Goal: Information Seeking & Learning: Learn about a topic

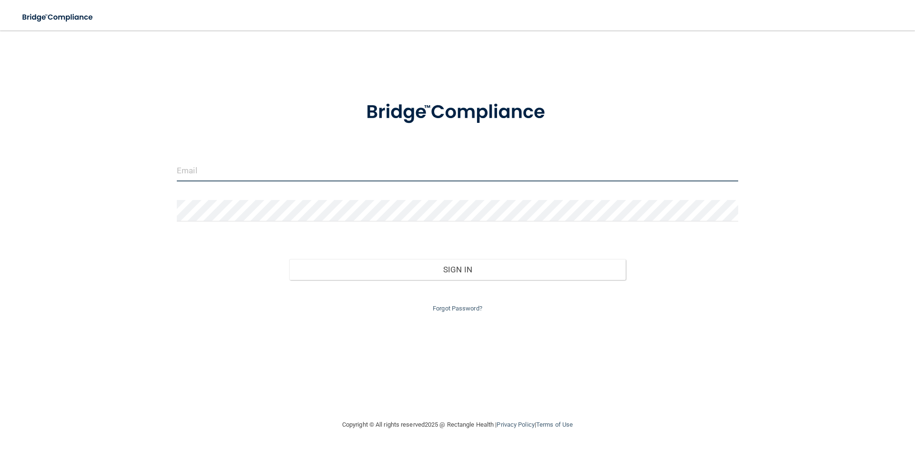
click at [261, 168] on input "email" at bounding box center [457, 170] width 561 height 21
type input "[EMAIL_ADDRESS][DOMAIN_NAME]"
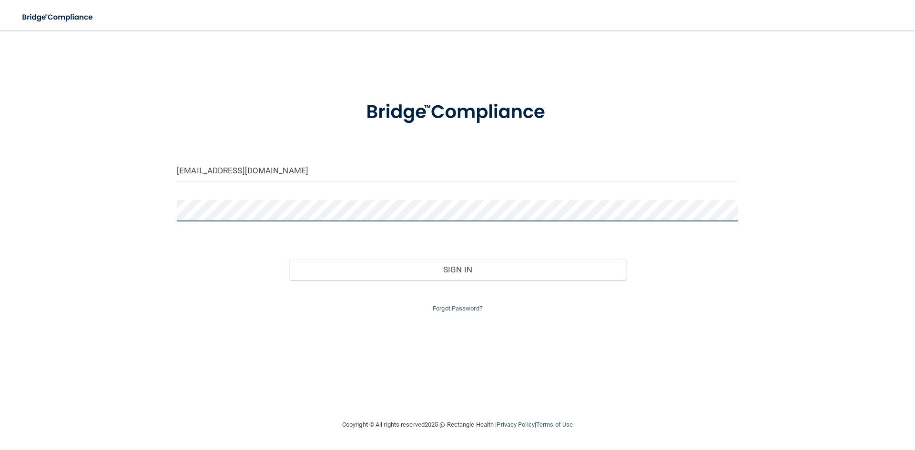
click at [289, 259] on button "Sign In" at bounding box center [457, 269] width 337 height 21
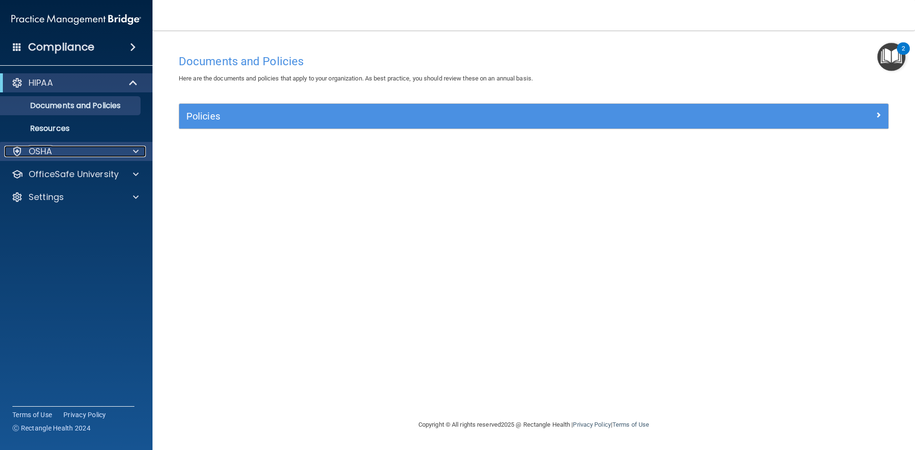
click at [132, 150] on div at bounding box center [134, 151] width 24 height 11
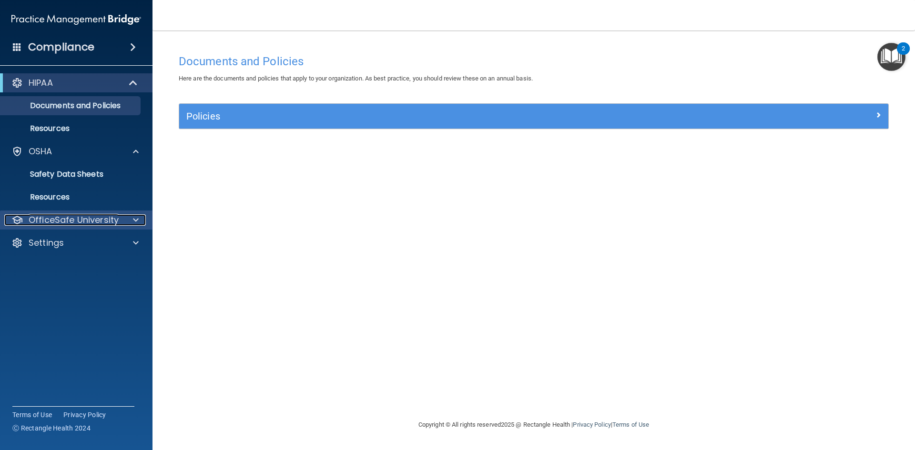
click at [133, 223] on span at bounding box center [136, 219] width 6 height 11
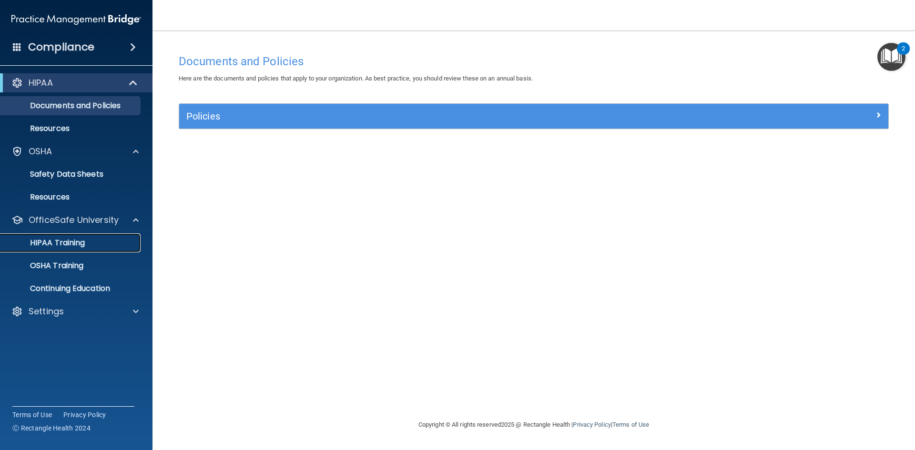
click at [73, 243] on p "HIPAA Training" at bounding box center [45, 243] width 79 height 10
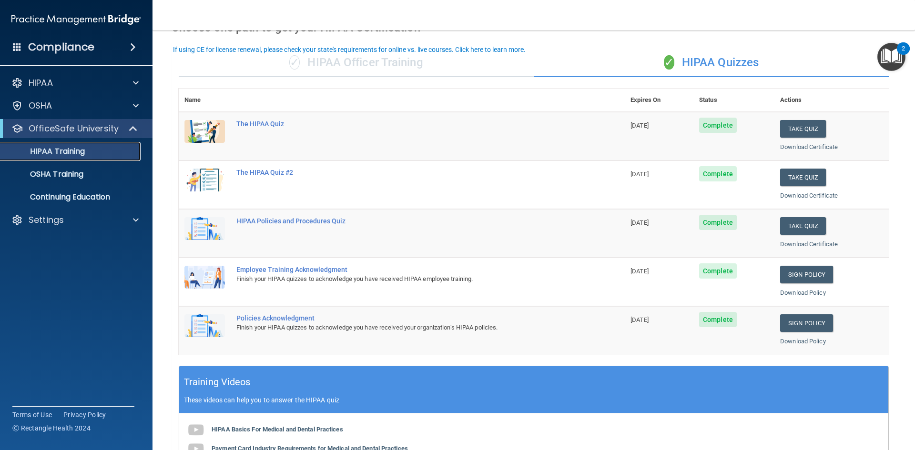
scroll to position [48, 0]
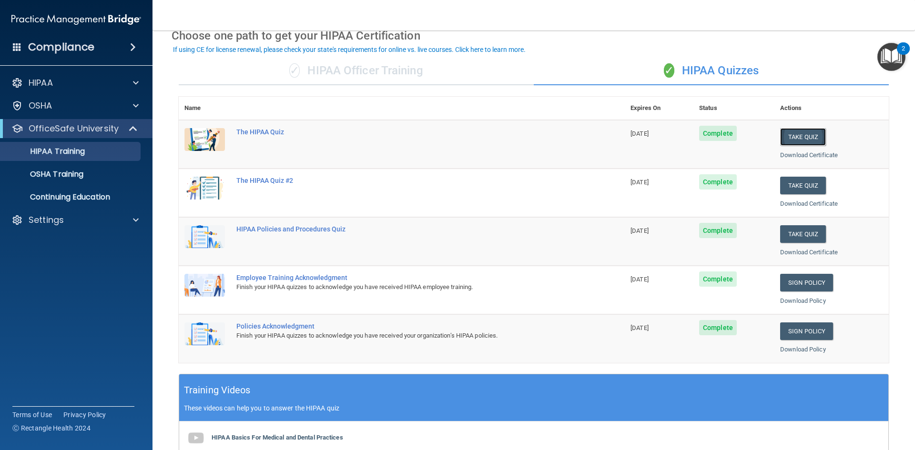
click at [797, 132] on button "Take Quiz" at bounding box center [803, 137] width 46 height 18
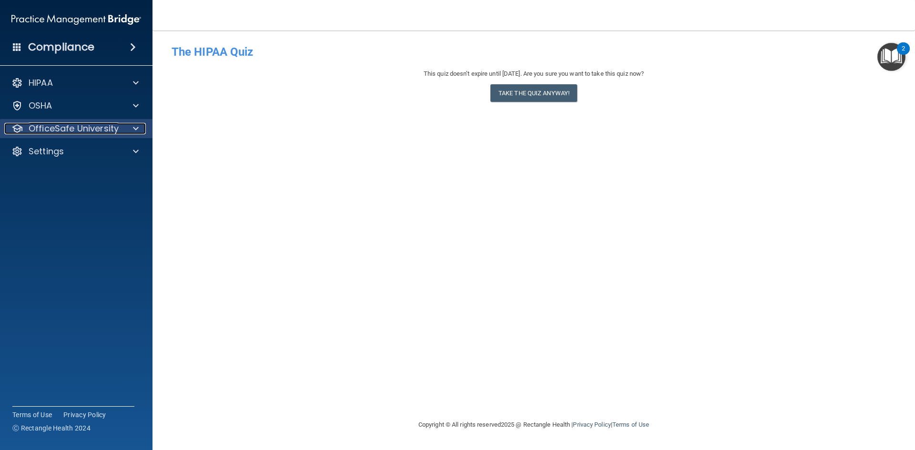
click at [76, 124] on p "OfficeSafe University" at bounding box center [74, 128] width 90 height 11
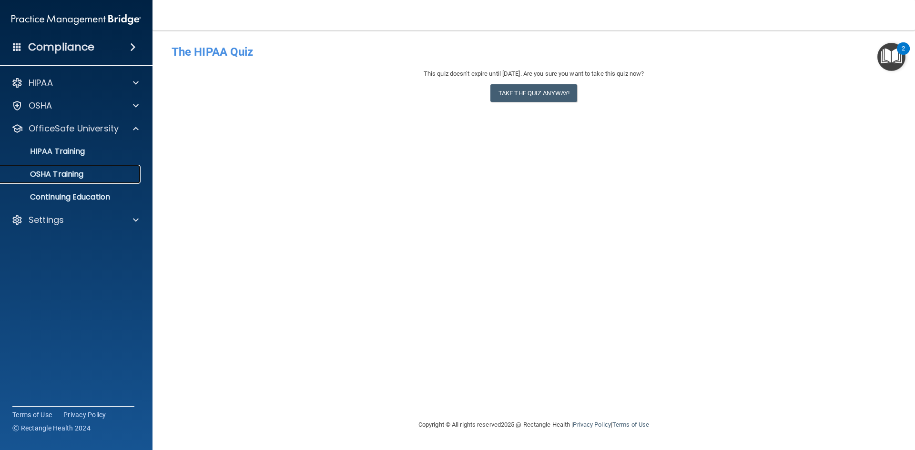
click at [63, 170] on p "OSHA Training" at bounding box center [44, 175] width 77 height 10
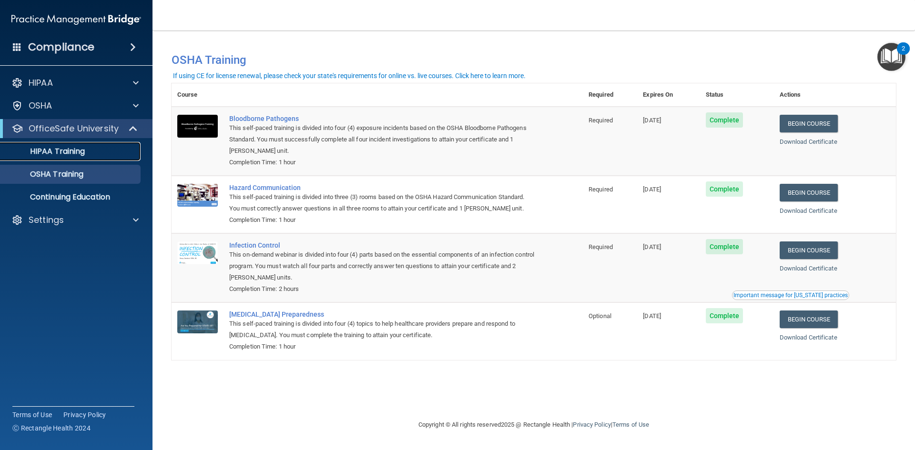
click at [54, 152] on p "HIPAA Training" at bounding box center [45, 152] width 79 height 10
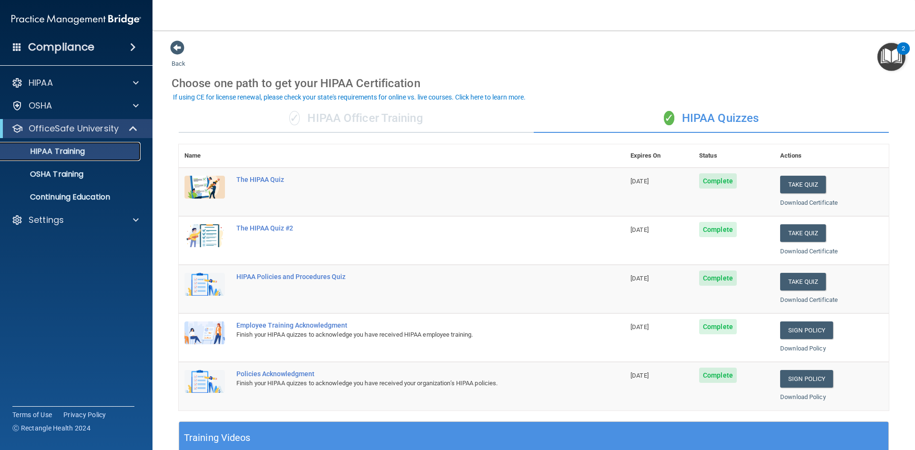
click at [52, 148] on p "HIPAA Training" at bounding box center [45, 152] width 79 height 10
click at [799, 182] on button "Take Quiz" at bounding box center [803, 185] width 46 height 18
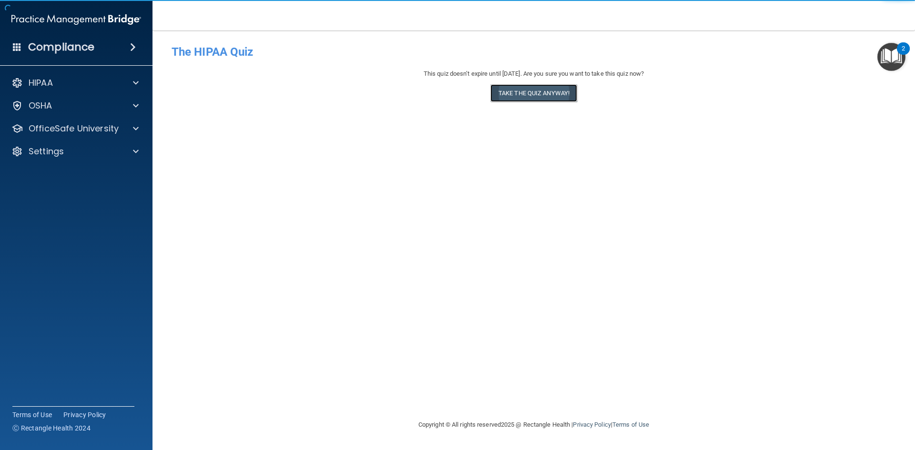
click at [522, 93] on button "Take the quiz anyway!" at bounding box center [533, 93] width 87 height 18
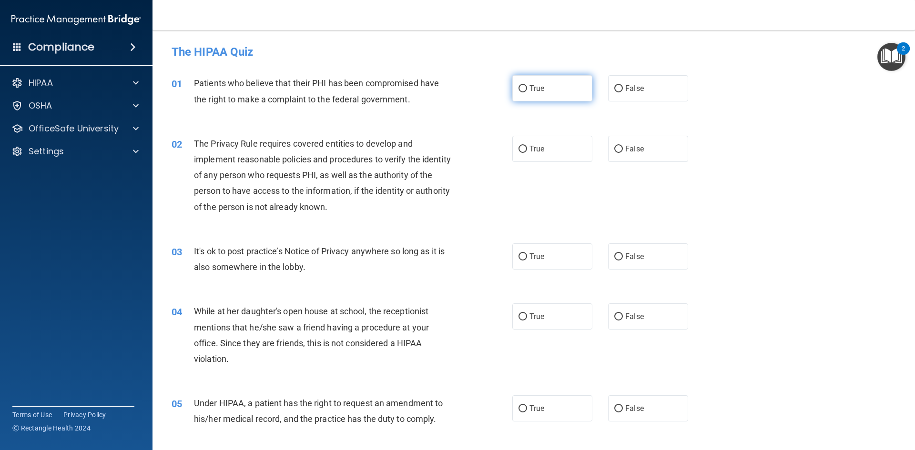
click at [518, 89] on input "True" at bounding box center [522, 88] width 9 height 7
radio input "true"
click at [521, 149] on input "True" at bounding box center [522, 149] width 9 height 7
radio input "true"
click at [614, 257] on input "False" at bounding box center [618, 256] width 9 height 7
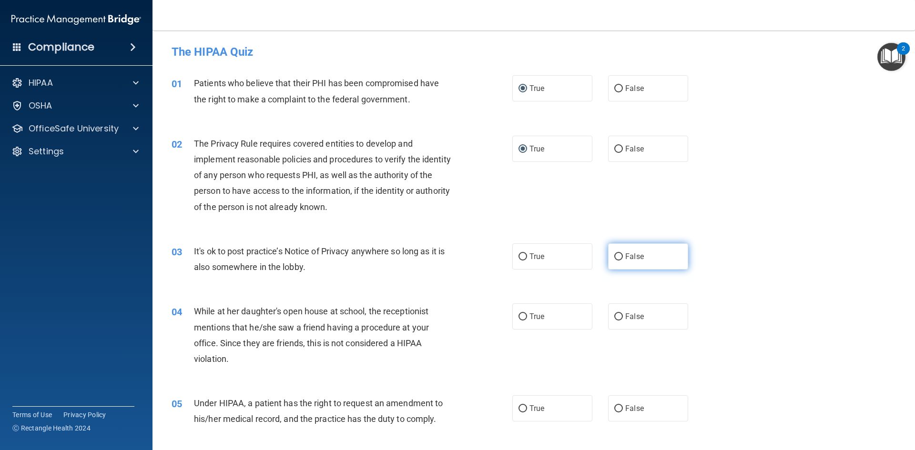
radio input "true"
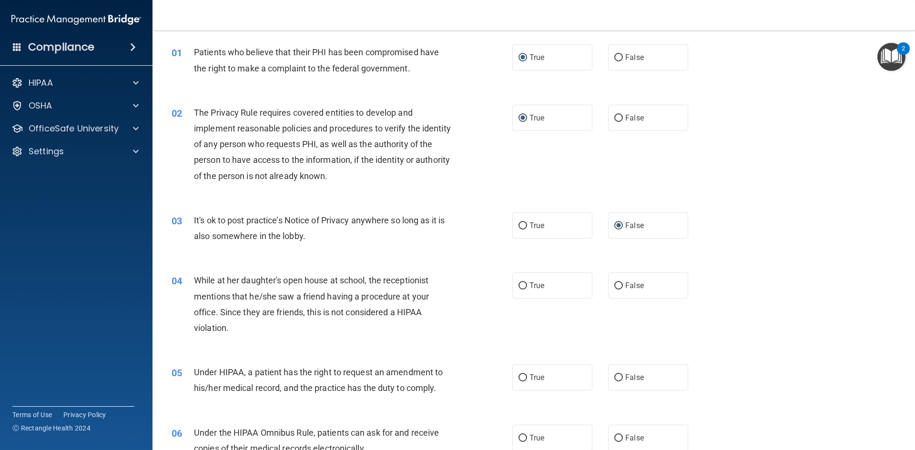
scroll to position [48, 0]
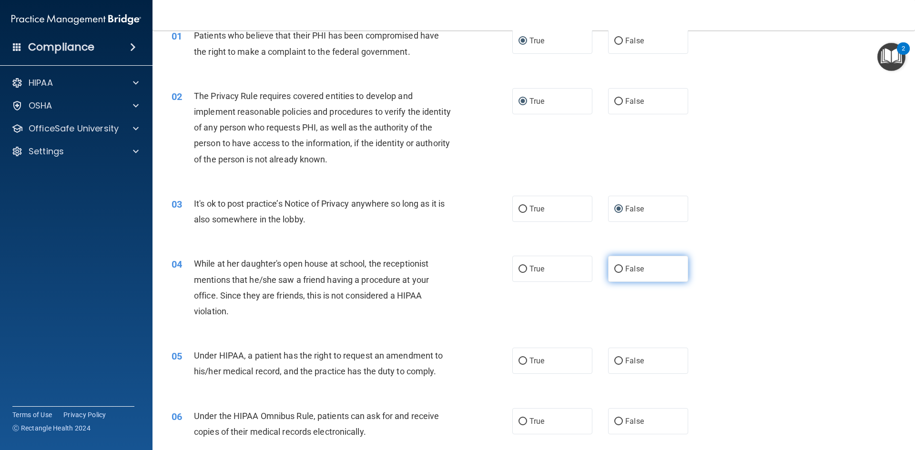
click at [614, 268] on input "False" at bounding box center [618, 269] width 9 height 7
radio input "true"
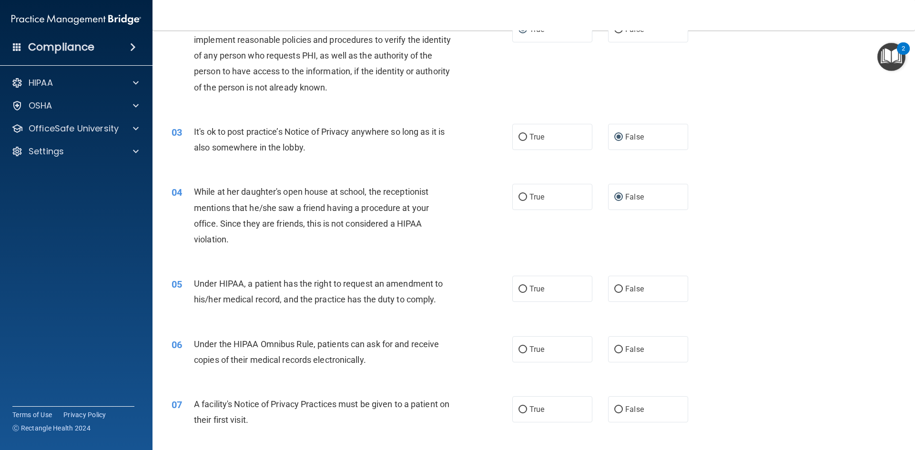
scroll to position [143, 0]
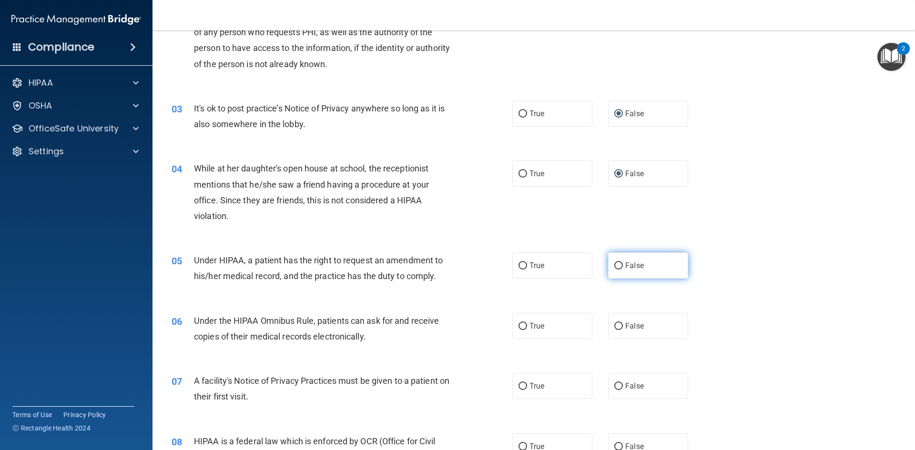
click at [618, 268] on label "False" at bounding box center [648, 266] width 80 height 26
click at [618, 268] on input "False" at bounding box center [618, 266] width 9 height 7
radio input "true"
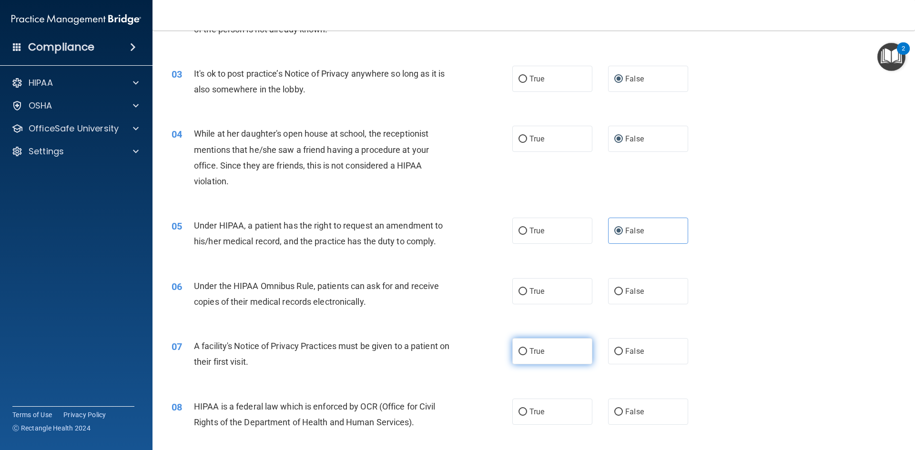
scroll to position [238, 0]
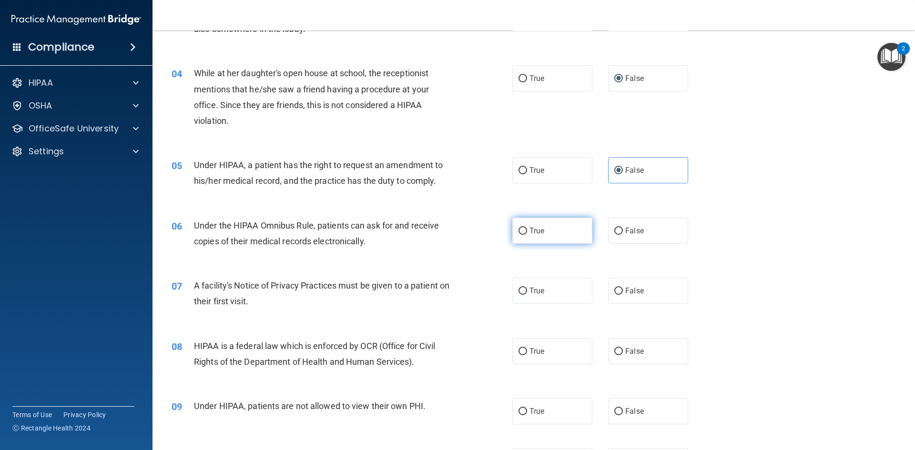
click at [518, 230] on input "True" at bounding box center [522, 231] width 9 height 7
radio input "true"
click at [518, 290] on input "True" at bounding box center [522, 291] width 9 height 7
radio input "true"
click at [518, 353] on input "True" at bounding box center [522, 351] width 9 height 7
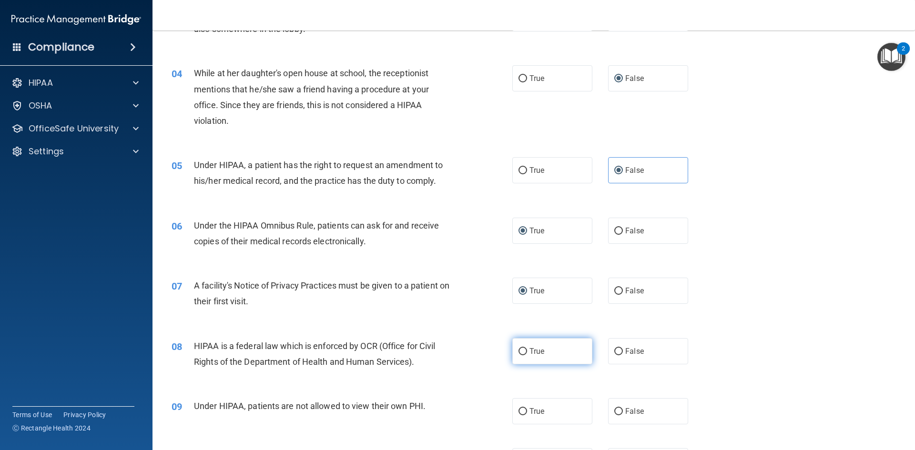
radio input "true"
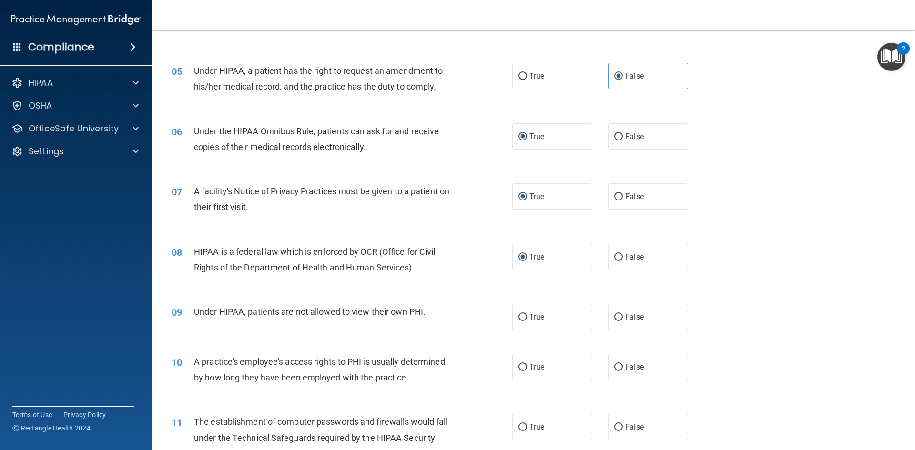
scroll to position [334, 0]
click at [615, 314] on input "False" at bounding box center [618, 316] width 9 height 7
radio input "true"
click at [617, 366] on input "False" at bounding box center [618, 366] width 9 height 7
radio input "true"
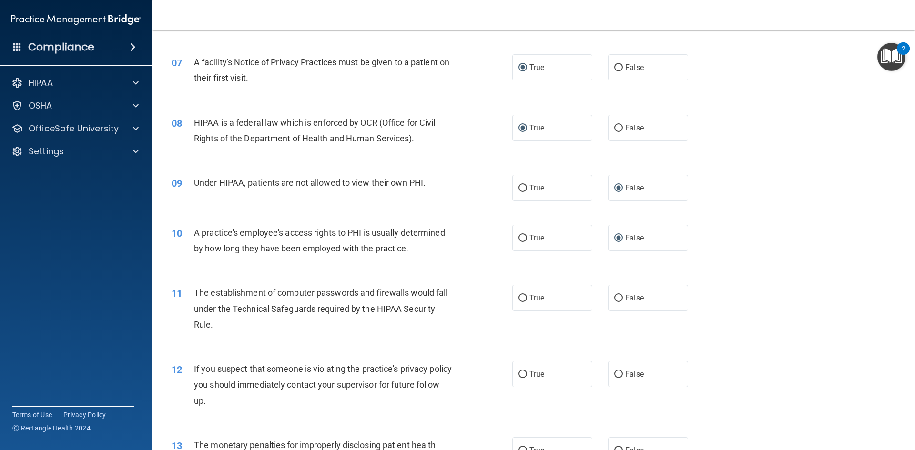
scroll to position [476, 0]
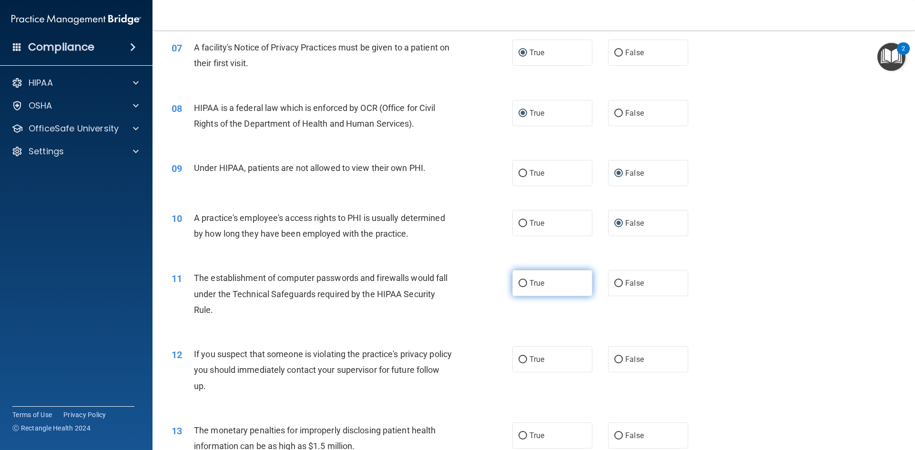
click at [518, 282] on input "True" at bounding box center [522, 283] width 9 height 7
radio input "true"
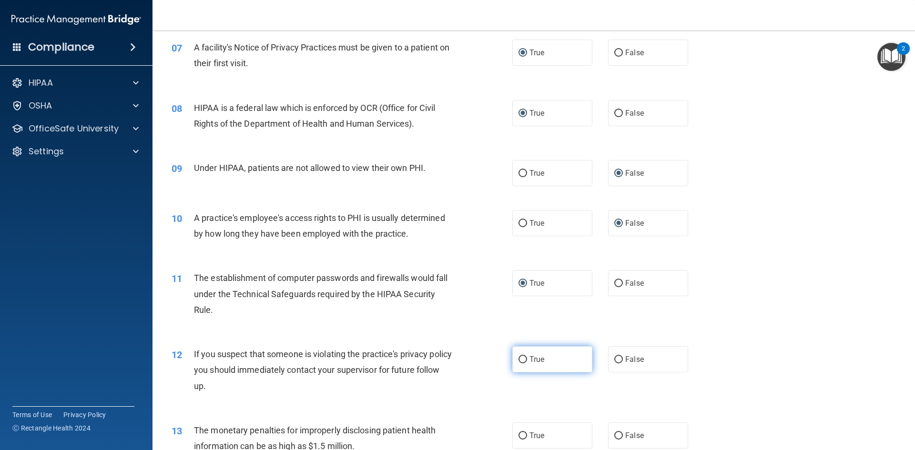
click at [520, 359] on input "True" at bounding box center [522, 359] width 9 height 7
radio input "true"
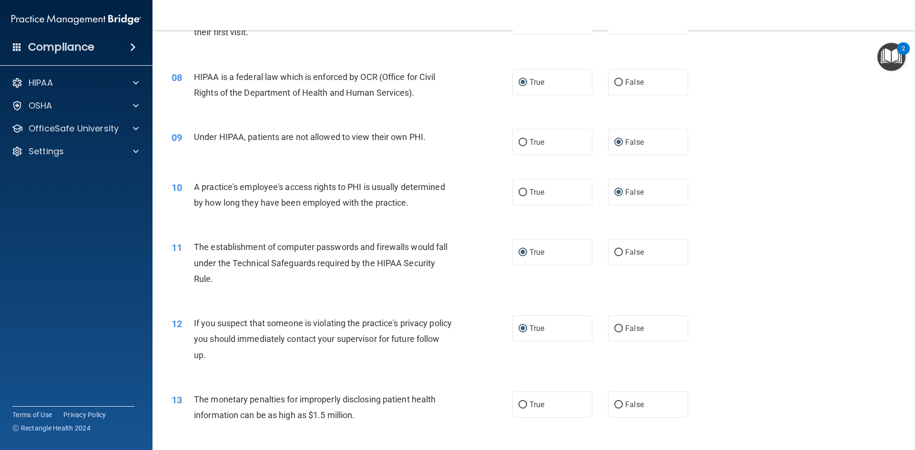
scroll to position [524, 0]
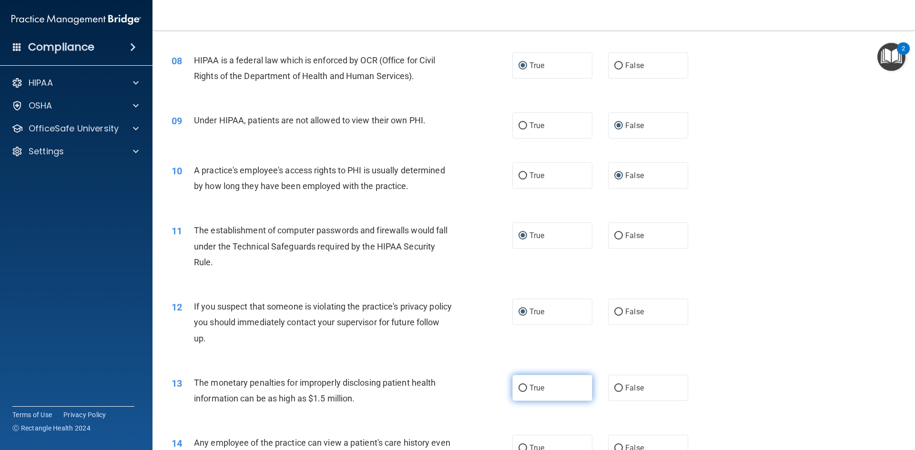
click at [519, 387] on input "True" at bounding box center [522, 388] width 9 height 7
radio input "true"
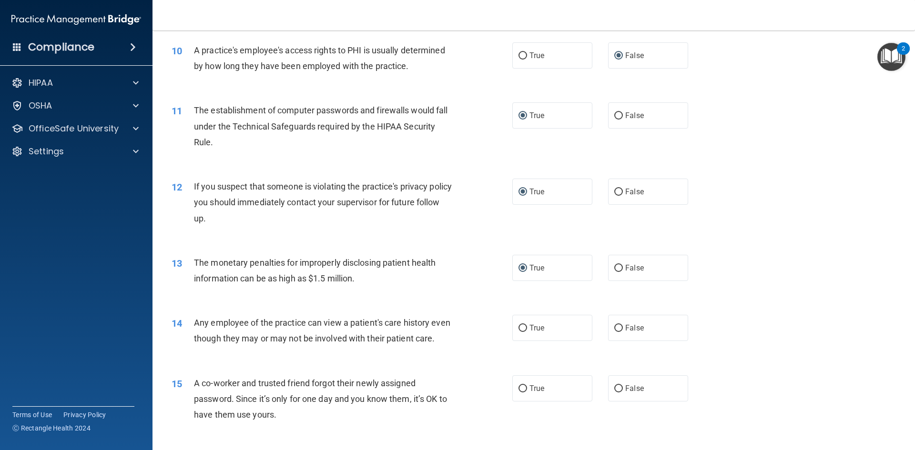
scroll to position [715, 0]
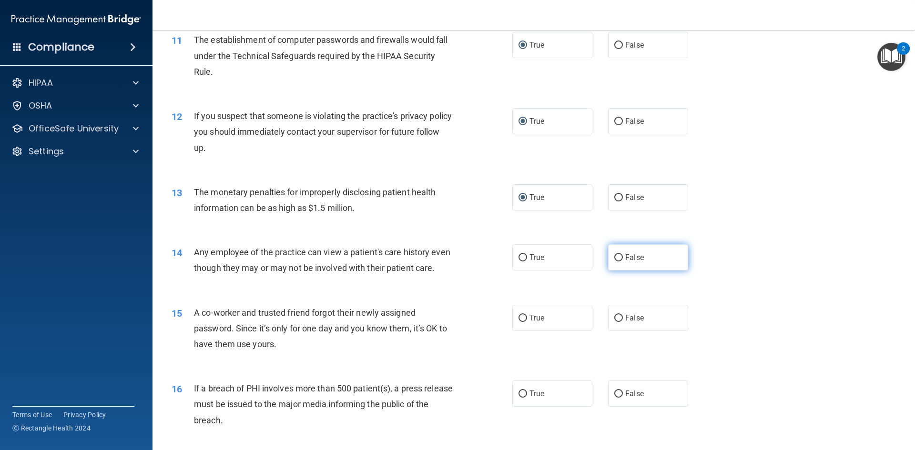
click at [614, 256] on input "False" at bounding box center [618, 257] width 9 height 7
radio input "true"
click at [617, 322] on input "False" at bounding box center [618, 318] width 9 height 7
radio input "true"
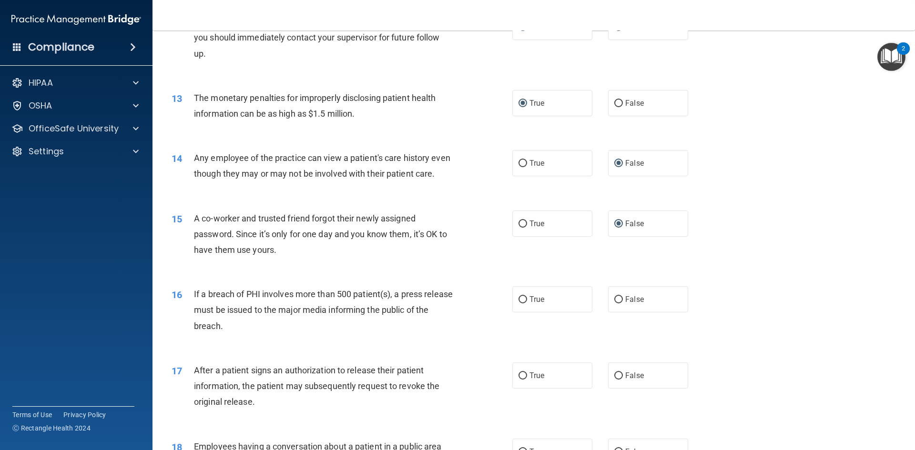
scroll to position [810, 0]
click at [525, 310] on label "True" at bounding box center [552, 298] width 80 height 26
click at [525, 303] on input "True" at bounding box center [522, 298] width 9 height 7
radio input "true"
click at [533, 379] on span "True" at bounding box center [536, 374] width 15 height 9
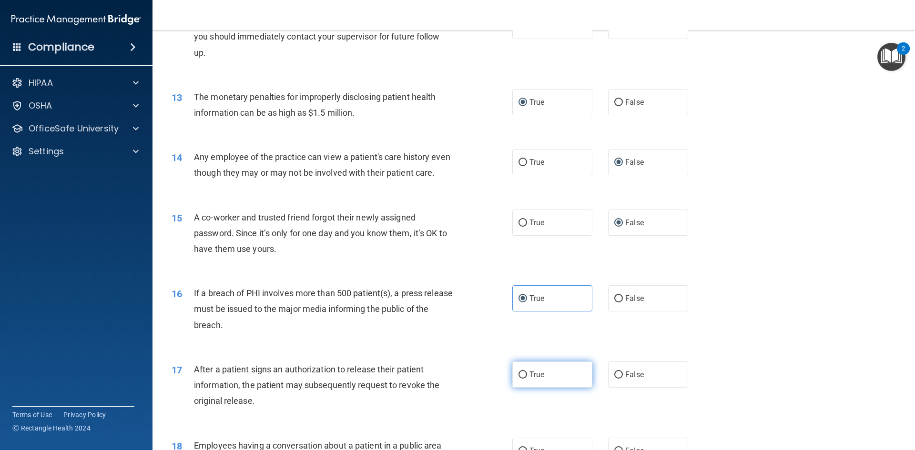
click at [527, 379] on input "True" at bounding box center [522, 375] width 9 height 7
radio input "true"
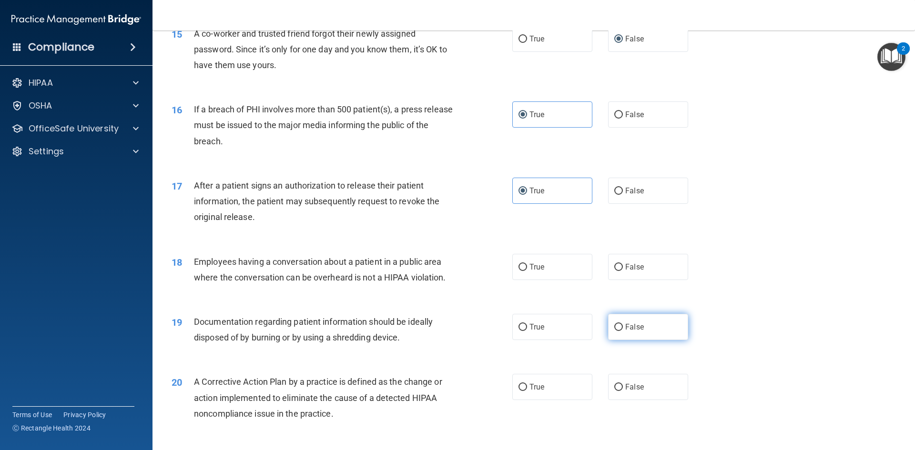
scroll to position [1001, 0]
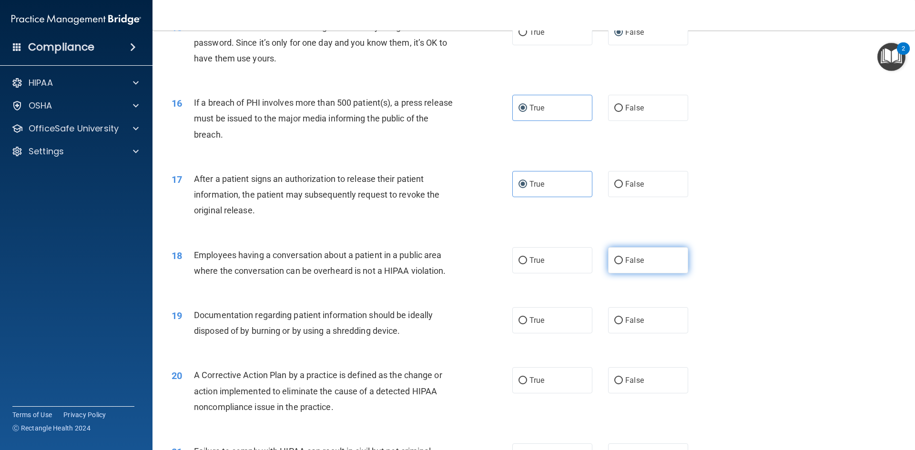
click at [616, 264] on input "False" at bounding box center [618, 260] width 9 height 7
radio input "true"
click at [522, 324] on input "True" at bounding box center [522, 320] width 9 height 7
radio input "true"
drag, startPoint x: 523, startPoint y: 398, endPoint x: 525, endPoint y: 393, distance: 5.6
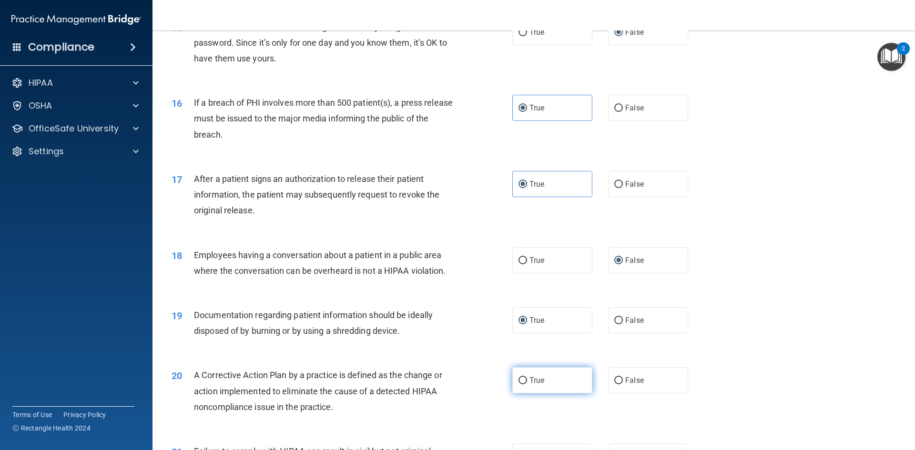
click at [524, 394] on label "True" at bounding box center [552, 380] width 80 height 26
click at [524, 385] on input "True" at bounding box center [522, 380] width 9 height 7
radio input "true"
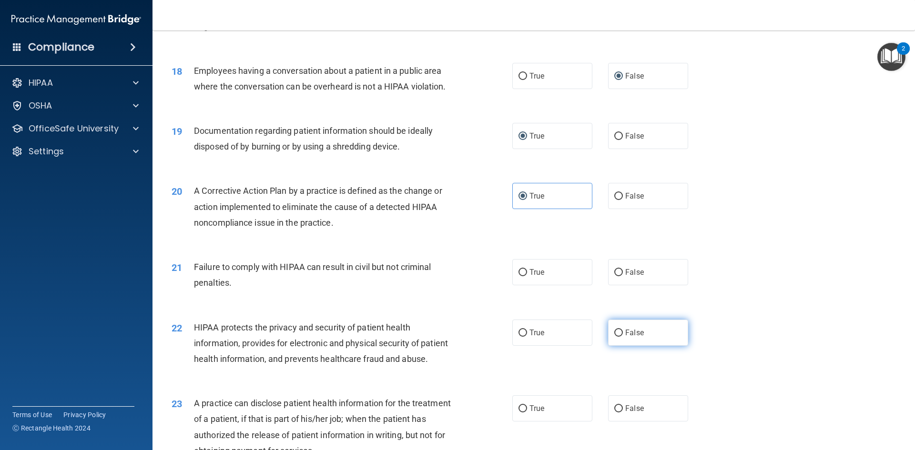
scroll to position [1191, 0]
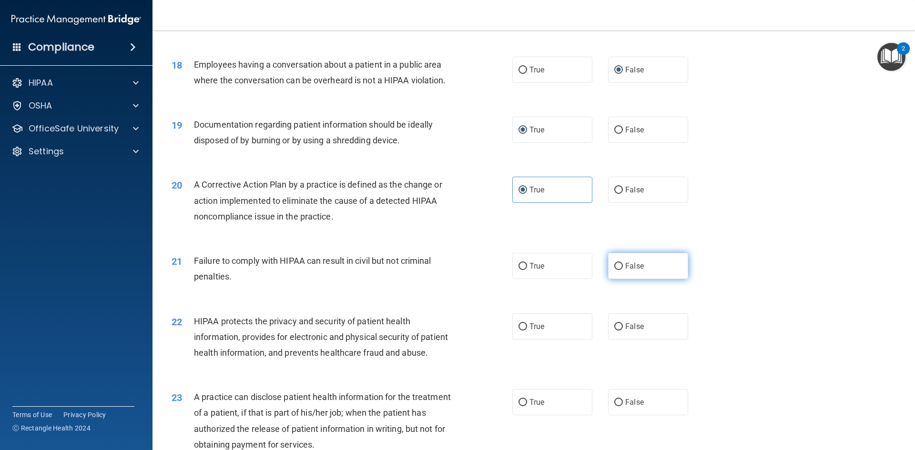
click at [614, 270] on input "False" at bounding box center [618, 266] width 9 height 7
radio input "true"
click at [524, 340] on label "True" at bounding box center [552, 327] width 80 height 26
click at [524, 331] on input "True" at bounding box center [522, 327] width 9 height 7
radio input "true"
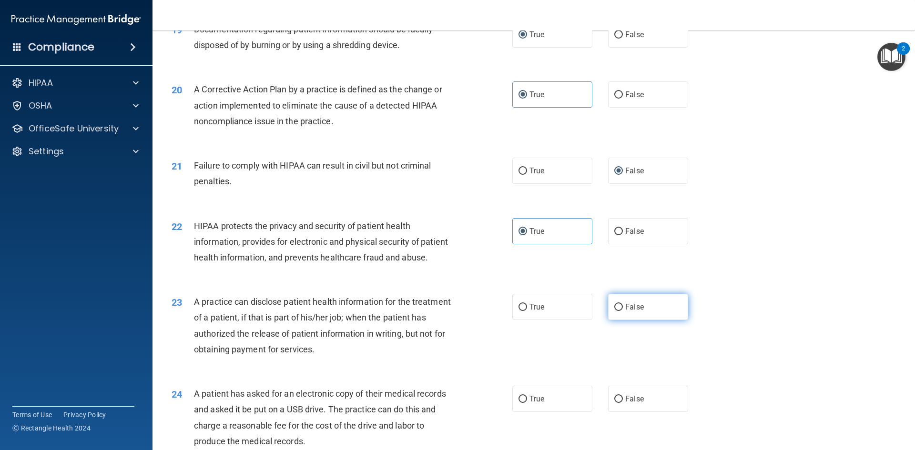
click at [625, 312] on span "False" at bounding box center [634, 307] width 19 height 9
click at [622, 311] on input "False" at bounding box center [618, 307] width 9 height 7
radio input "true"
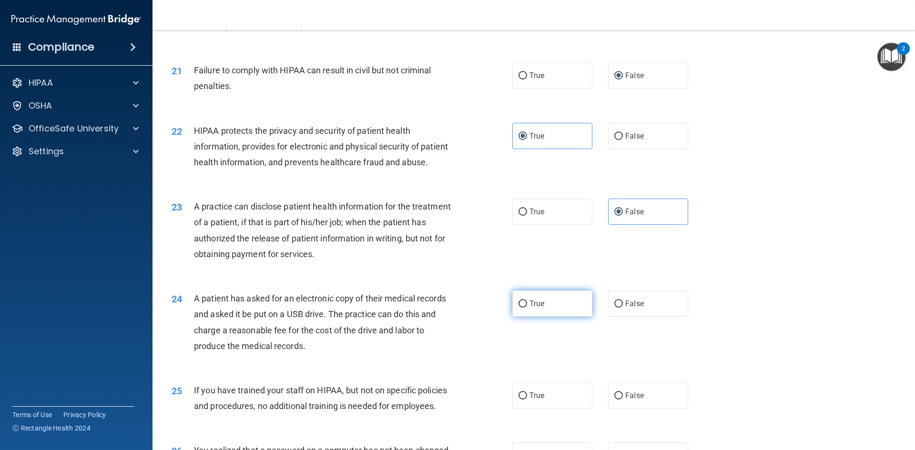
click at [538, 308] on span "True" at bounding box center [536, 303] width 15 height 9
click at [527, 308] on input "True" at bounding box center [522, 304] width 9 height 7
radio input "true"
click at [626, 400] on span "False" at bounding box center [634, 395] width 19 height 9
click at [623, 400] on input "False" at bounding box center [618, 396] width 9 height 7
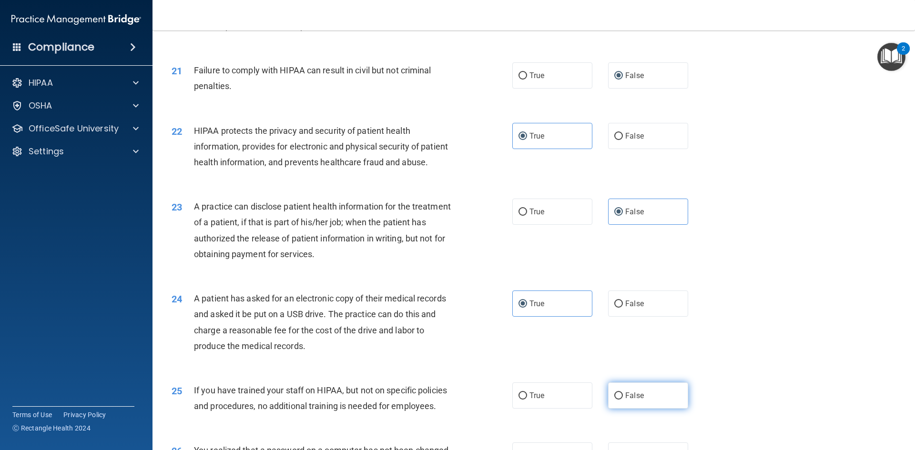
radio input "true"
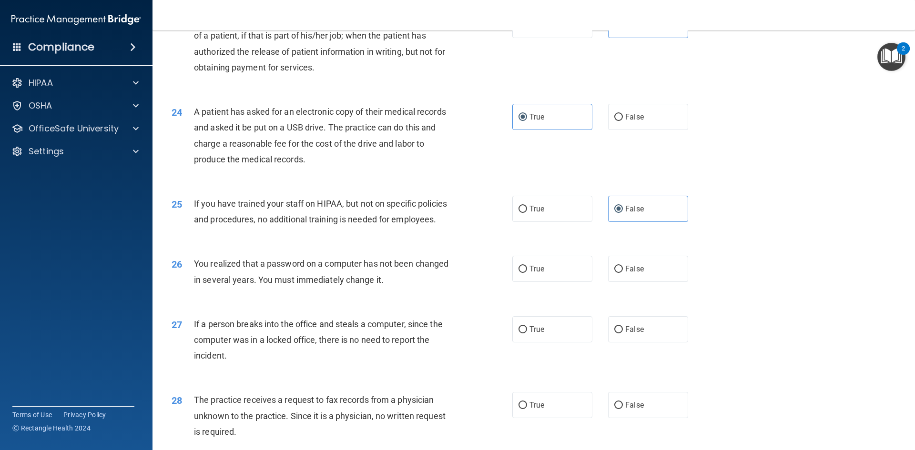
scroll to position [1572, 0]
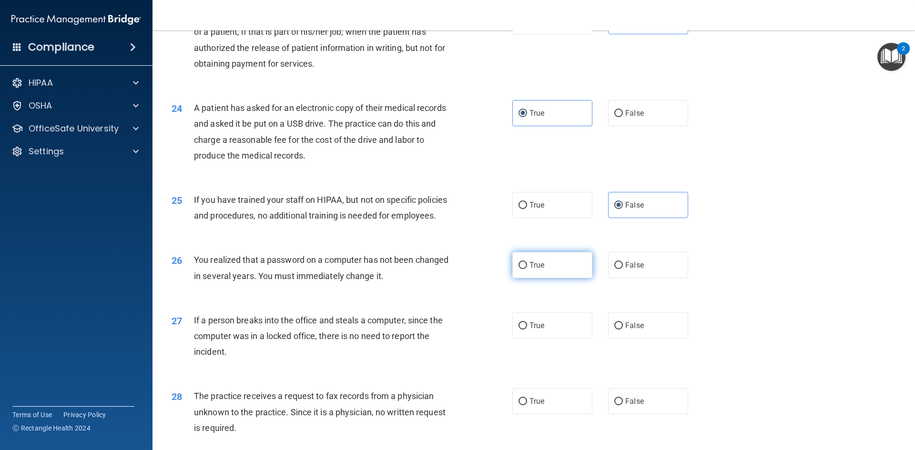
click at [533, 270] on span "True" at bounding box center [536, 265] width 15 height 9
click at [527, 269] on input "True" at bounding box center [522, 265] width 9 height 7
radio input "true"
click at [614, 330] on input "False" at bounding box center [618, 326] width 9 height 7
radio input "true"
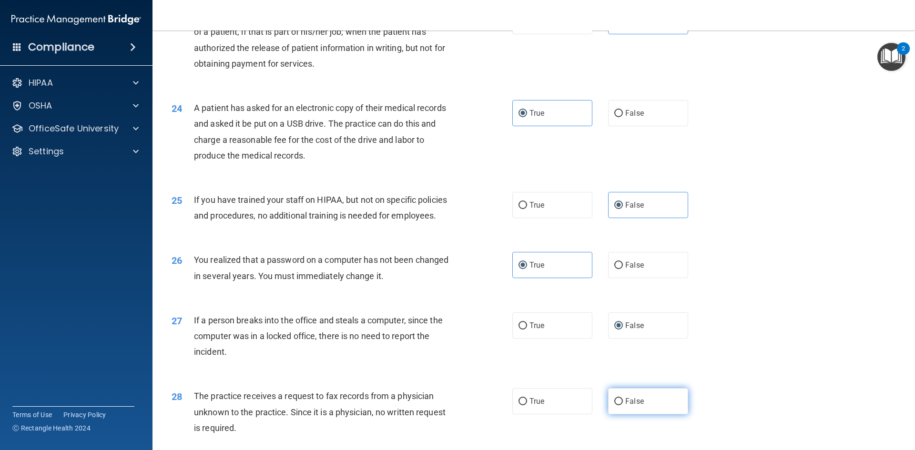
click at [631, 406] on span "False" at bounding box center [634, 401] width 19 height 9
click at [623, 405] on input "False" at bounding box center [618, 401] width 9 height 7
radio input "true"
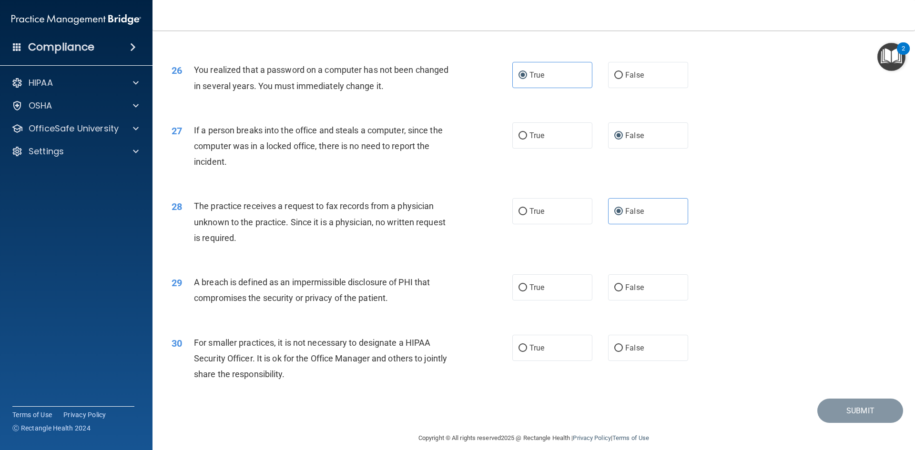
scroll to position [1763, 0]
click at [549, 300] on label "True" at bounding box center [552, 287] width 80 height 26
click at [527, 291] on input "True" at bounding box center [522, 287] width 9 height 7
radio input "true"
click at [625, 352] on span "False" at bounding box center [634, 347] width 19 height 9
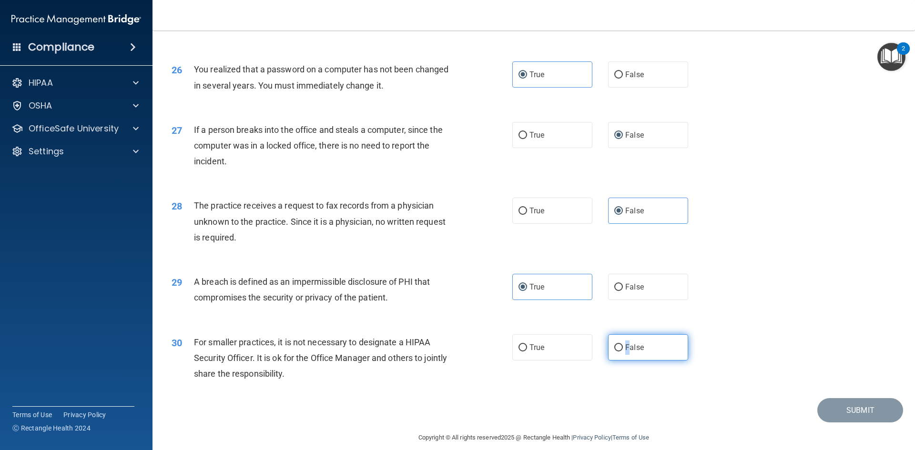
click at [614, 352] on input "False" at bounding box center [618, 347] width 9 height 7
radio input "true"
click at [475, 262] on div "28 The practice receives a request to fax records from a physician unknown to t…" at bounding box center [533, 224] width 739 height 76
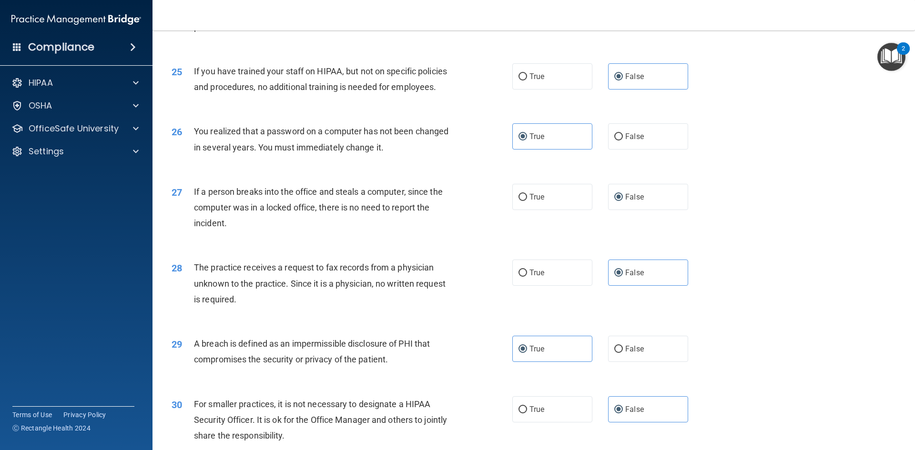
scroll to position [1805, 0]
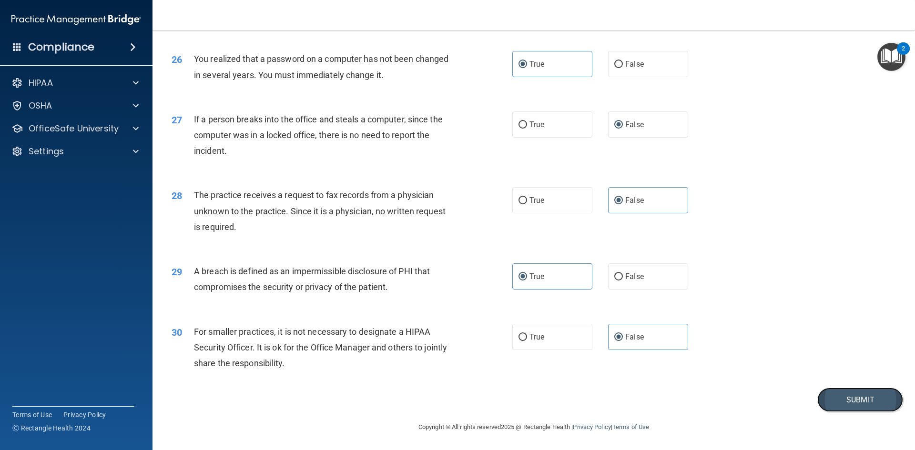
click at [836, 399] on button "Submit" at bounding box center [860, 400] width 86 height 24
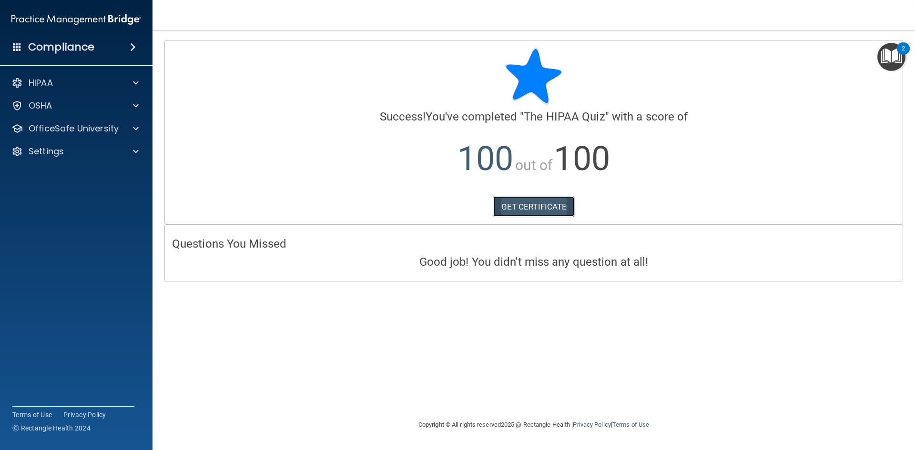
click at [530, 205] on link "GET CERTIFICATE" at bounding box center [533, 206] width 81 height 21
click at [86, 84] on div "HIPAA" at bounding box center [63, 82] width 118 height 11
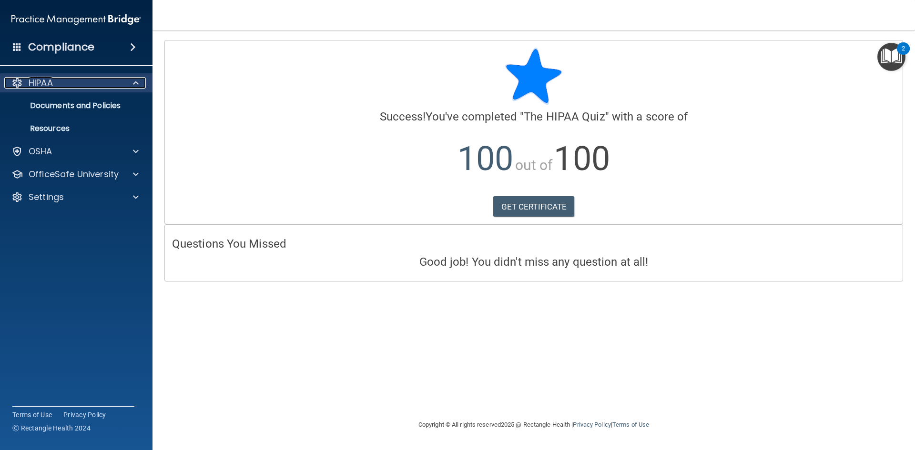
click at [86, 84] on div "HIPAA" at bounding box center [63, 82] width 118 height 11
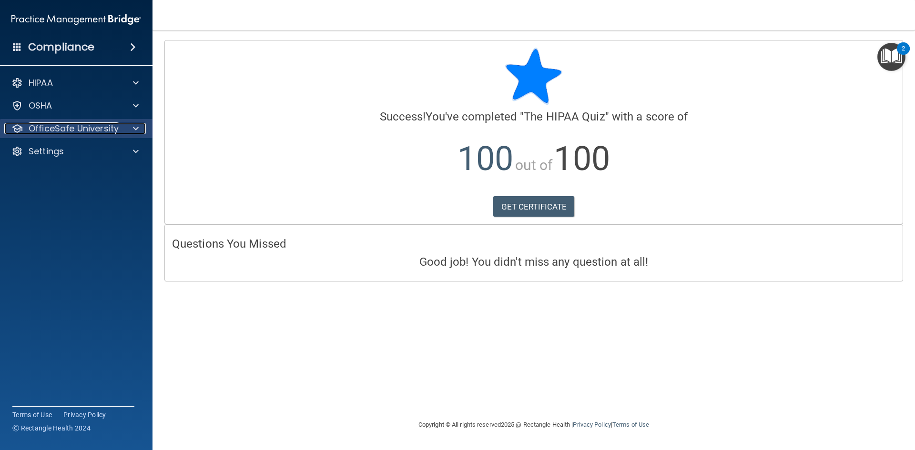
click at [135, 127] on span at bounding box center [136, 128] width 6 height 11
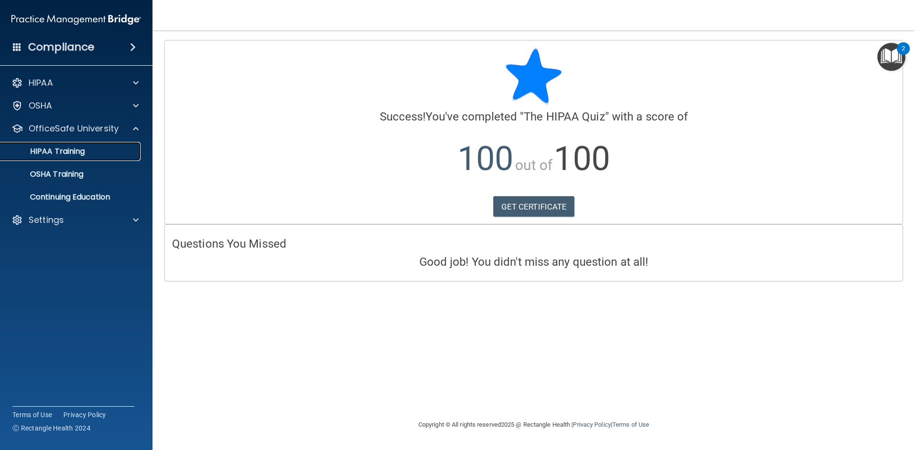
click at [68, 152] on p "HIPAA Training" at bounding box center [45, 152] width 79 height 10
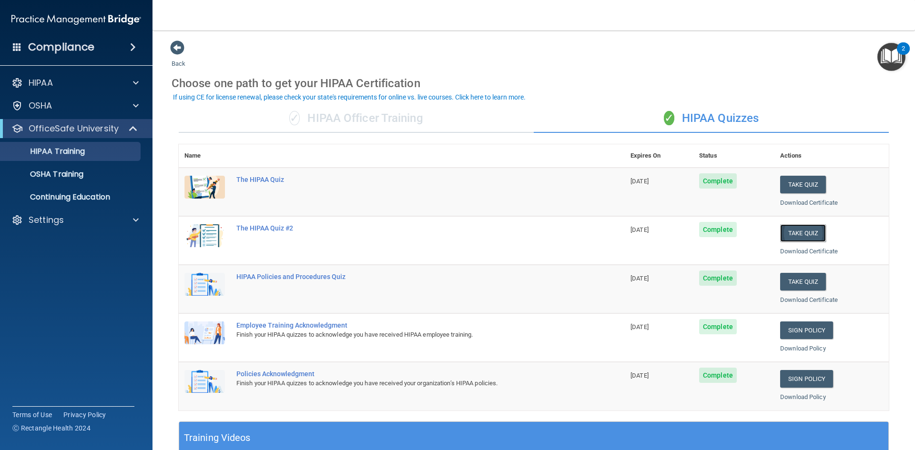
click at [790, 233] on button "Take Quiz" at bounding box center [803, 233] width 46 height 18
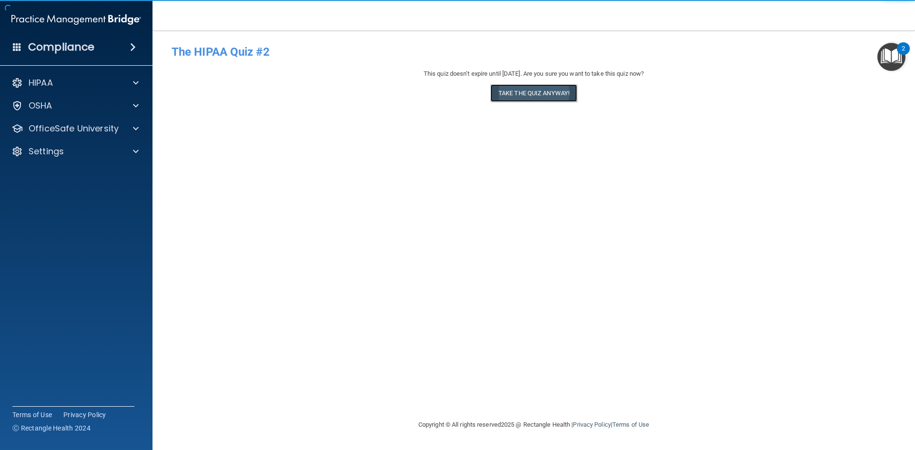
click at [533, 93] on button "Take the quiz anyway!" at bounding box center [533, 93] width 87 height 18
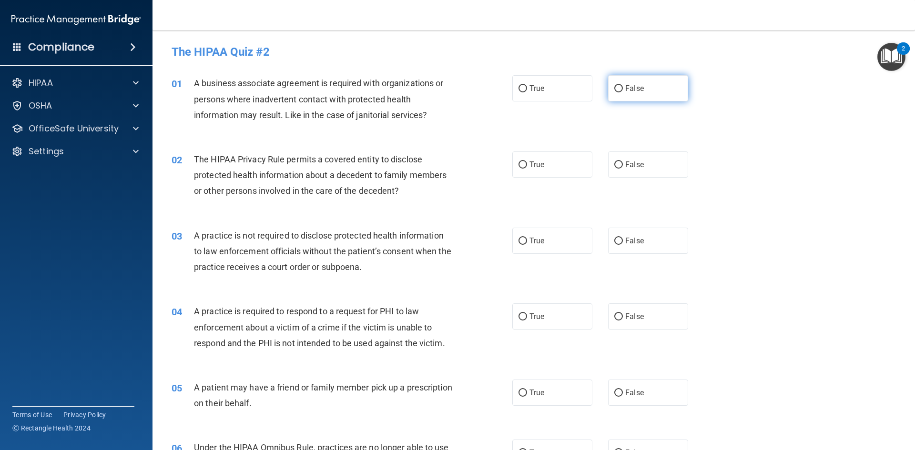
click at [614, 87] on input "False" at bounding box center [618, 88] width 9 height 7
radio input "true"
click at [539, 167] on span "True" at bounding box center [536, 164] width 15 height 9
click at [527, 167] on input "True" at bounding box center [522, 165] width 9 height 7
radio input "true"
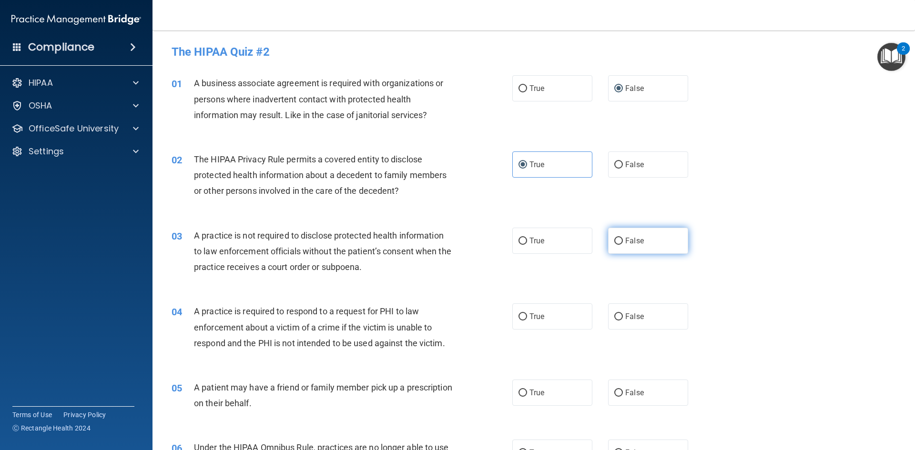
click at [616, 235] on label "False" at bounding box center [648, 241] width 80 height 26
click at [616, 238] on input "False" at bounding box center [618, 241] width 9 height 7
radio input "true"
click at [533, 317] on span "True" at bounding box center [536, 316] width 15 height 9
click at [527, 317] on input "True" at bounding box center [522, 317] width 9 height 7
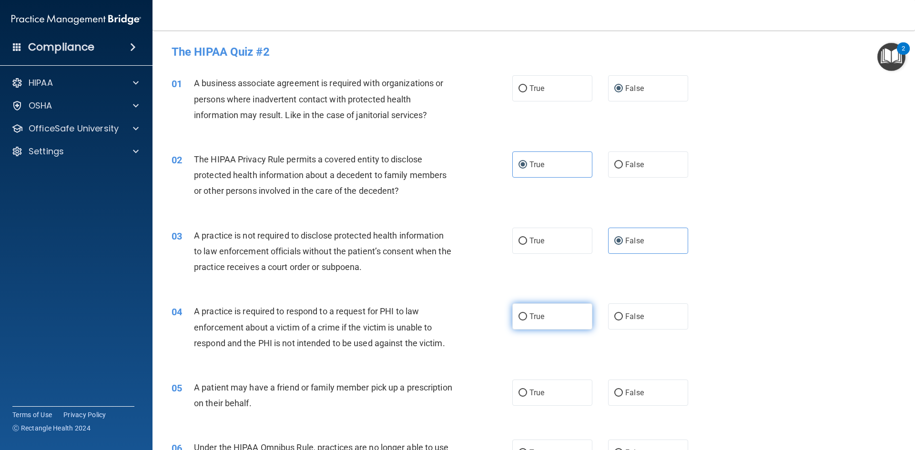
radio input "true"
click at [537, 393] on span "True" at bounding box center [536, 392] width 15 height 9
click at [527, 393] on input "True" at bounding box center [522, 393] width 9 height 7
radio input "true"
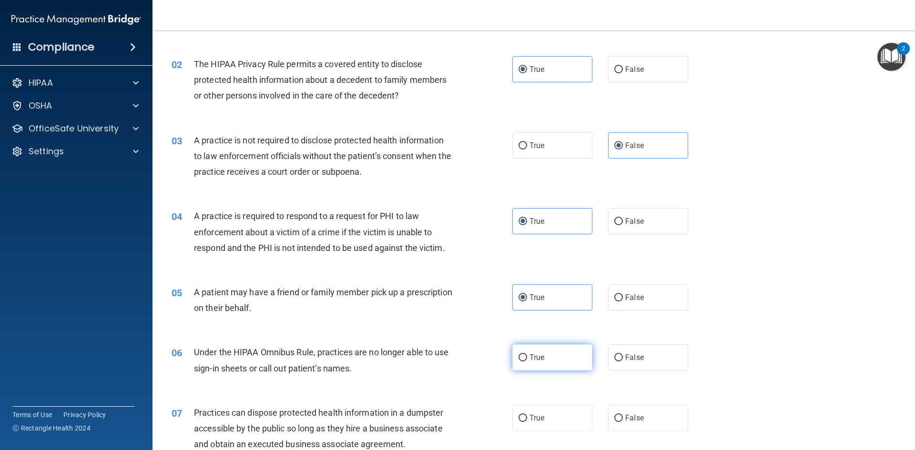
scroll to position [143, 0]
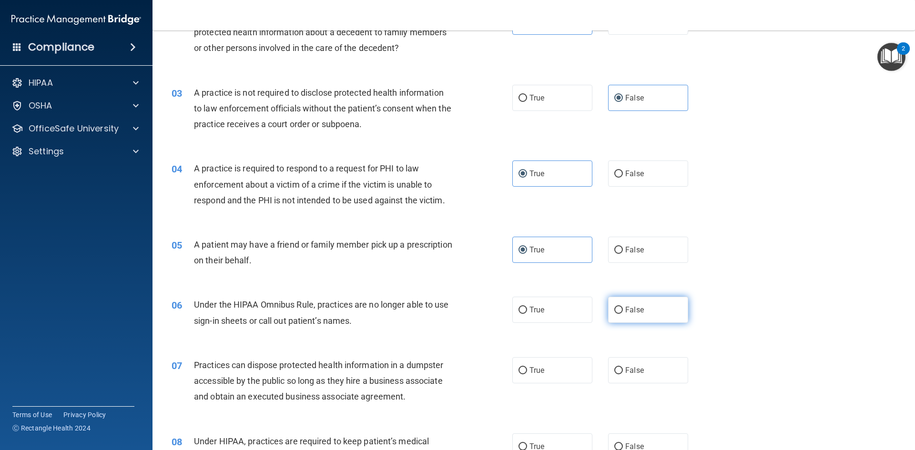
click at [638, 314] on label "False" at bounding box center [648, 310] width 80 height 26
click at [623, 314] on input "False" at bounding box center [618, 310] width 9 height 7
radio input "true"
click at [639, 371] on label "False" at bounding box center [648, 370] width 80 height 26
click at [623, 371] on input "False" at bounding box center [618, 370] width 9 height 7
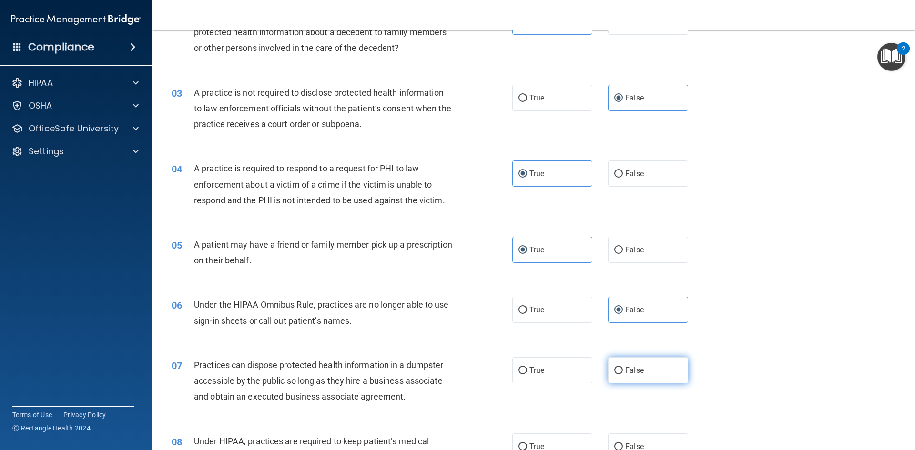
radio input "true"
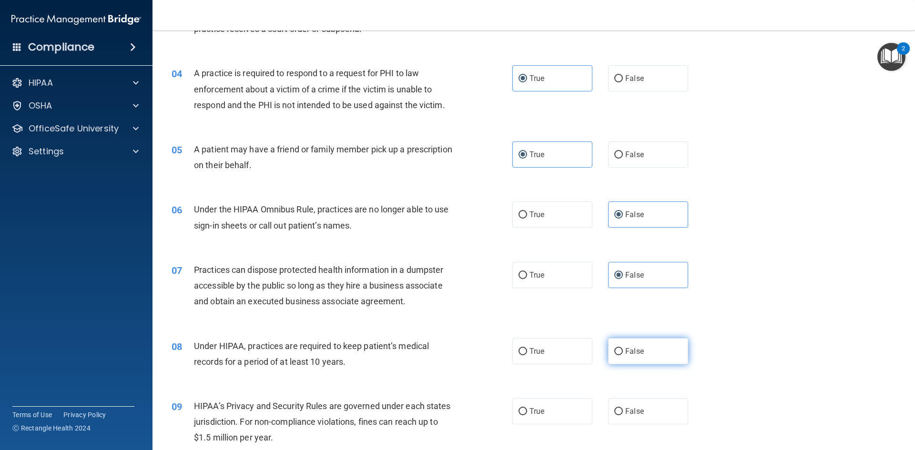
click at [641, 357] on label "False" at bounding box center [648, 351] width 80 height 26
click at [623, 355] on input "False" at bounding box center [618, 351] width 9 height 7
radio input "true"
click at [640, 406] on label "False" at bounding box center [648, 411] width 80 height 26
click at [623, 408] on input "False" at bounding box center [618, 411] width 9 height 7
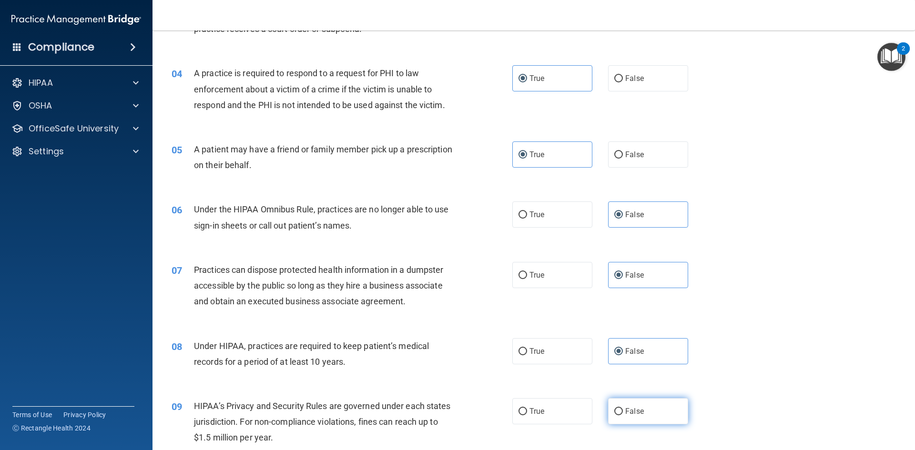
radio input "true"
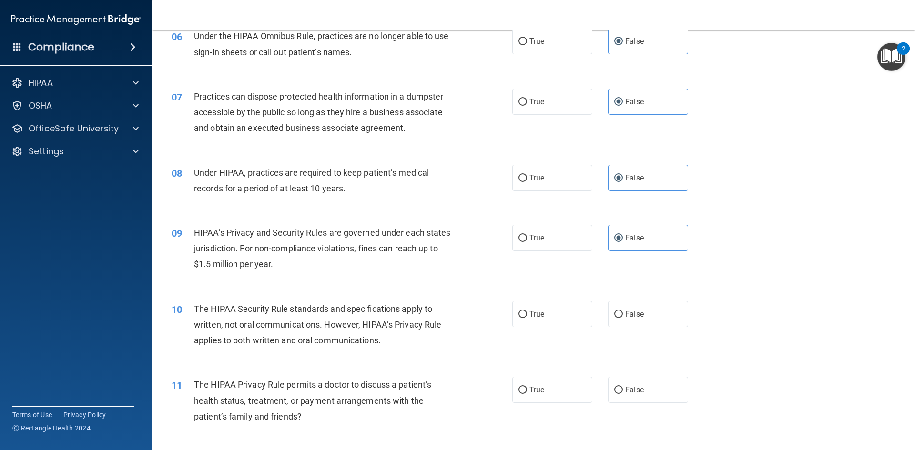
scroll to position [429, 0]
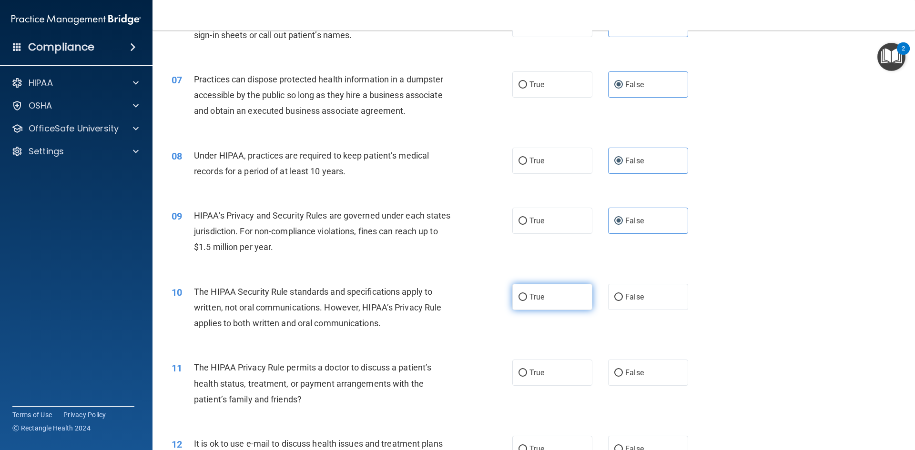
click at [566, 299] on label "True" at bounding box center [552, 297] width 80 height 26
click at [527, 299] on input "True" at bounding box center [522, 297] width 9 height 7
radio input "true"
click at [560, 366] on label "True" at bounding box center [552, 373] width 80 height 26
click at [527, 370] on input "True" at bounding box center [522, 373] width 9 height 7
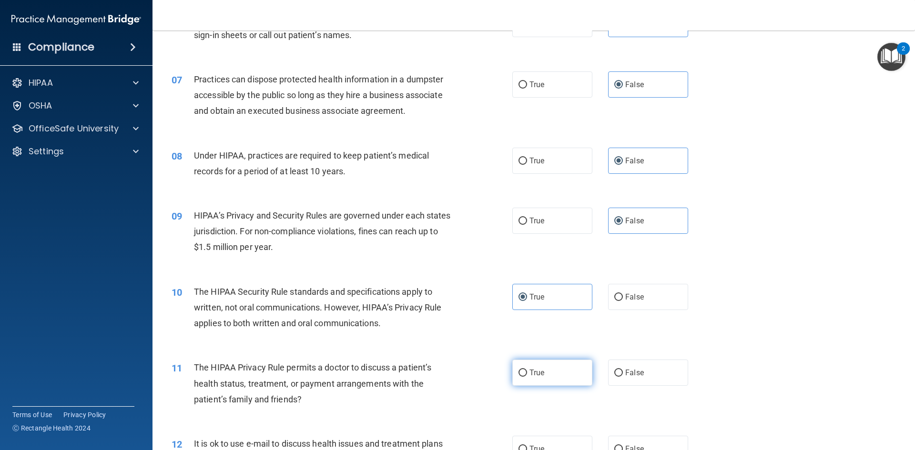
radio input "true"
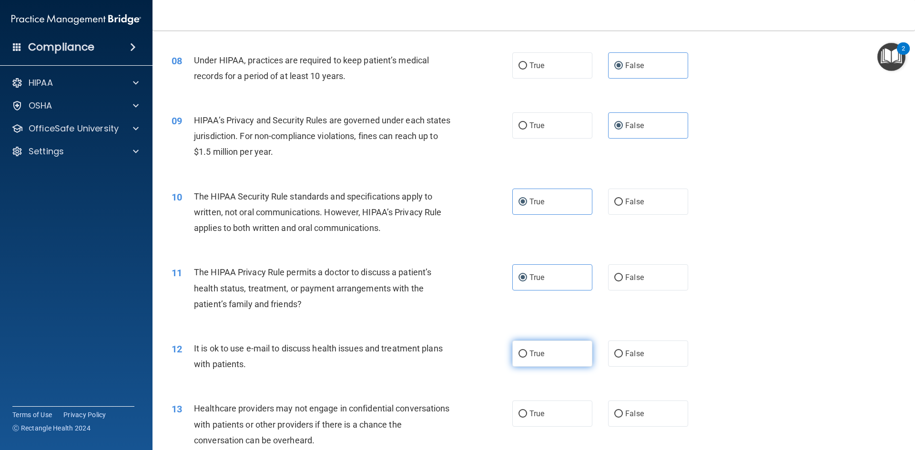
click at [553, 359] on label "True" at bounding box center [552, 354] width 80 height 26
click at [527, 358] on input "True" at bounding box center [522, 354] width 9 height 7
radio input "true"
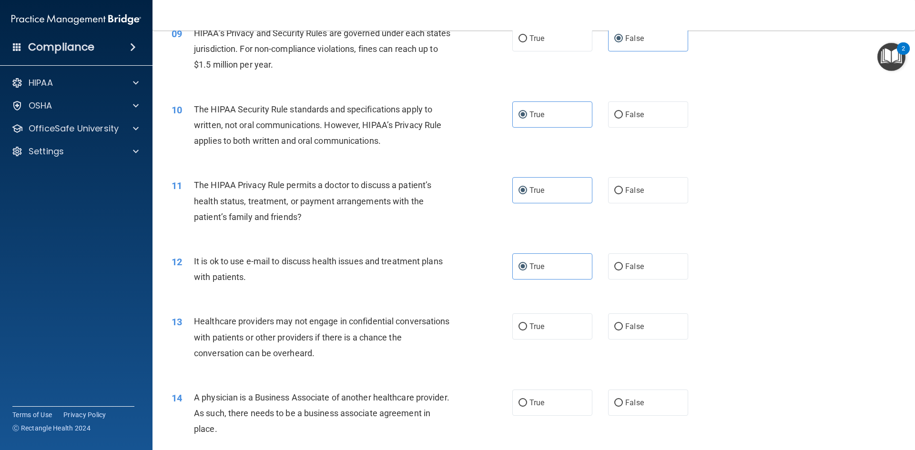
scroll to position [619, 0]
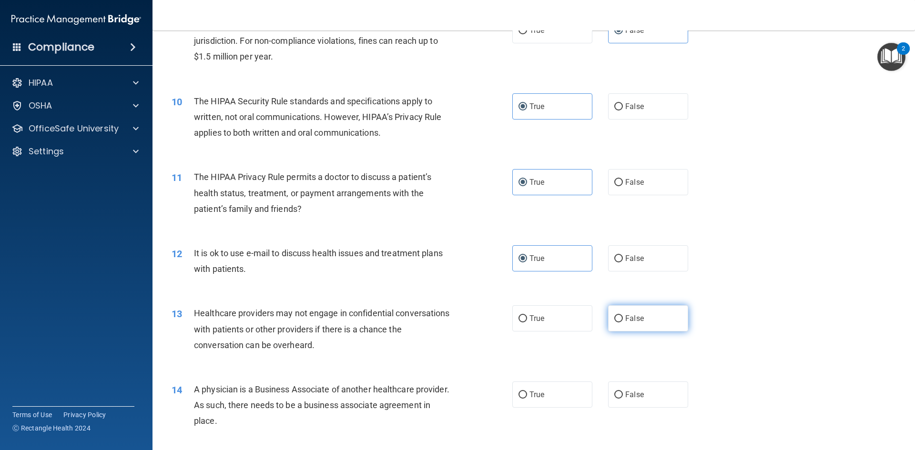
click at [639, 320] on label "False" at bounding box center [648, 318] width 80 height 26
click at [623, 320] on input "False" at bounding box center [618, 318] width 9 height 7
radio input "true"
click at [642, 396] on label "False" at bounding box center [648, 395] width 80 height 26
click at [623, 396] on input "False" at bounding box center [618, 395] width 9 height 7
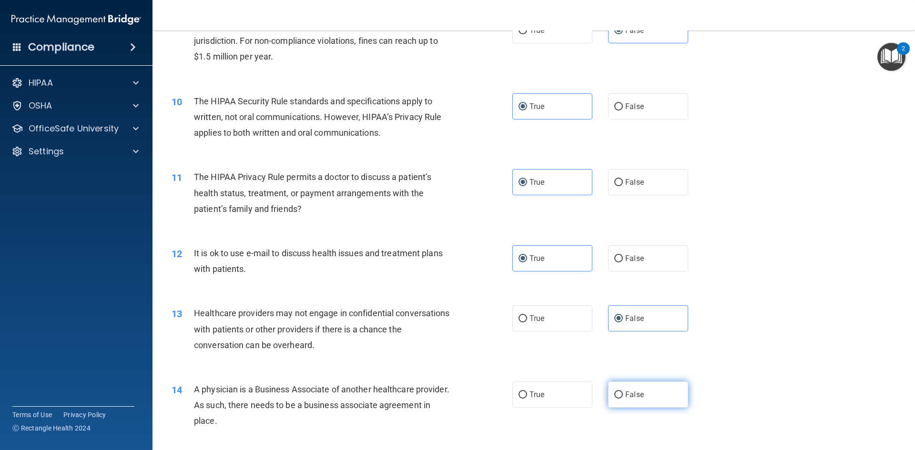
radio input "true"
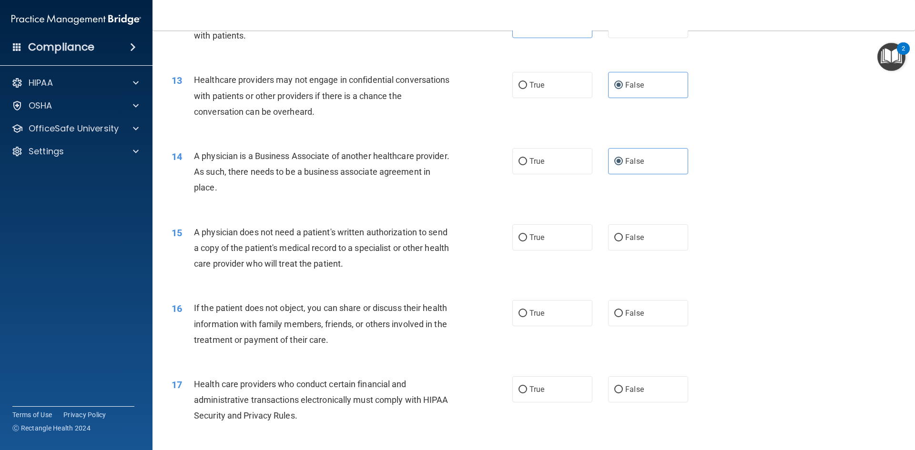
scroll to position [858, 0]
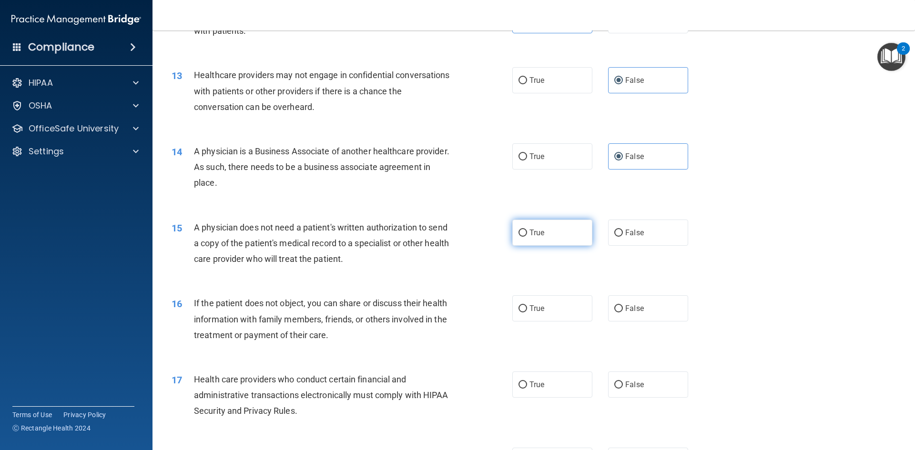
click at [541, 229] on span "True" at bounding box center [536, 232] width 15 height 9
click at [527, 230] on input "True" at bounding box center [522, 233] width 9 height 7
radio input "true"
click at [538, 307] on span "True" at bounding box center [536, 308] width 15 height 9
click at [527, 307] on input "True" at bounding box center [522, 308] width 9 height 7
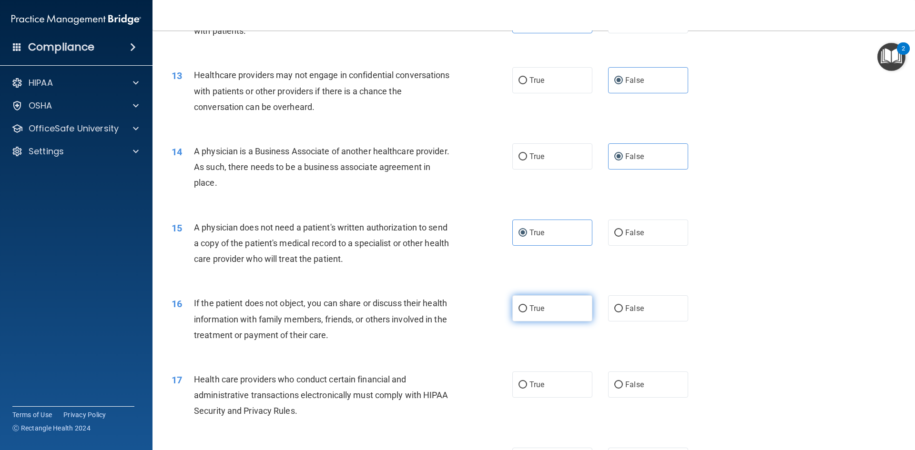
radio input "true"
click at [538, 382] on span "True" at bounding box center [536, 384] width 15 height 9
click at [527, 382] on input "True" at bounding box center [522, 385] width 9 height 7
radio input "true"
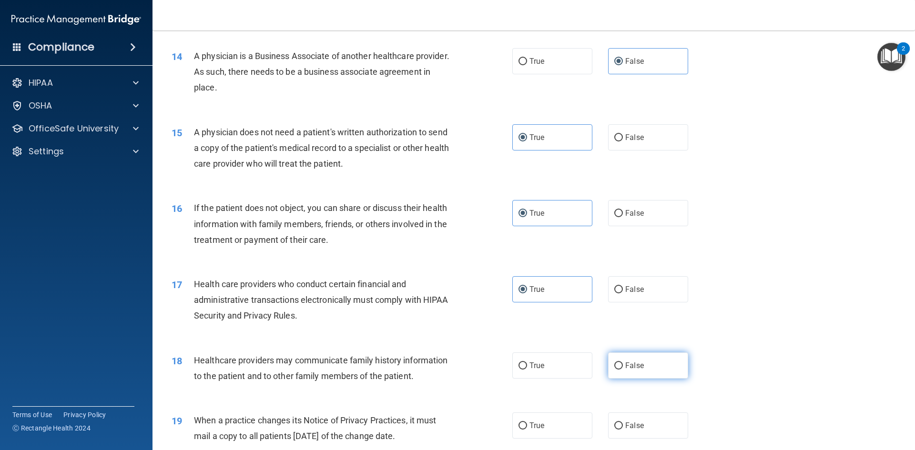
click at [620, 365] on label "False" at bounding box center [648, 366] width 80 height 26
click at [620, 365] on input "False" at bounding box center [618, 366] width 9 height 7
radio input "true"
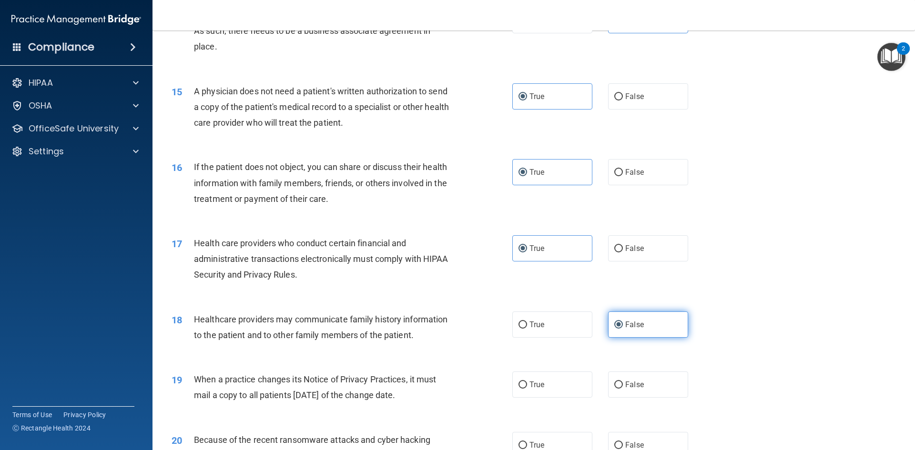
scroll to position [1096, 0]
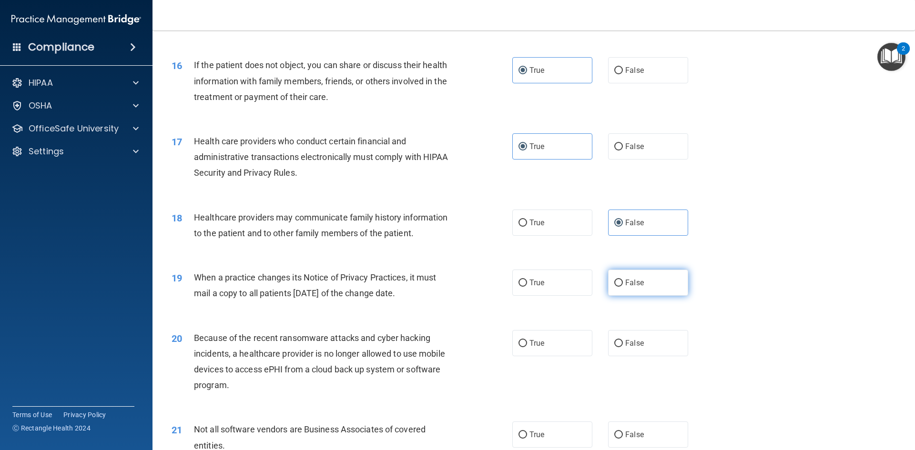
click at [632, 289] on label "False" at bounding box center [648, 283] width 80 height 26
click at [623, 287] on input "False" at bounding box center [618, 283] width 9 height 7
radio input "true"
click at [638, 345] on span "False" at bounding box center [634, 343] width 19 height 9
click at [623, 345] on input "False" at bounding box center [618, 343] width 9 height 7
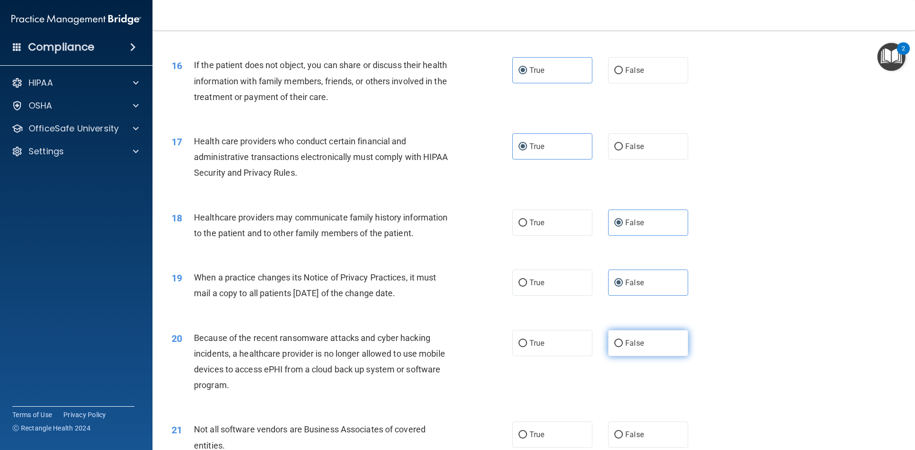
radio input "true"
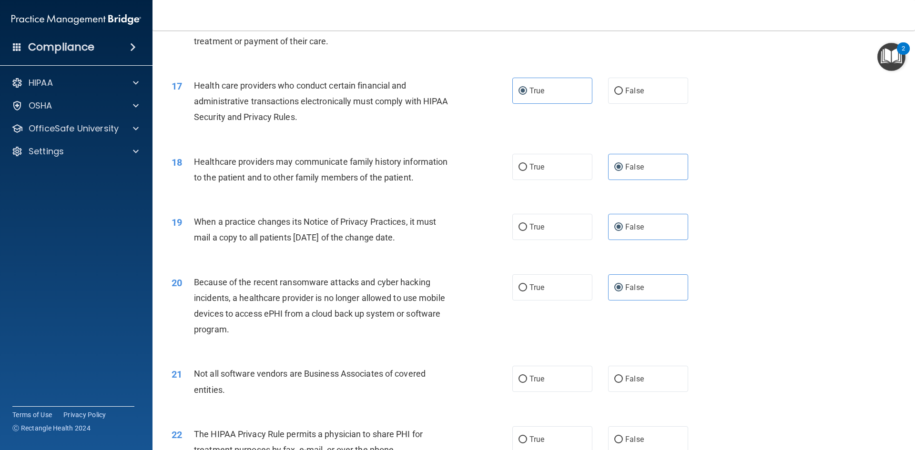
scroll to position [1286, 0]
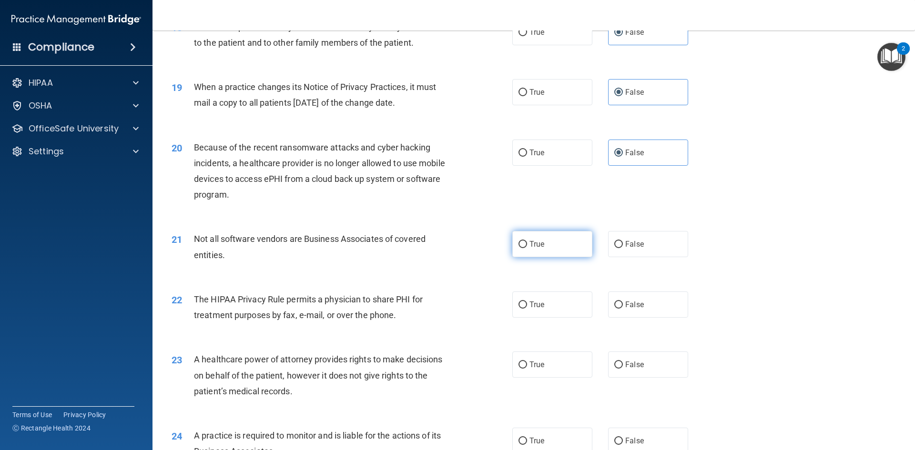
click at [538, 234] on label "True" at bounding box center [552, 244] width 80 height 26
click at [527, 241] on input "True" at bounding box center [522, 244] width 9 height 7
radio input "true"
click at [551, 302] on label "True" at bounding box center [552, 305] width 80 height 26
click at [527, 302] on input "True" at bounding box center [522, 305] width 9 height 7
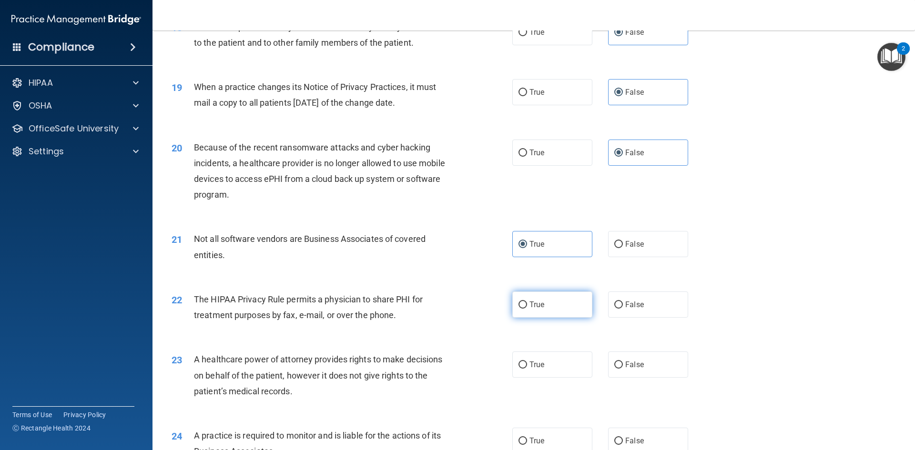
radio input "true"
click at [631, 369] on span "False" at bounding box center [634, 364] width 19 height 9
click at [623, 369] on input "False" at bounding box center [618, 365] width 9 height 7
radio input "true"
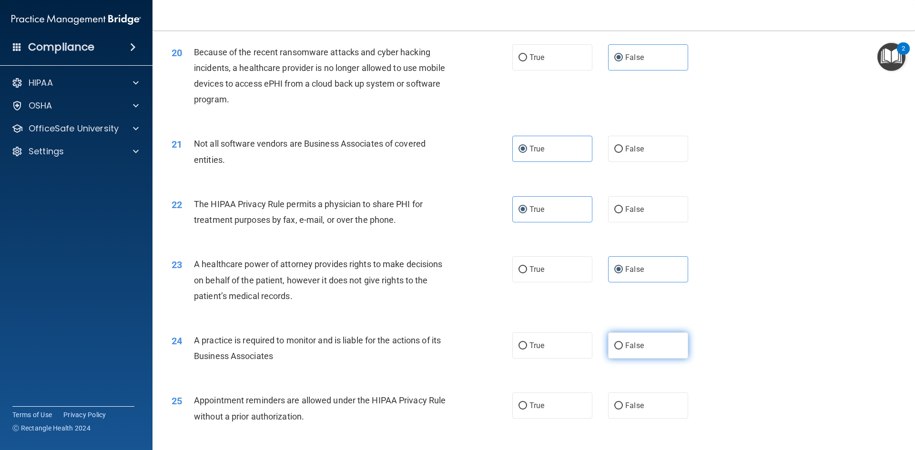
click at [640, 343] on label "False" at bounding box center [648, 346] width 80 height 26
click at [623, 343] on input "False" at bounding box center [618, 346] width 9 height 7
radio input "true"
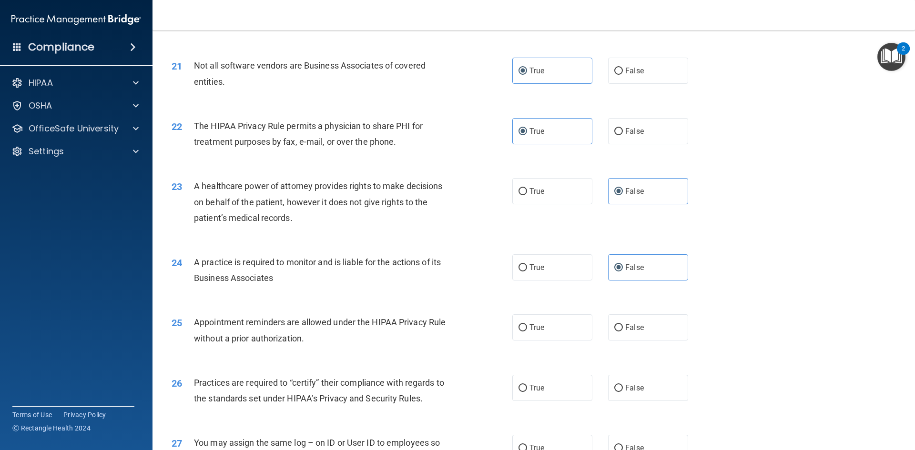
scroll to position [1477, 0]
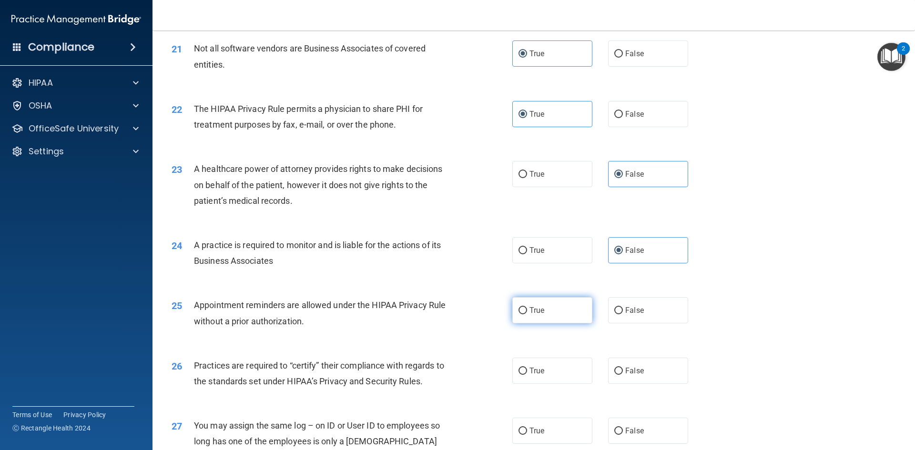
click at [550, 308] on label "True" at bounding box center [552, 310] width 80 height 26
click at [527, 308] on input "True" at bounding box center [522, 310] width 9 height 7
radio input "true"
click at [630, 363] on label "False" at bounding box center [648, 371] width 80 height 26
click at [623, 368] on input "False" at bounding box center [618, 371] width 9 height 7
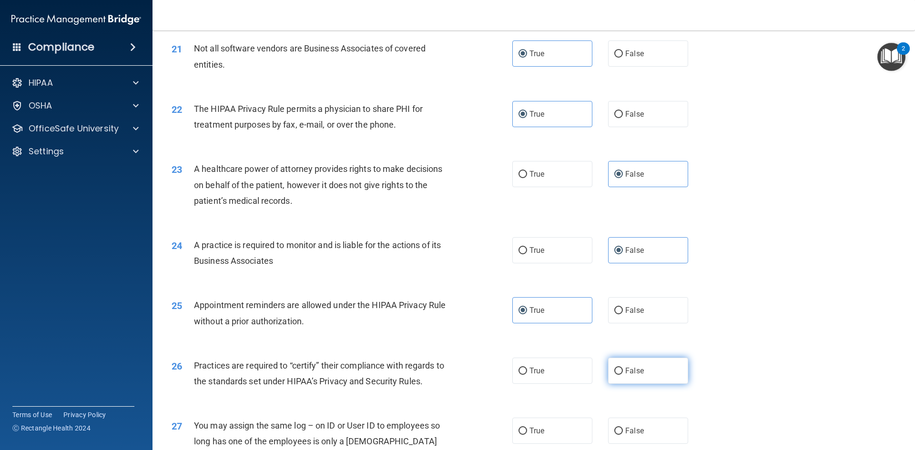
radio input "true"
click at [638, 429] on span "False" at bounding box center [634, 430] width 19 height 9
click at [623, 429] on input "False" at bounding box center [618, 431] width 9 height 7
radio input "true"
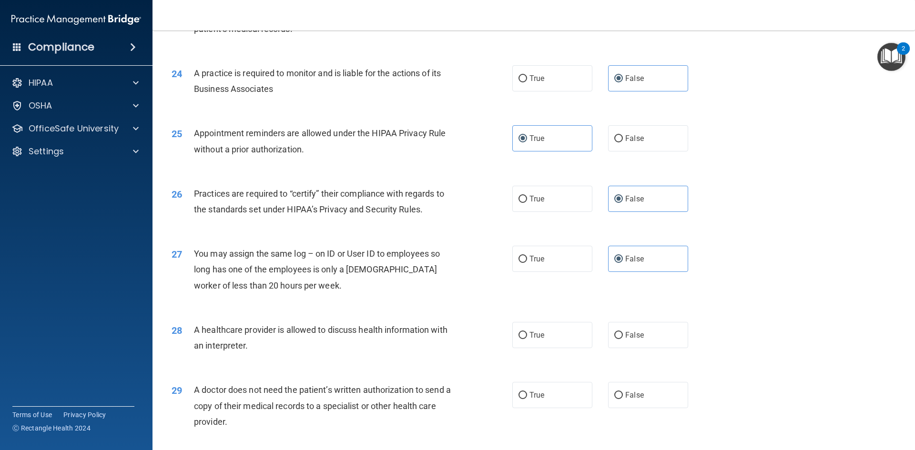
scroll to position [1668, 0]
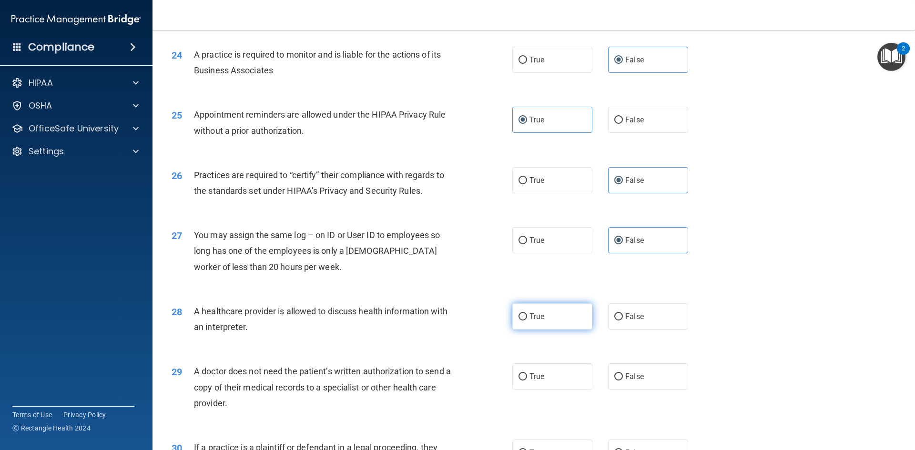
click at [560, 308] on label "True" at bounding box center [552, 317] width 80 height 26
click at [527, 314] on input "True" at bounding box center [522, 317] width 9 height 7
radio input "true"
click at [548, 373] on label "True" at bounding box center [552, 377] width 80 height 26
click at [527, 374] on input "True" at bounding box center [522, 377] width 9 height 7
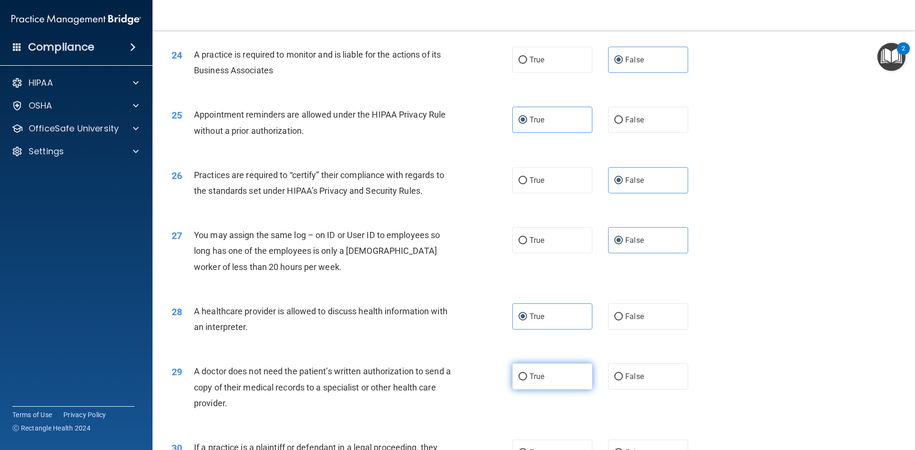
radio input "true"
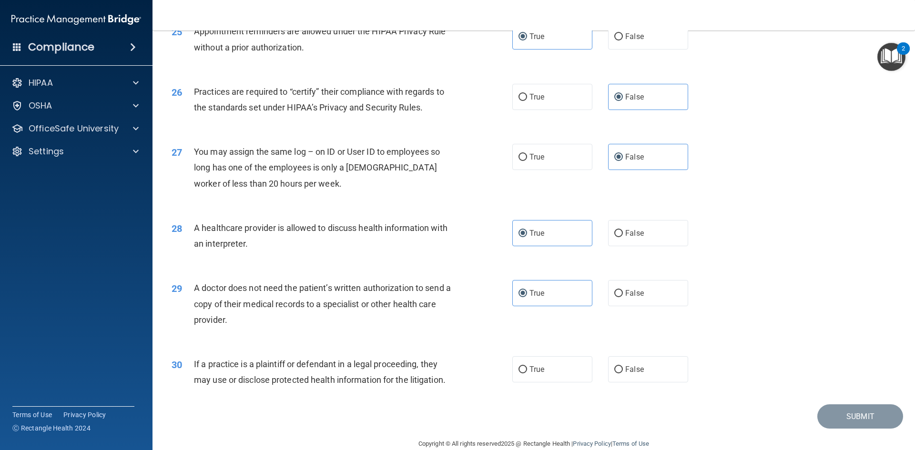
scroll to position [1768, 0]
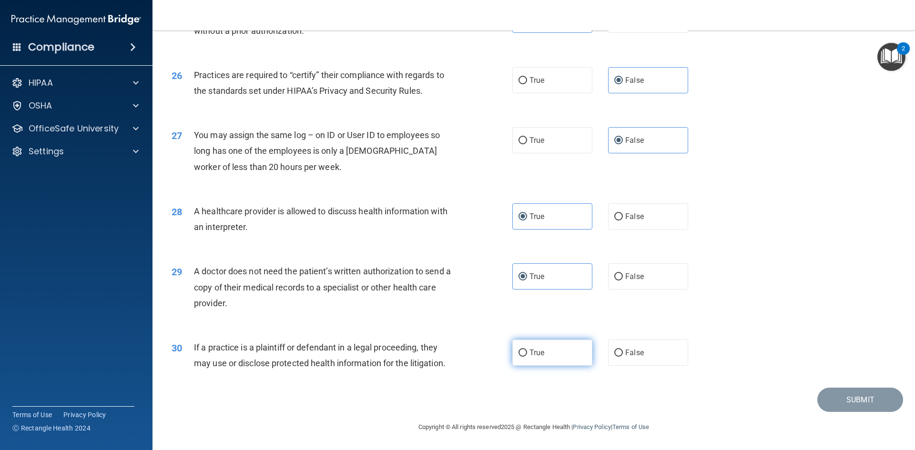
click at [553, 351] on label "True" at bounding box center [552, 353] width 80 height 26
click at [527, 351] on input "True" at bounding box center [522, 353] width 9 height 7
radio input "true"
click at [841, 401] on button "Submit" at bounding box center [860, 400] width 86 height 24
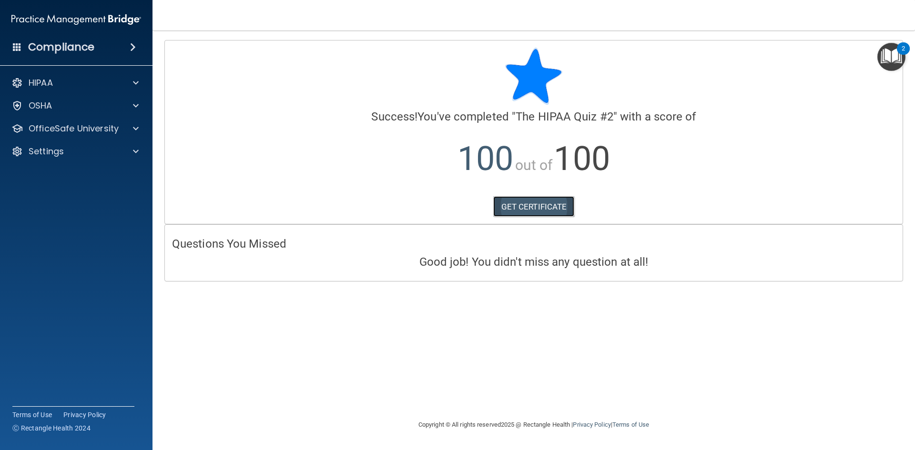
click at [526, 204] on link "GET CERTIFICATE" at bounding box center [533, 206] width 81 height 21
click at [135, 126] on span at bounding box center [136, 128] width 6 height 11
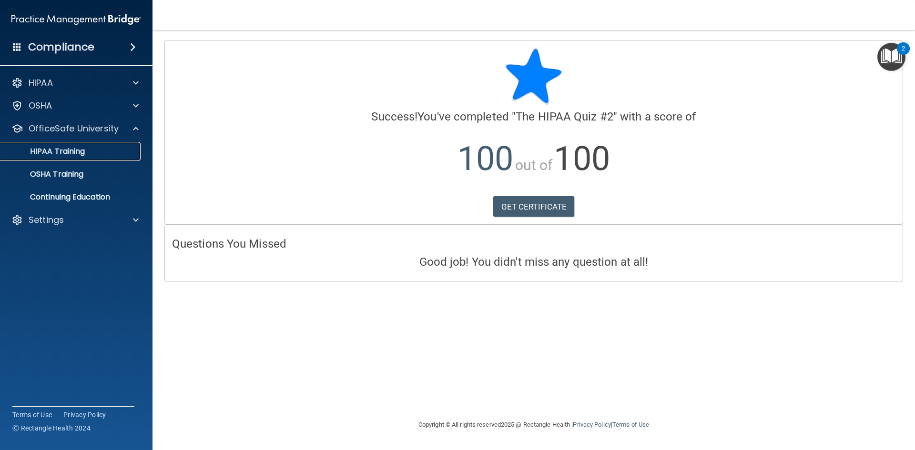
click at [66, 150] on p "HIPAA Training" at bounding box center [45, 152] width 79 height 10
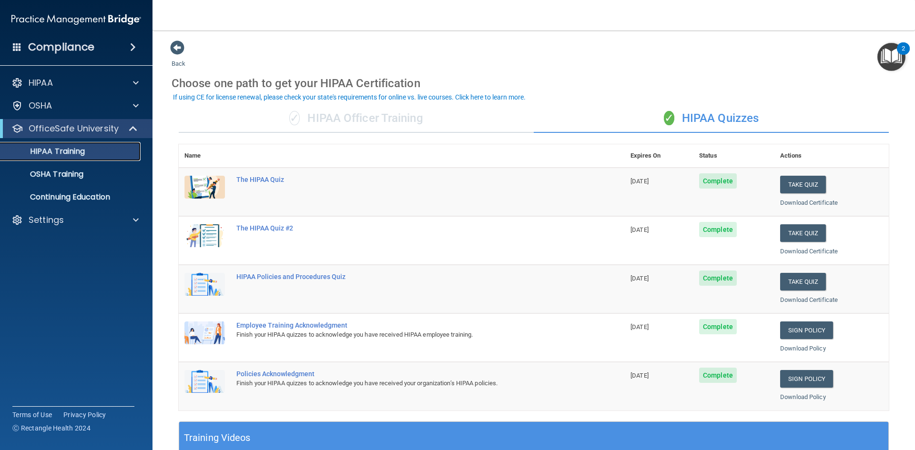
scroll to position [48, 0]
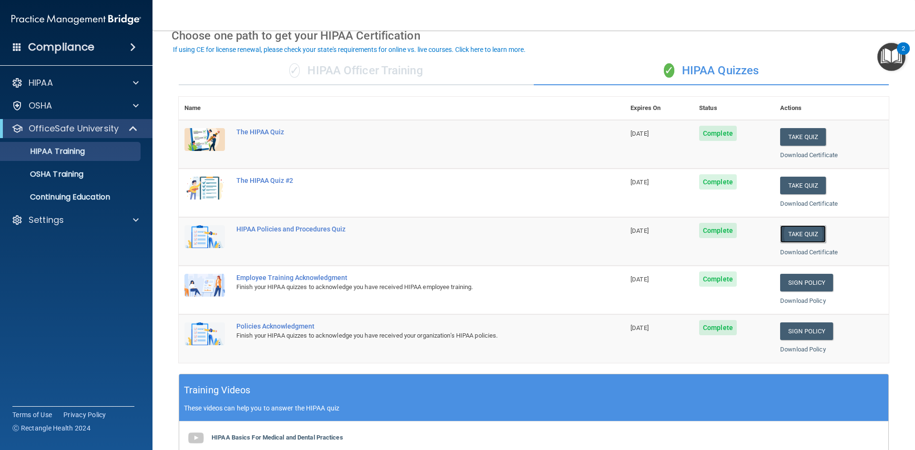
click at [802, 232] on button "Take Quiz" at bounding box center [803, 234] width 46 height 18
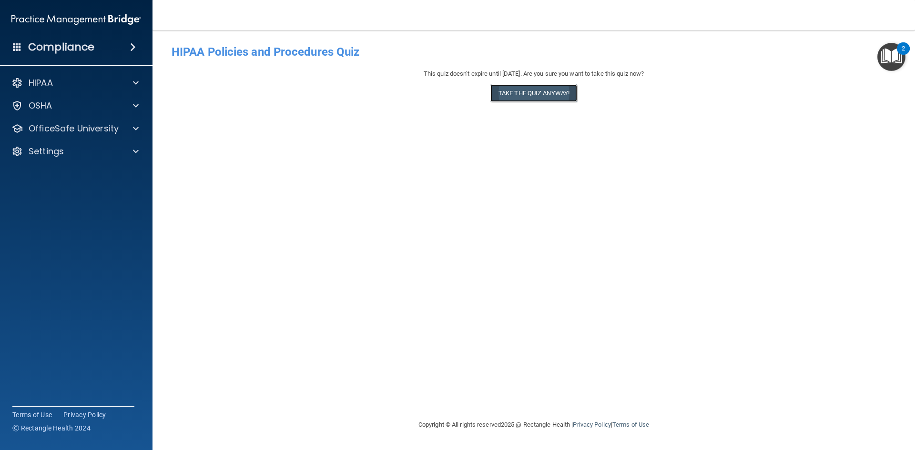
click at [536, 91] on button "Take the quiz anyway!" at bounding box center [533, 93] width 87 height 18
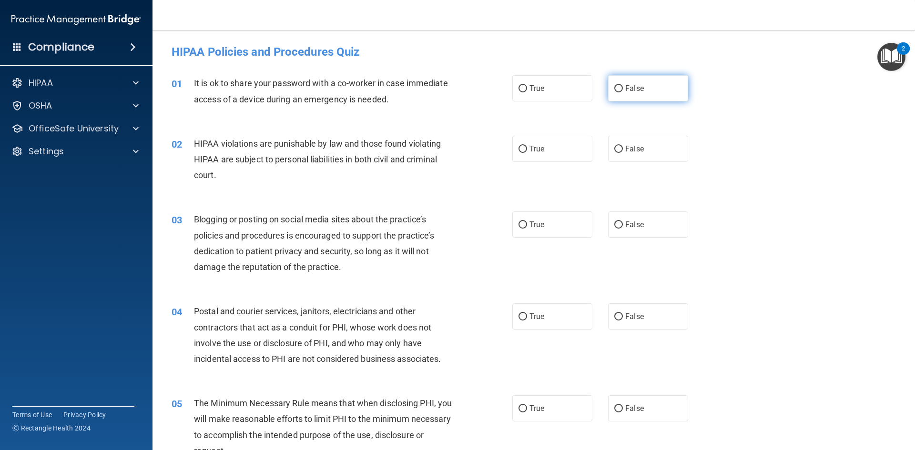
click at [620, 88] on label "False" at bounding box center [648, 88] width 80 height 26
click at [620, 88] on input "False" at bounding box center [618, 88] width 9 height 7
radio input "true"
click at [534, 148] on span "True" at bounding box center [536, 148] width 15 height 9
click at [527, 148] on input "True" at bounding box center [522, 149] width 9 height 7
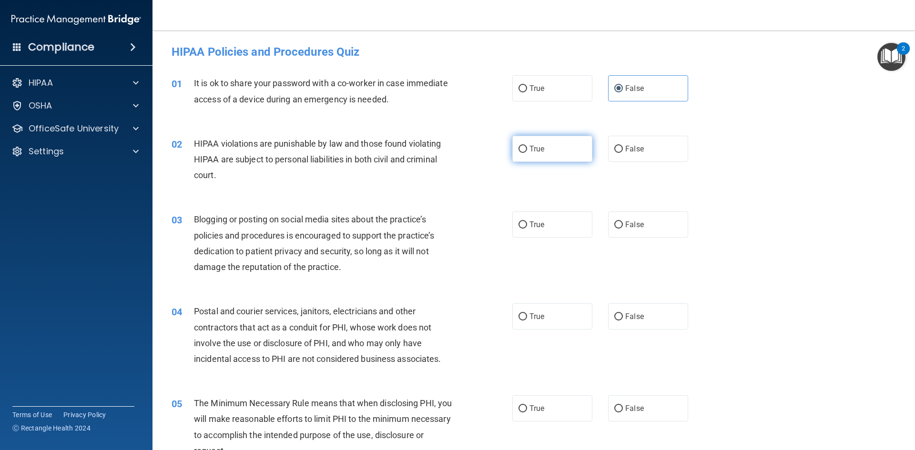
radio input "true"
click at [632, 227] on span "False" at bounding box center [634, 224] width 19 height 9
click at [623, 227] on input "False" at bounding box center [618, 225] width 9 height 7
radio input "true"
drag, startPoint x: 543, startPoint y: 321, endPoint x: 545, endPoint y: 344, distance: 22.5
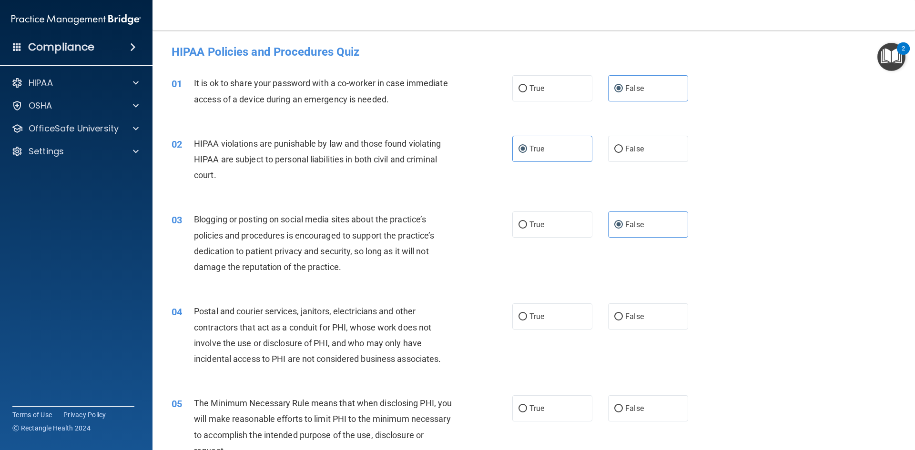
click at [543, 322] on label "True" at bounding box center [552, 317] width 80 height 26
click at [527, 321] on input "True" at bounding box center [522, 317] width 9 height 7
radio input "true"
click at [545, 405] on label "True" at bounding box center [552, 408] width 80 height 26
click at [527, 405] on input "True" at bounding box center [522, 408] width 9 height 7
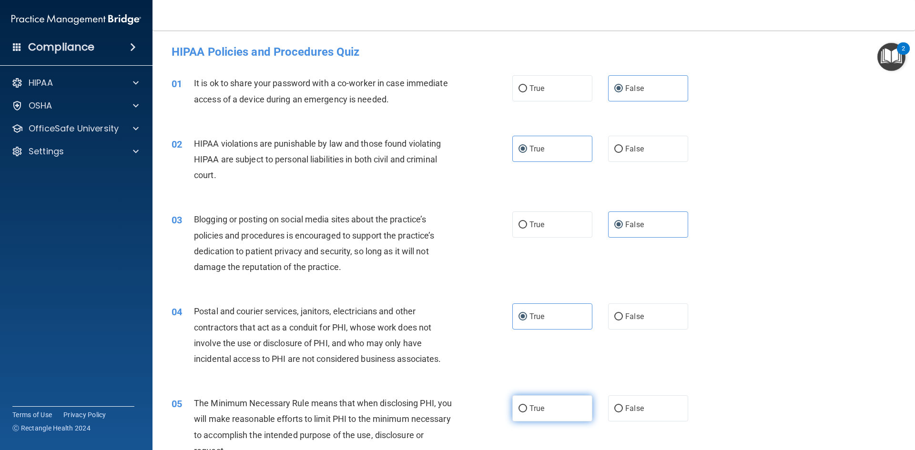
radio input "true"
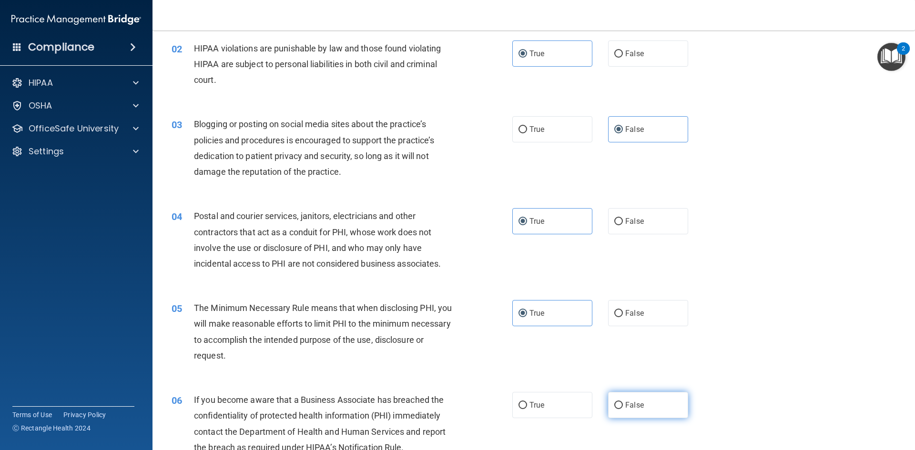
click at [625, 407] on span "False" at bounding box center [634, 405] width 19 height 9
click at [623, 407] on input "False" at bounding box center [618, 405] width 9 height 7
radio input "true"
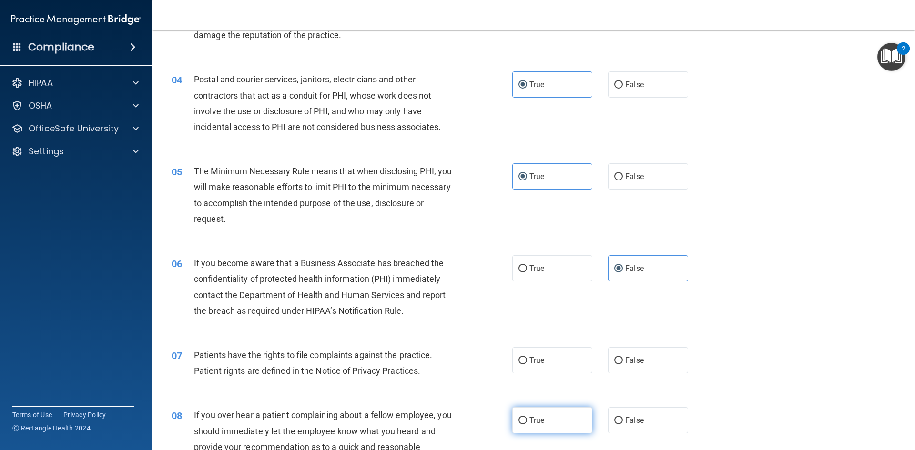
scroll to position [238, 0]
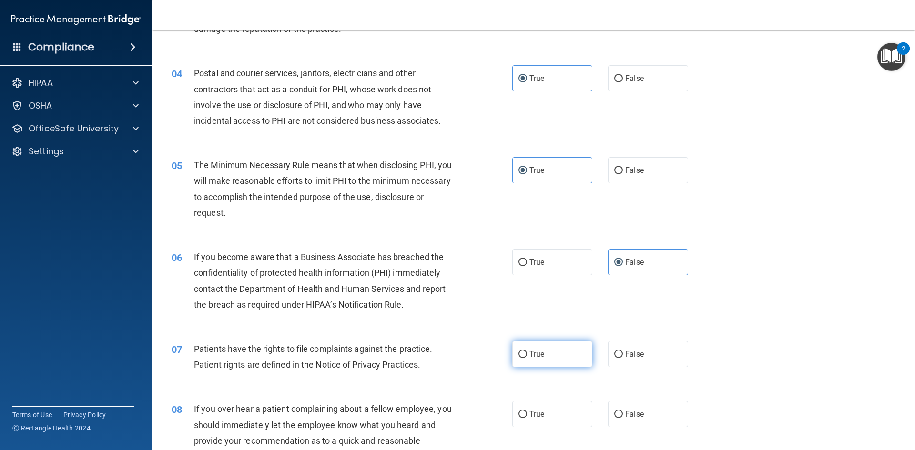
click at [552, 359] on label "True" at bounding box center [552, 354] width 80 height 26
click at [527, 358] on input "True" at bounding box center [522, 354] width 9 height 7
radio input "true"
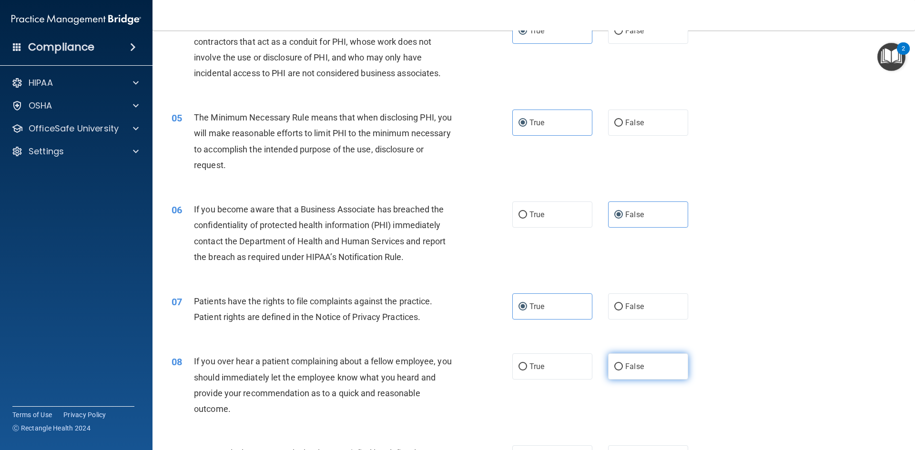
click at [633, 371] on label "False" at bounding box center [648, 367] width 80 height 26
click at [623, 371] on input "False" at bounding box center [618, 367] width 9 height 7
radio input "true"
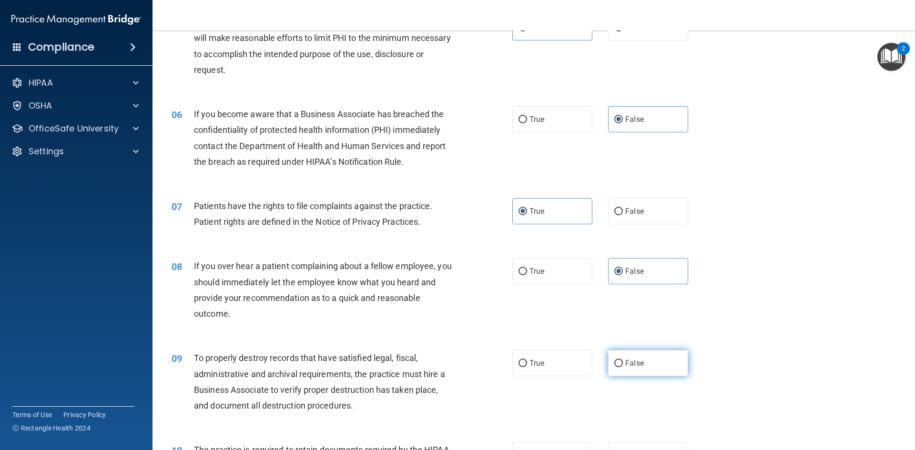
click at [630, 368] on label "False" at bounding box center [648, 363] width 80 height 26
click at [623, 367] on input "False" at bounding box center [618, 363] width 9 height 7
radio input "true"
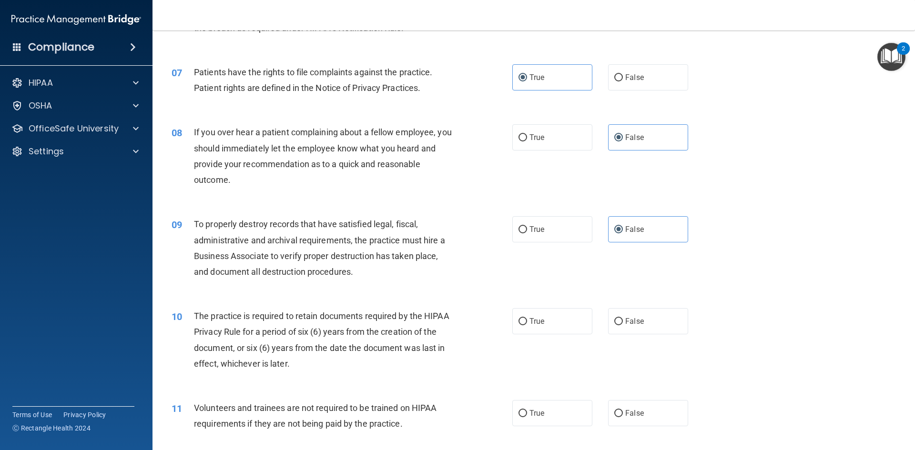
scroll to position [524, 0]
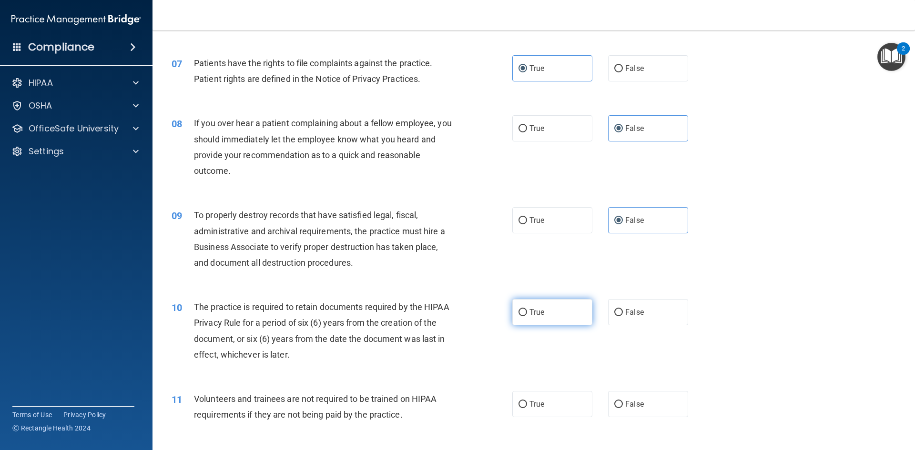
click at [547, 312] on label "True" at bounding box center [552, 312] width 80 height 26
click at [527, 312] on input "True" at bounding box center [522, 312] width 9 height 7
radio input "true"
click at [636, 405] on span "False" at bounding box center [634, 404] width 19 height 9
click at [623, 405] on input "False" at bounding box center [618, 404] width 9 height 7
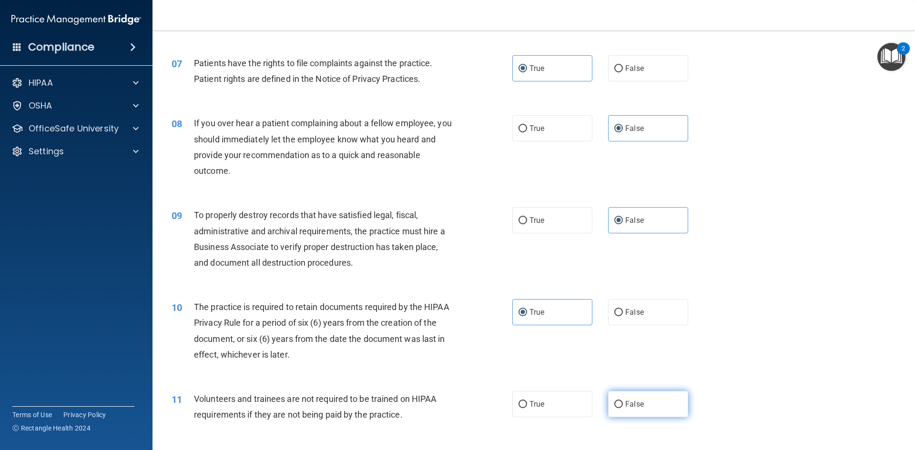
radio input "true"
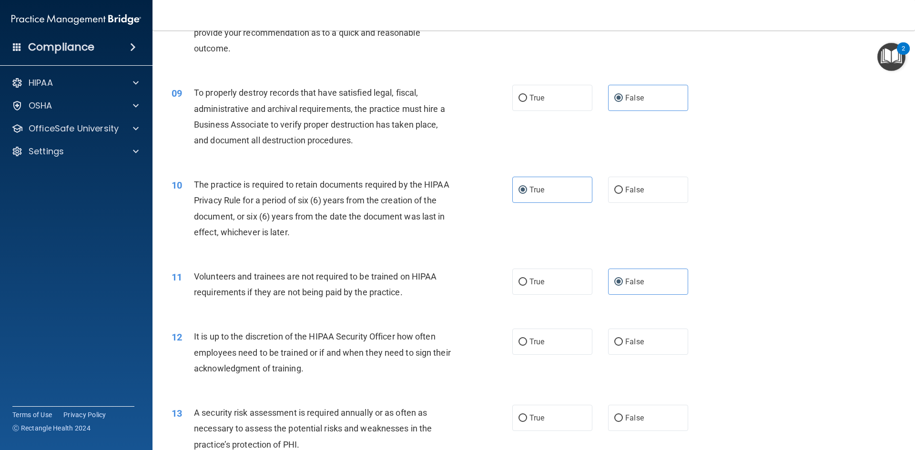
scroll to position [667, 0]
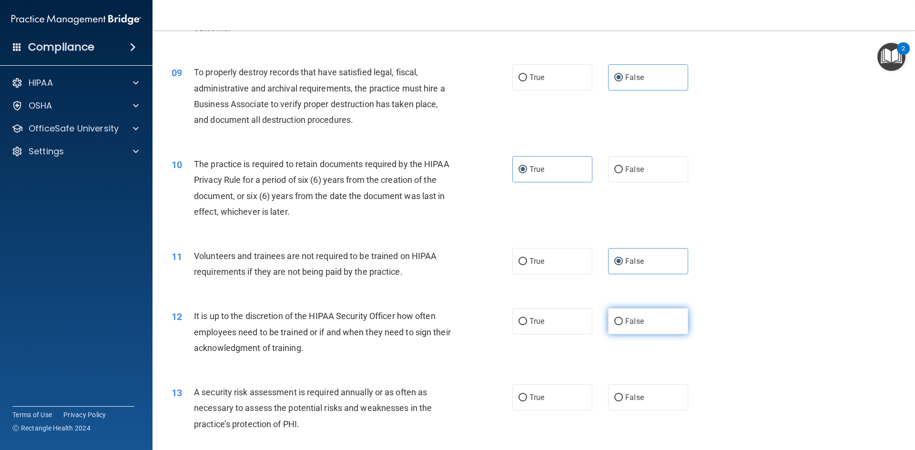
click at [646, 321] on label "False" at bounding box center [648, 321] width 80 height 26
click at [623, 321] on input "False" at bounding box center [618, 321] width 9 height 7
radio input "true"
click at [560, 392] on label "True" at bounding box center [552, 398] width 80 height 26
click at [527, 395] on input "True" at bounding box center [522, 398] width 9 height 7
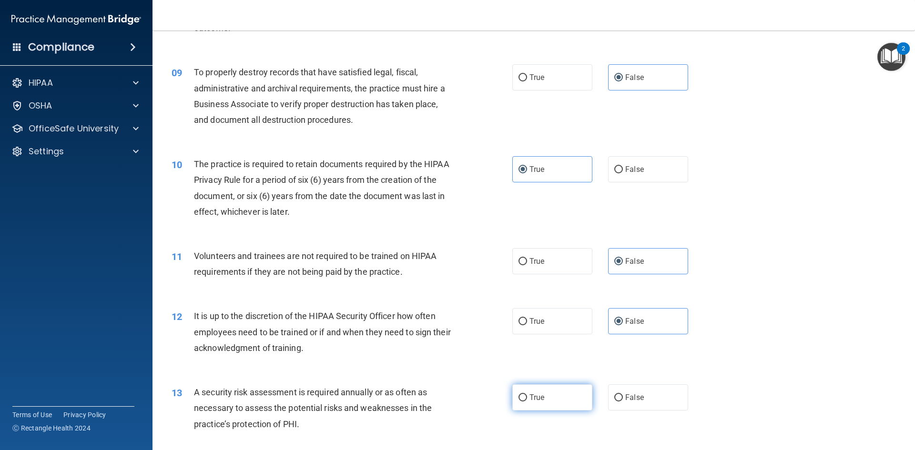
radio input "true"
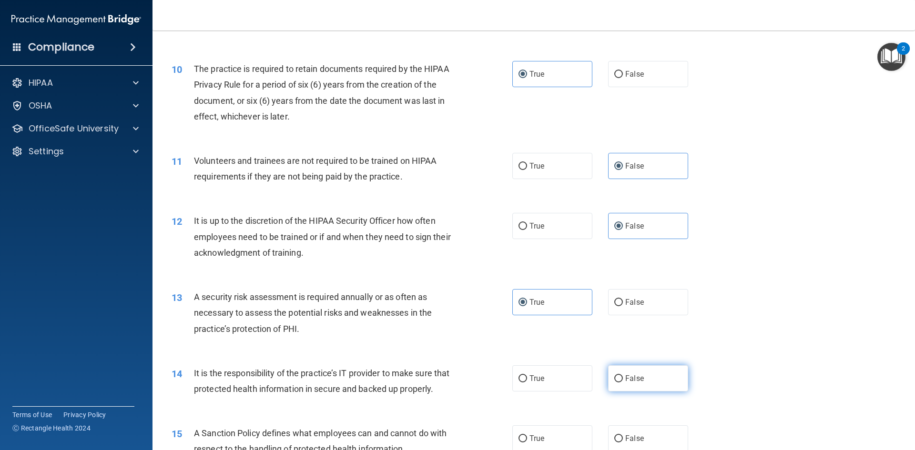
drag, startPoint x: 624, startPoint y: 370, endPoint x: 630, endPoint y: 378, distance: 9.9
click at [625, 370] on label "False" at bounding box center [648, 378] width 80 height 26
click at [623, 375] on input "False" at bounding box center [618, 378] width 9 height 7
radio input "true"
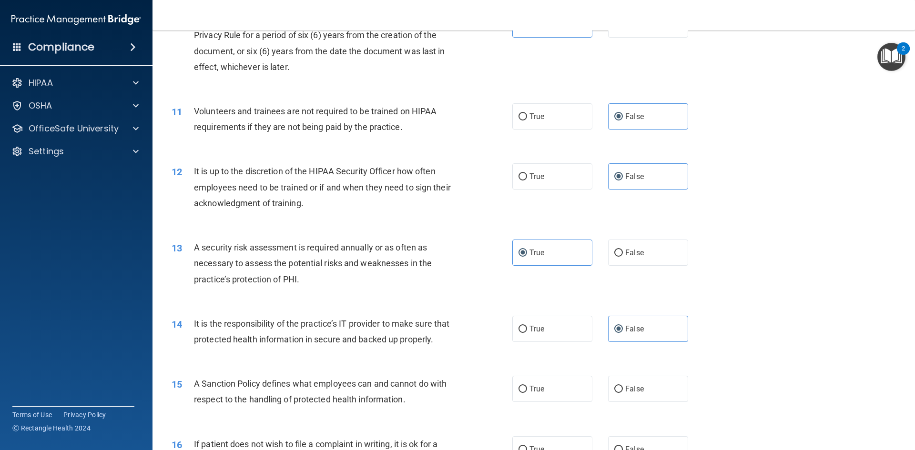
scroll to position [858, 0]
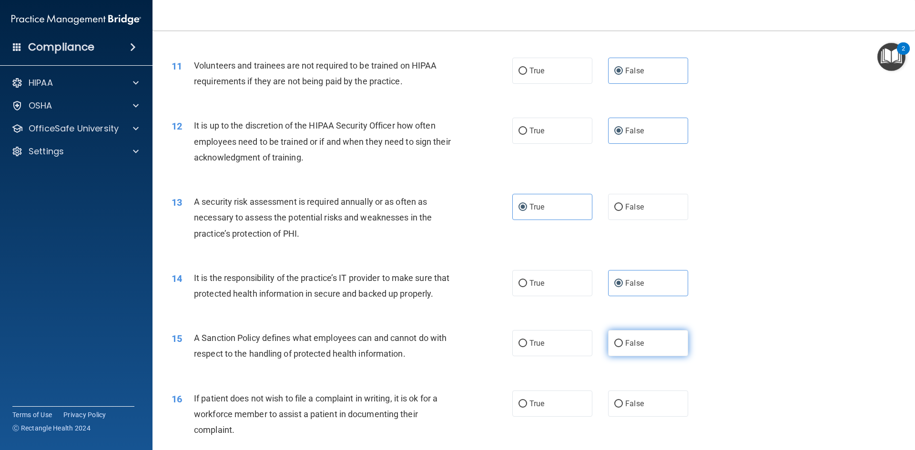
click at [638, 348] on span "False" at bounding box center [634, 343] width 19 height 9
click at [623, 347] on input "False" at bounding box center [618, 343] width 9 height 7
radio input "true"
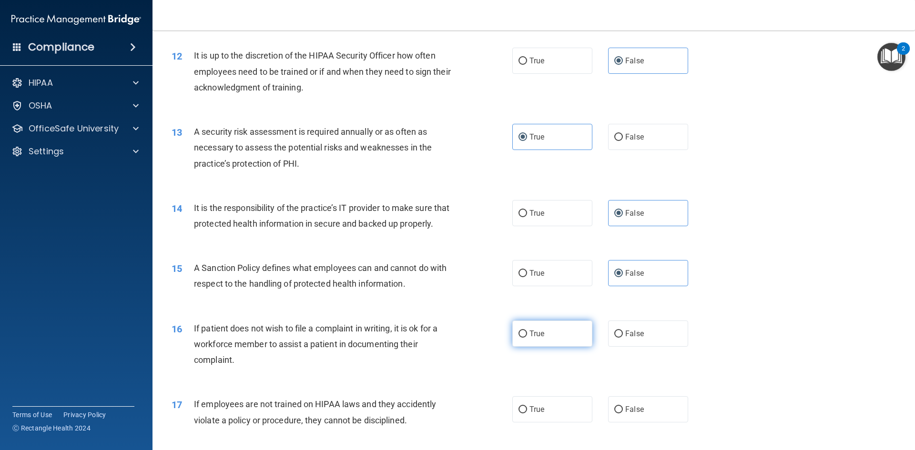
scroll to position [953, 0]
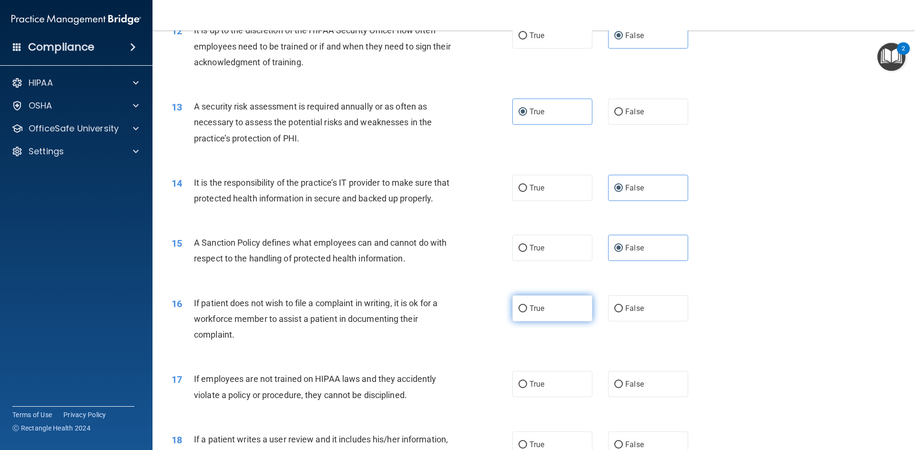
click at [515, 317] on label "True" at bounding box center [552, 308] width 80 height 26
click at [518, 313] on input "True" at bounding box center [522, 308] width 9 height 7
radio input "true"
click at [626, 389] on span "False" at bounding box center [634, 384] width 19 height 9
click at [623, 388] on input "False" at bounding box center [618, 384] width 9 height 7
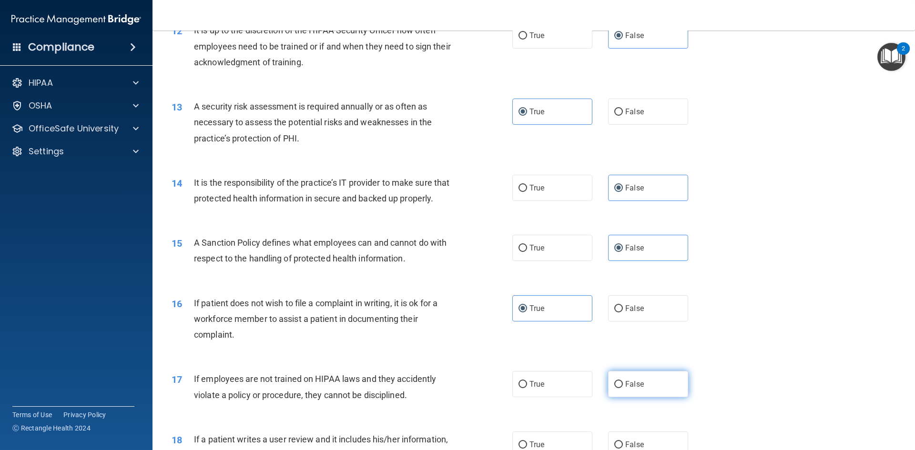
radio input "true"
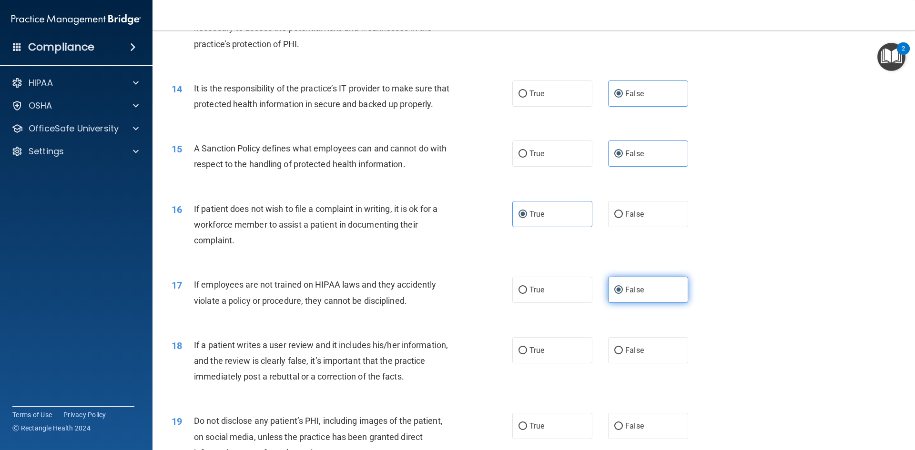
scroll to position [1048, 0]
click at [630, 363] on label "False" at bounding box center [648, 349] width 80 height 26
click at [623, 354] on input "False" at bounding box center [618, 349] width 9 height 7
radio input "true"
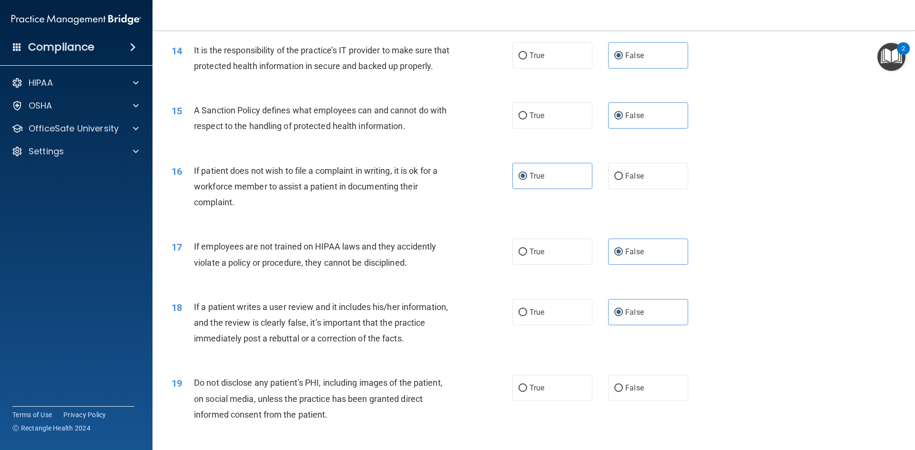
scroll to position [1144, 0]
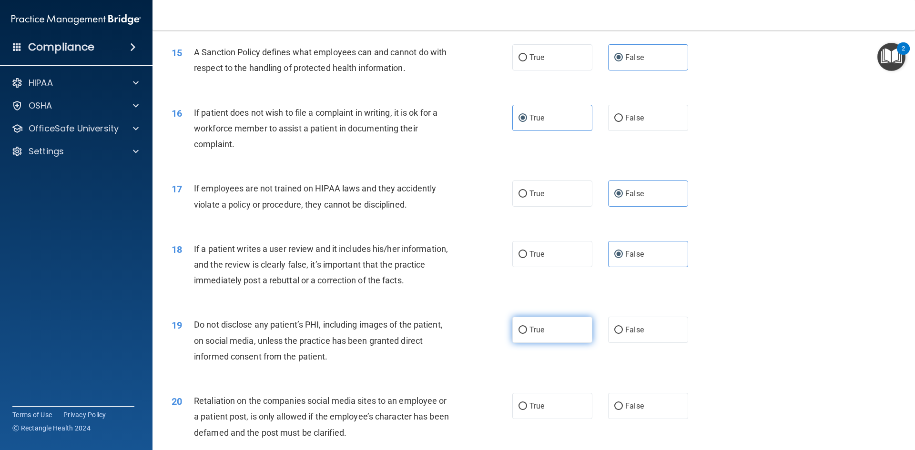
click at [561, 343] on label "True" at bounding box center [552, 330] width 80 height 26
click at [527, 334] on input "True" at bounding box center [522, 330] width 9 height 7
radio input "true"
click at [633, 411] on span "False" at bounding box center [634, 406] width 19 height 9
click at [623, 410] on input "False" at bounding box center [618, 406] width 9 height 7
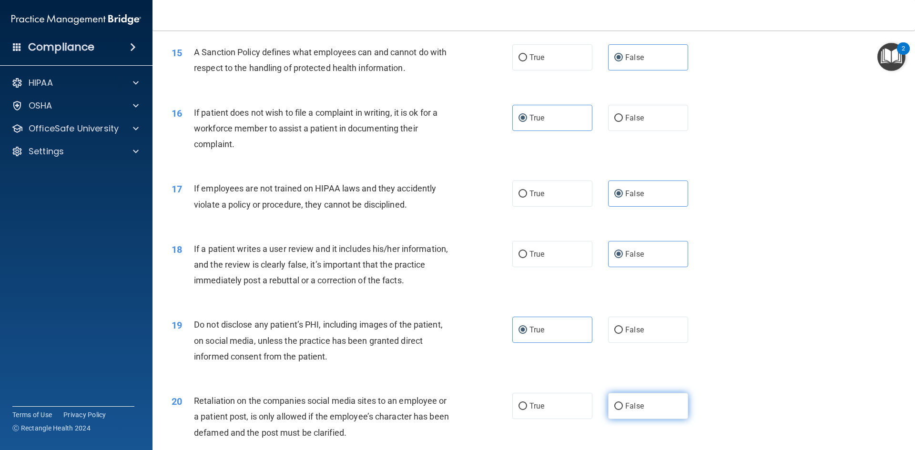
radio input "true"
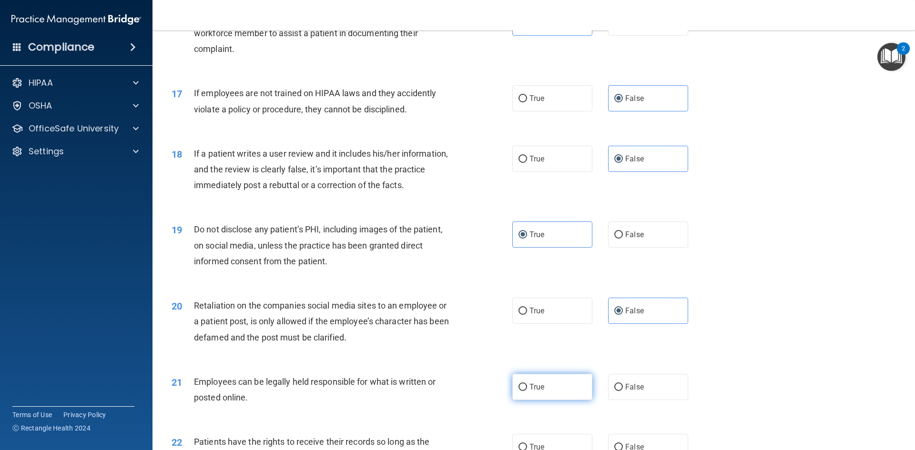
click at [557, 396] on label "True" at bounding box center [552, 387] width 80 height 26
click at [527, 391] on input "True" at bounding box center [522, 387] width 9 height 7
radio input "true"
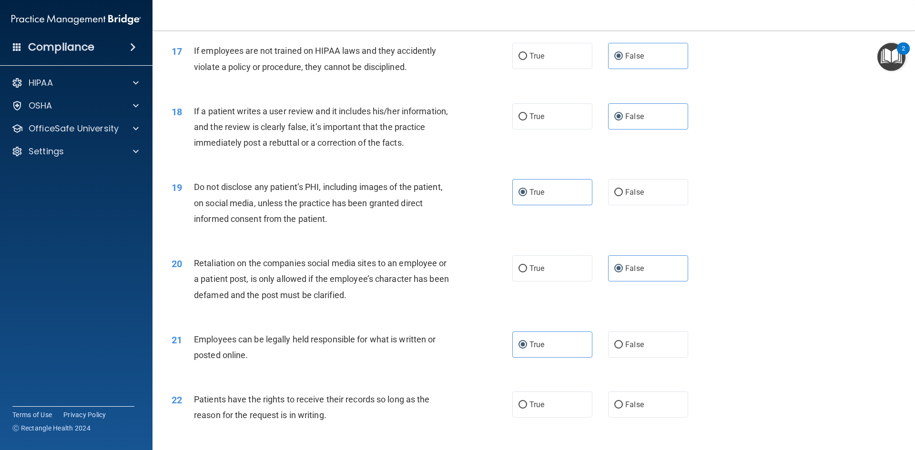
scroll to position [1334, 0]
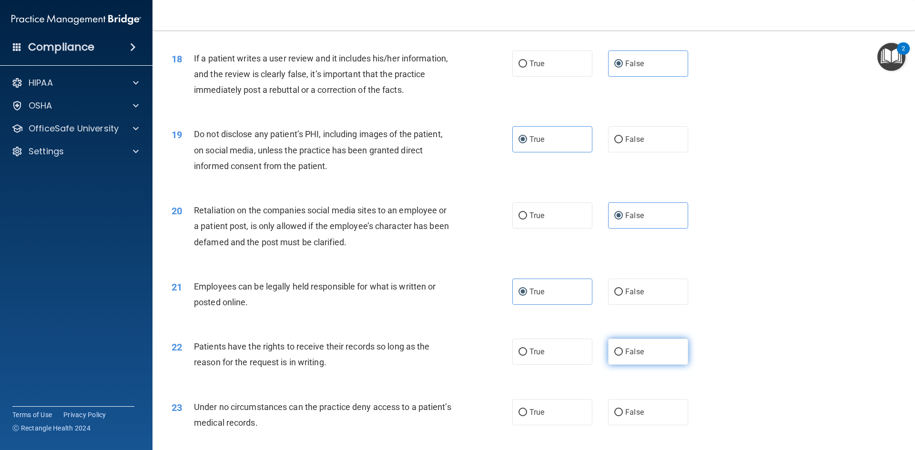
click at [635, 356] on span "False" at bounding box center [634, 351] width 19 height 9
click at [623, 356] on input "False" at bounding box center [618, 352] width 9 height 7
radio input "true"
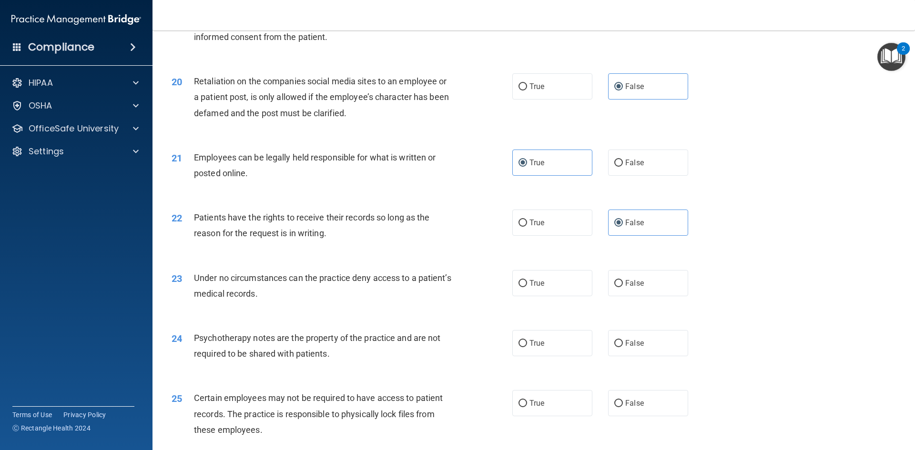
scroll to position [1477, 0]
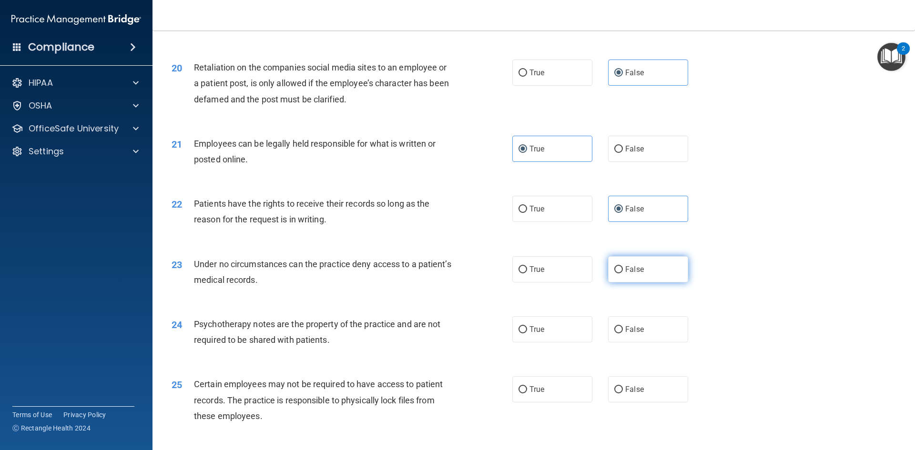
click at [637, 283] on label "False" at bounding box center [648, 269] width 80 height 26
click at [623, 273] on input "False" at bounding box center [618, 269] width 9 height 7
radio input "true"
click at [552, 343] on label "True" at bounding box center [552, 329] width 80 height 26
click at [527, 334] on input "True" at bounding box center [522, 329] width 9 height 7
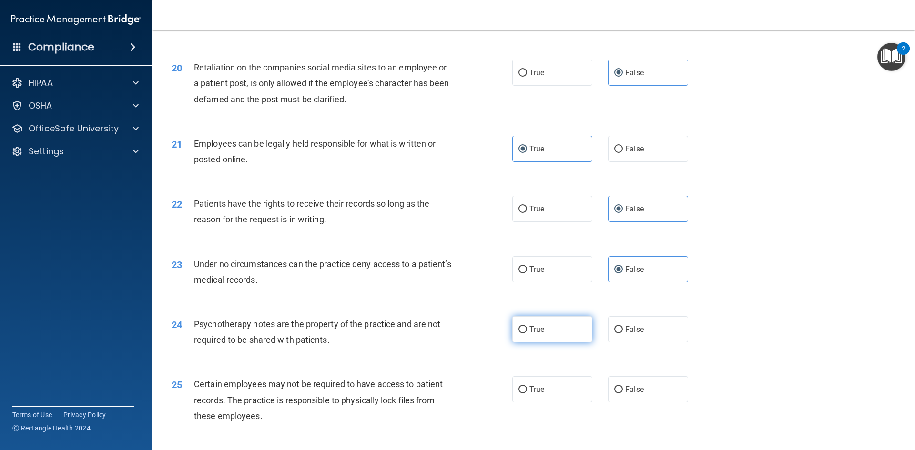
radio input "true"
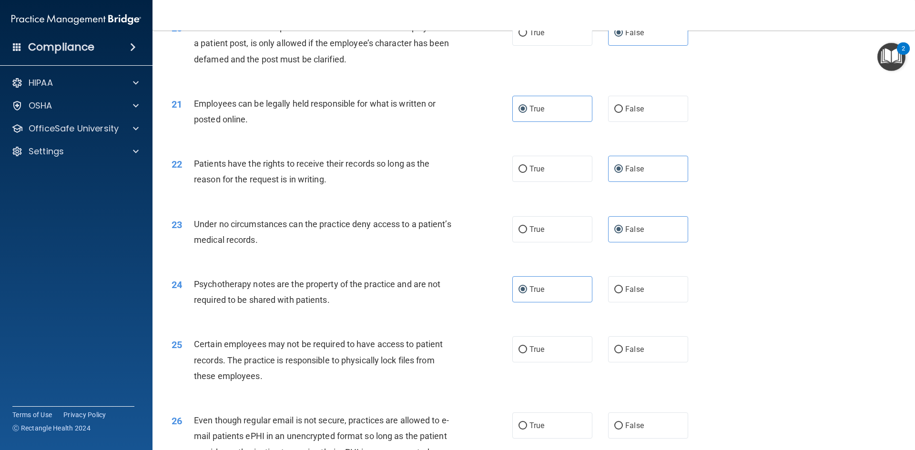
scroll to position [1572, 0]
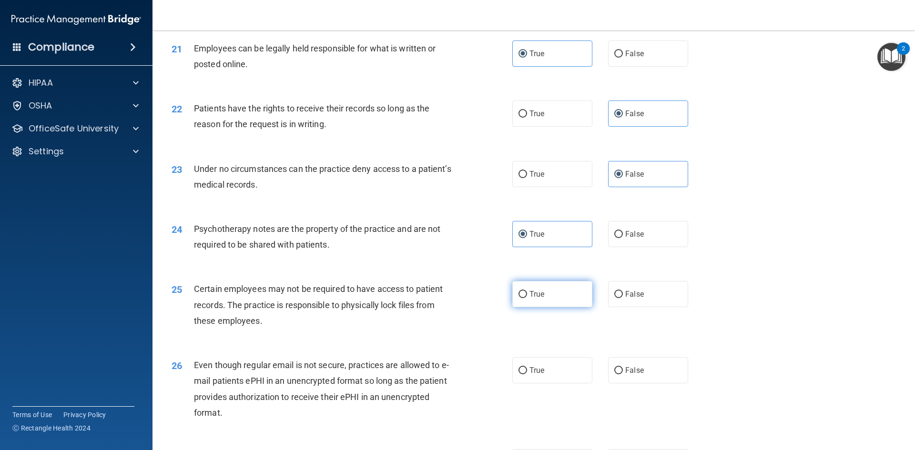
click at [557, 307] on label "True" at bounding box center [552, 294] width 80 height 26
click at [527, 298] on input "True" at bounding box center [522, 294] width 9 height 7
radio input "true"
click at [559, 384] on label "True" at bounding box center [552, 370] width 80 height 26
click at [527, 375] on input "True" at bounding box center [522, 370] width 9 height 7
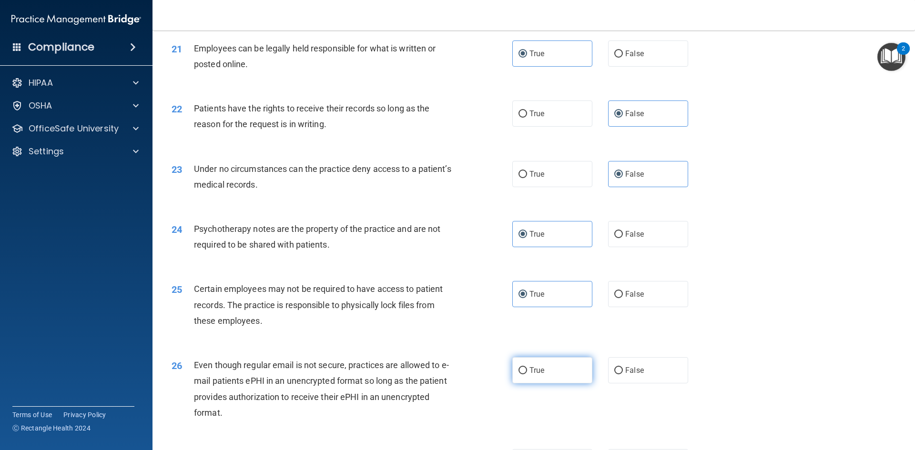
radio input "true"
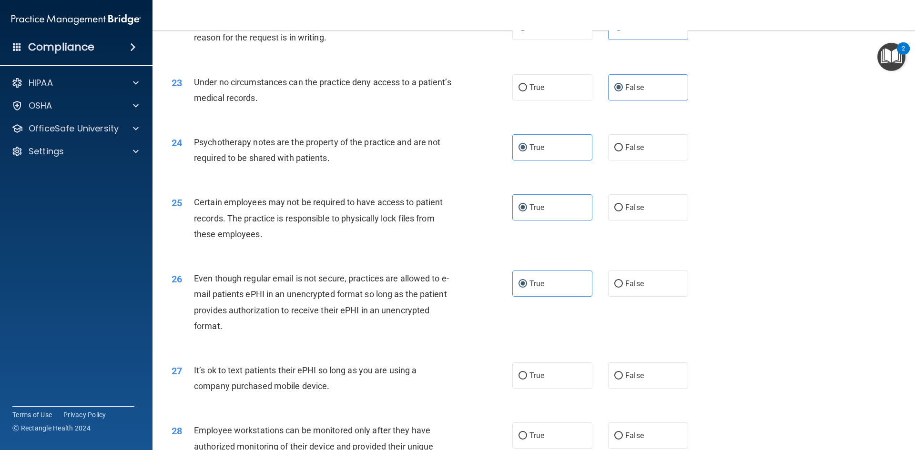
scroll to position [1668, 0]
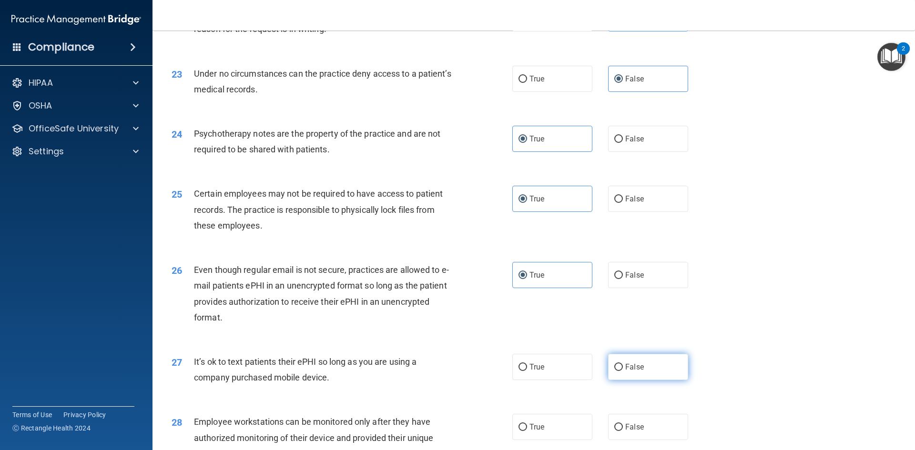
click at [628, 372] on span "False" at bounding box center [634, 367] width 19 height 9
click at [623, 371] on input "False" at bounding box center [618, 367] width 9 height 7
radio input "true"
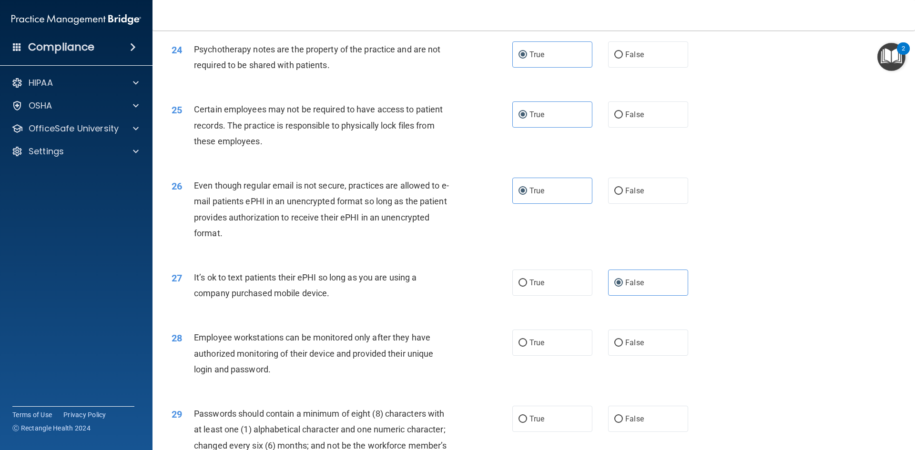
scroll to position [1763, 0]
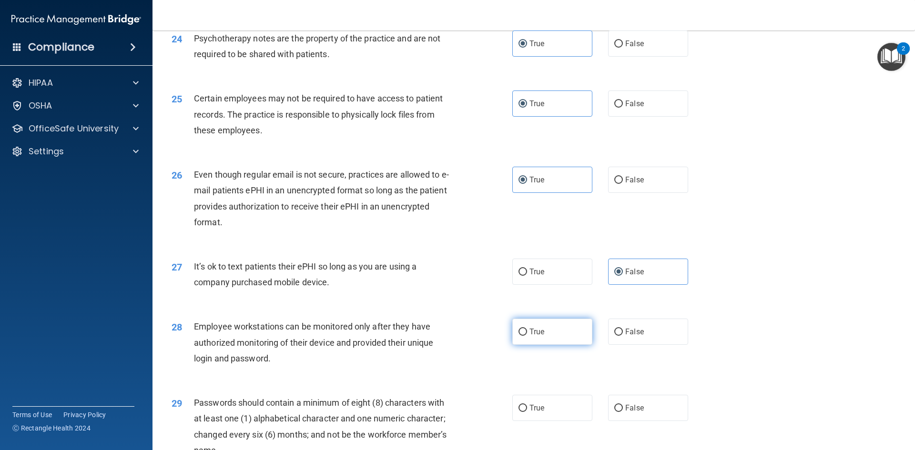
click at [550, 345] on label "True" at bounding box center [552, 332] width 80 height 26
click at [527, 336] on input "True" at bounding box center [522, 332] width 9 height 7
radio input "true"
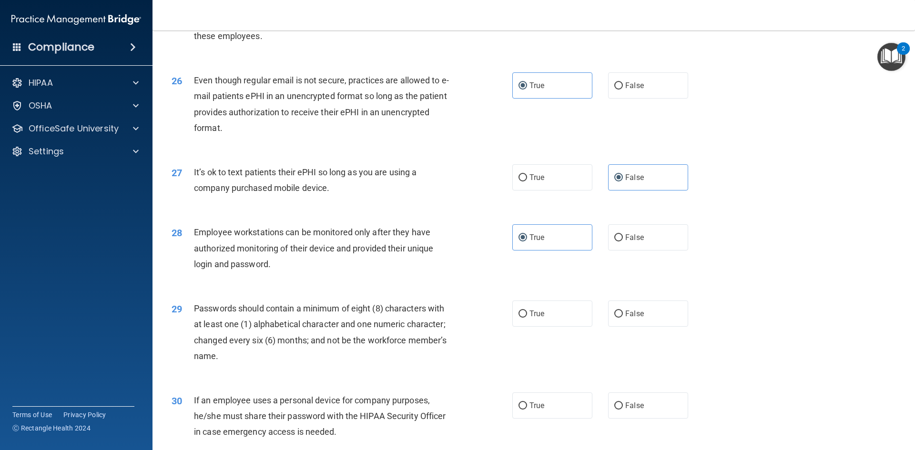
scroll to position [1858, 0]
click at [553, 326] on label "True" at bounding box center [552, 313] width 80 height 26
click at [527, 317] on input "True" at bounding box center [522, 313] width 9 height 7
radio input "true"
click at [630, 409] on span "False" at bounding box center [634, 404] width 19 height 9
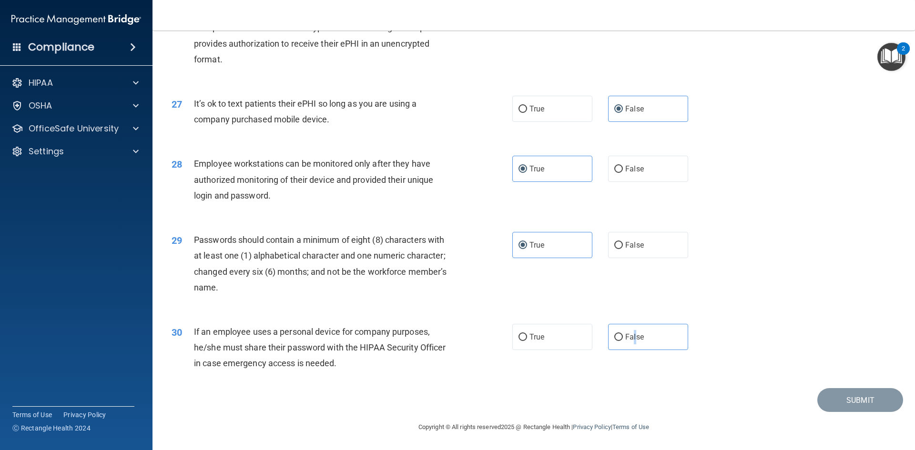
scroll to position [1942, 0]
click at [614, 337] on input "False" at bounding box center [618, 337] width 9 height 7
radio input "true"
click at [719, 316] on div "30 If an employee uses a personal device for company purposes, he/she must shar…" at bounding box center [533, 350] width 739 height 76
click at [830, 395] on button "Submit" at bounding box center [860, 400] width 86 height 24
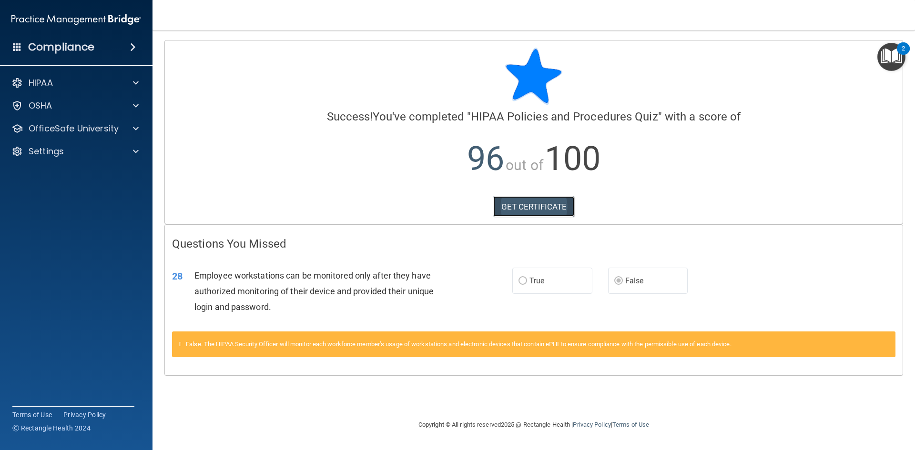
click at [534, 206] on link "GET CERTIFICATE" at bounding box center [533, 206] width 81 height 21
click at [132, 125] on div at bounding box center [134, 128] width 24 height 11
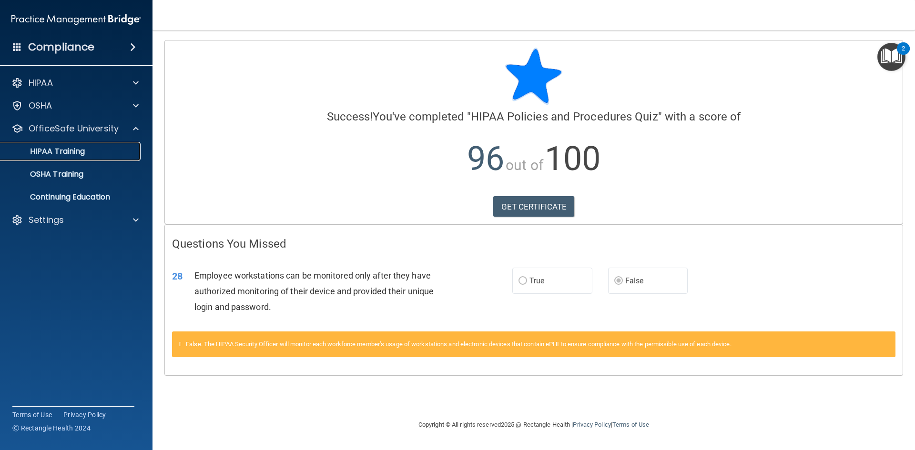
click at [75, 150] on p "HIPAA Training" at bounding box center [45, 152] width 79 height 10
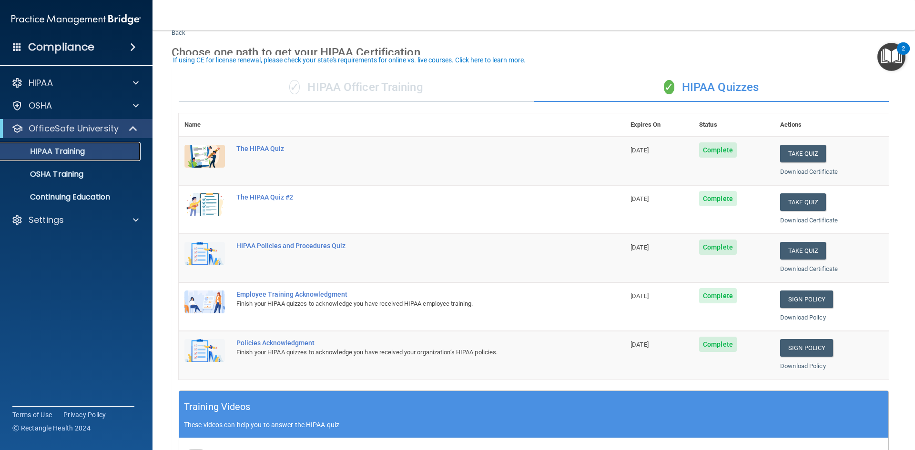
scroll to position [48, 0]
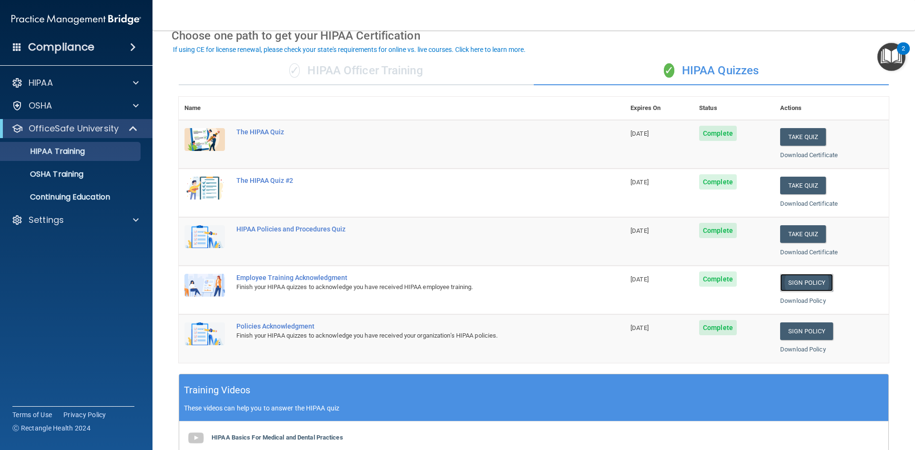
click at [796, 280] on link "Sign Policy" at bounding box center [806, 283] width 53 height 18
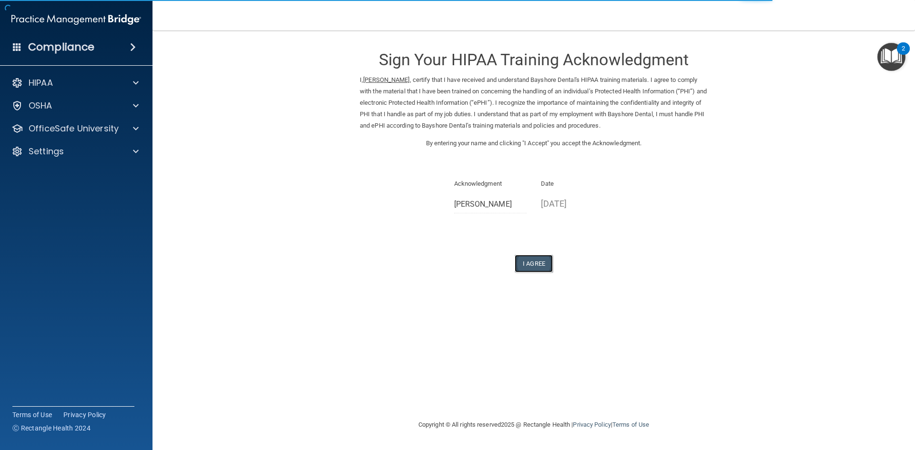
click at [526, 262] on button "I Agree" at bounding box center [534, 264] width 38 height 18
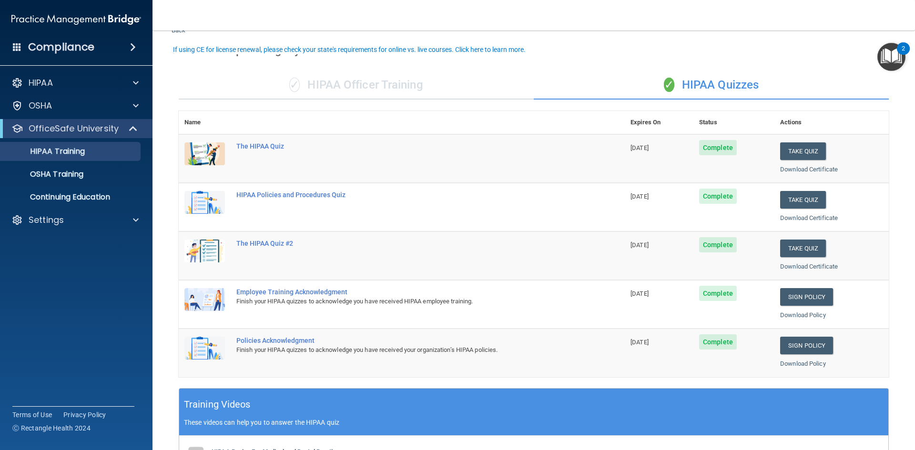
scroll to position [48, 0]
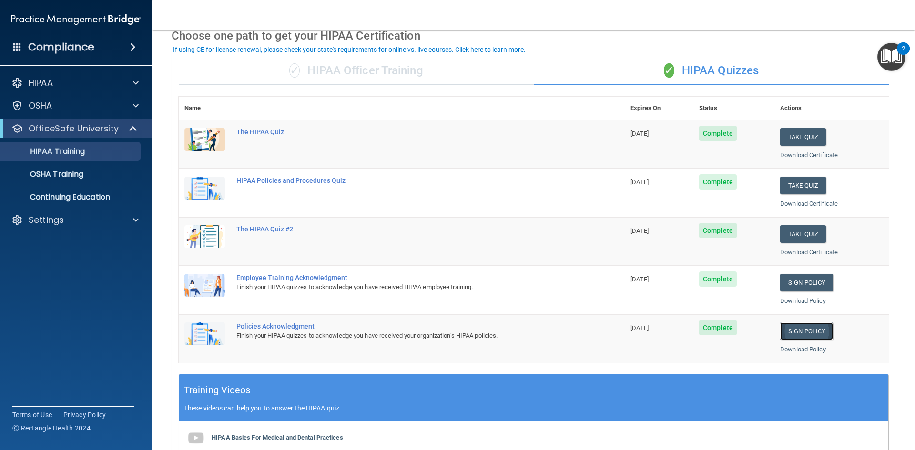
click at [794, 331] on link "Sign Policy" at bounding box center [806, 332] width 53 height 18
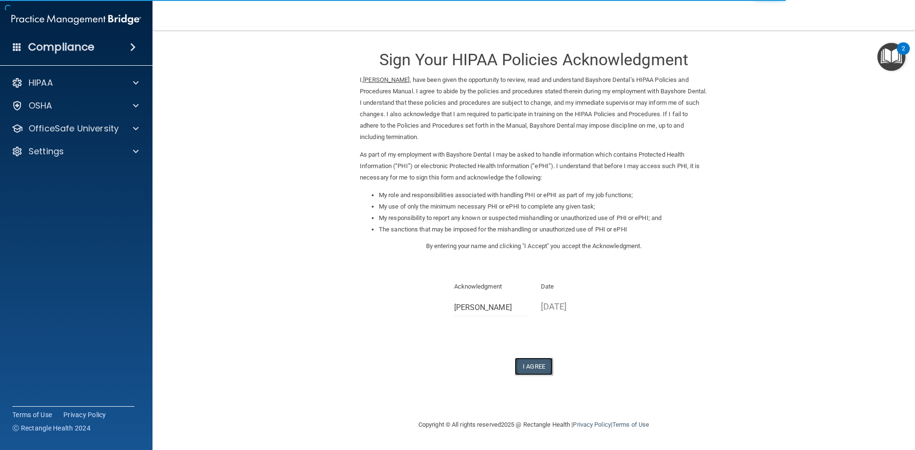
click at [532, 368] on button "I Agree" at bounding box center [534, 367] width 38 height 18
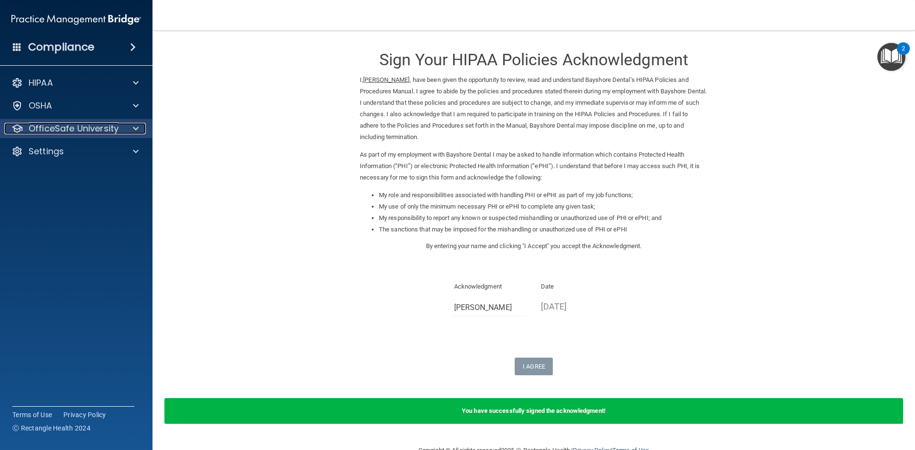
click at [135, 124] on span at bounding box center [136, 128] width 6 height 11
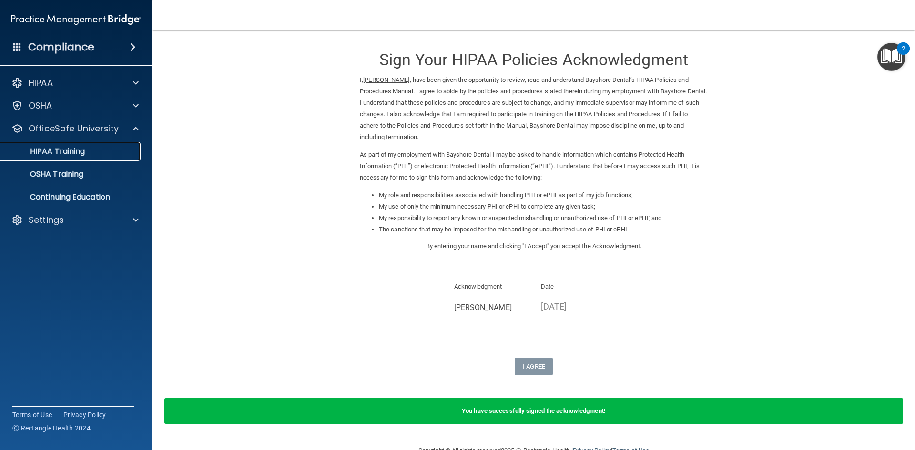
click at [74, 153] on p "HIPAA Training" at bounding box center [45, 152] width 79 height 10
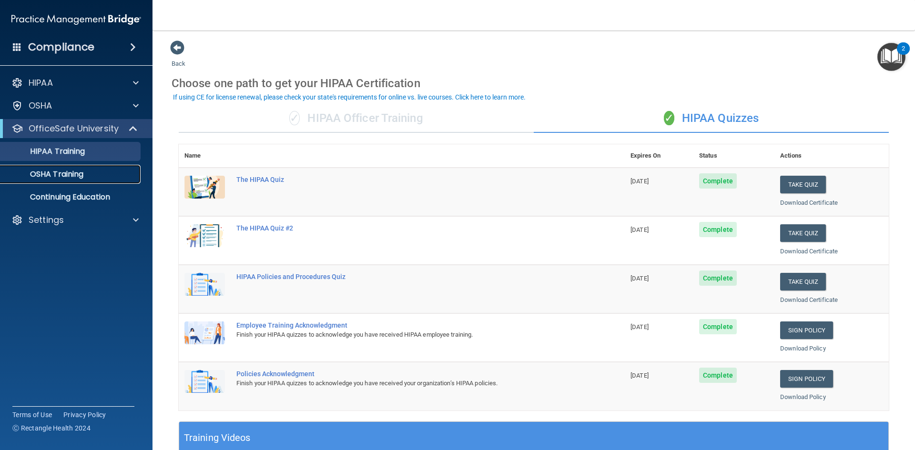
click at [63, 174] on p "OSHA Training" at bounding box center [44, 175] width 77 height 10
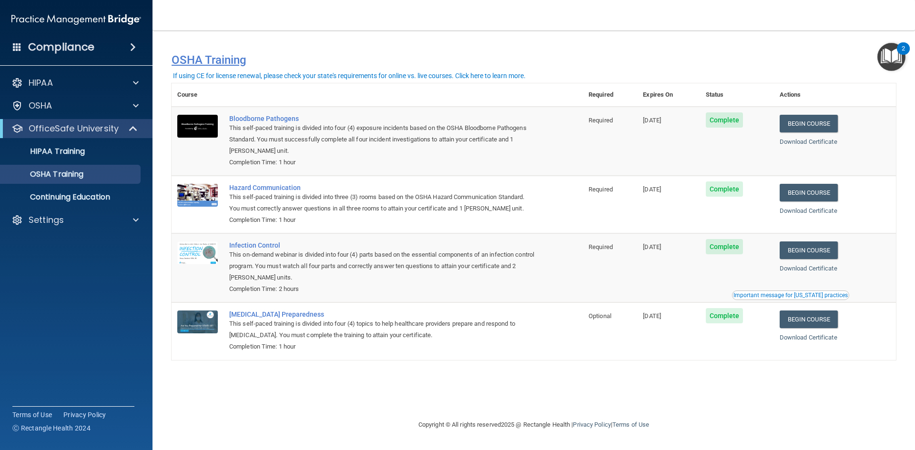
click at [802, 59] on h4 "OSHA Training" at bounding box center [534, 59] width 724 height 13
click at [816, 123] on link "Begin Course" at bounding box center [809, 124] width 58 height 18
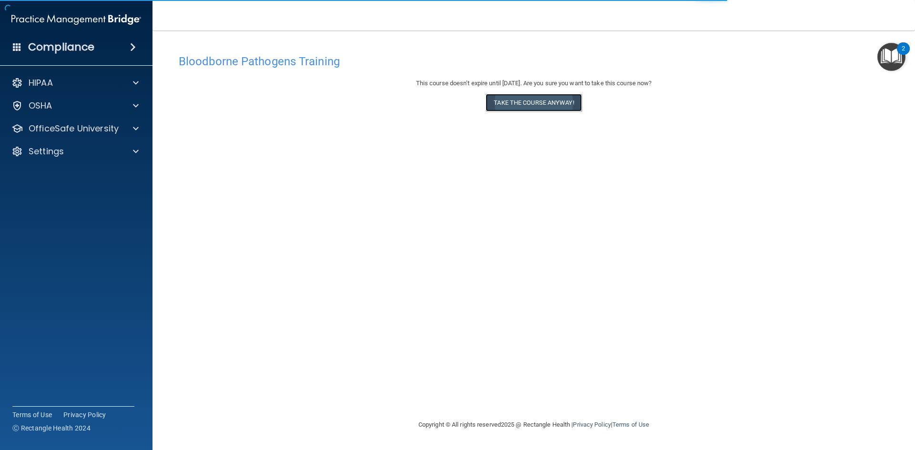
click at [554, 98] on button "Take the course anyway!" at bounding box center [534, 103] width 96 height 18
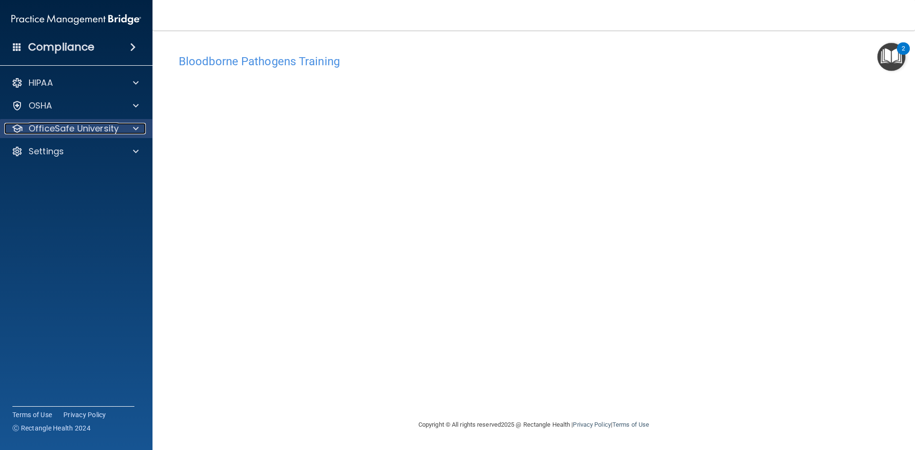
click at [139, 131] on div at bounding box center [134, 128] width 24 height 11
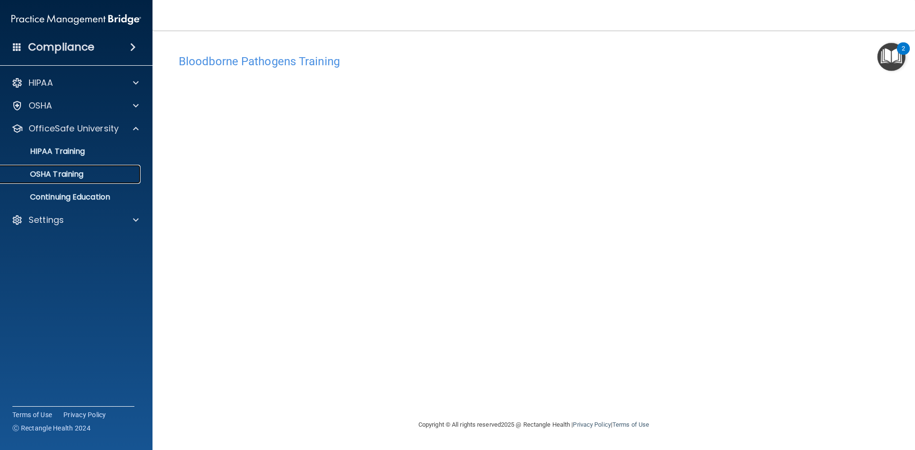
click at [79, 171] on p "OSHA Training" at bounding box center [44, 175] width 77 height 10
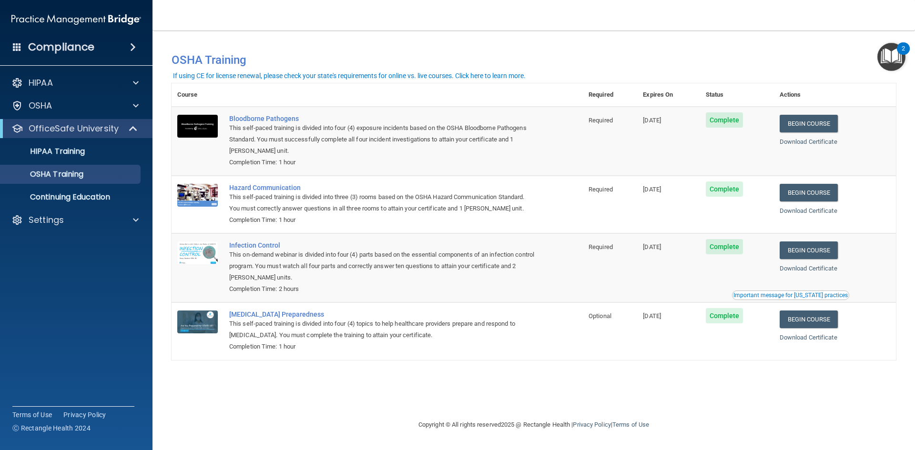
click at [595, 154] on td "Required" at bounding box center [610, 141] width 54 height 69
click at [632, 68] on div "You have a course that has expired or is incomplete. Please complete the course…" at bounding box center [533, 60] width 739 height 24
click at [763, 44] on div "You have a course that has expired or is incomplete. Please complete the course…" at bounding box center [533, 56] width 739 height 32
click at [542, 212] on td "Hazard Communication This self-paced training is divided into three (3) rooms b…" at bounding box center [402, 205] width 359 height 58
click at [822, 191] on link "Begin Course" at bounding box center [809, 193] width 58 height 18
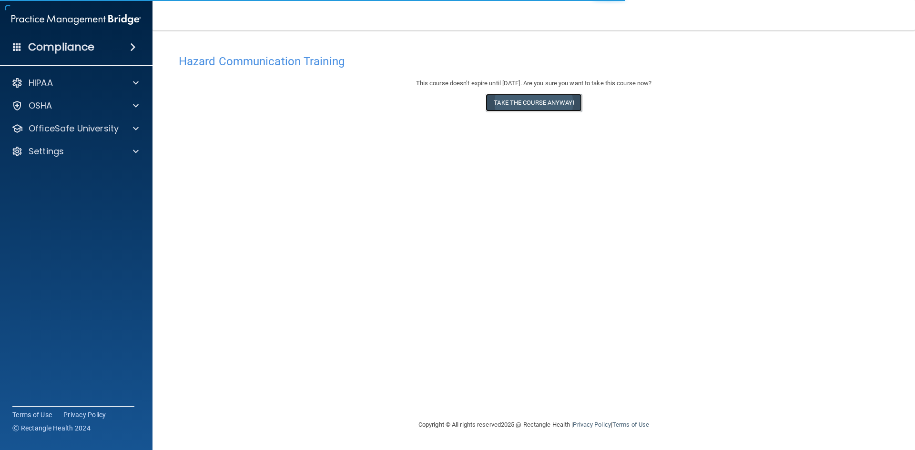
click at [522, 103] on button "Take the course anyway!" at bounding box center [534, 103] width 96 height 18
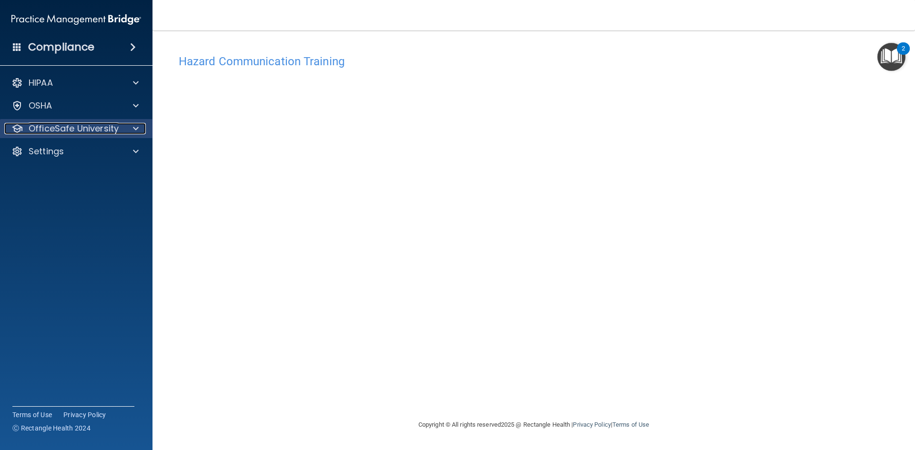
click at [132, 127] on div at bounding box center [134, 128] width 24 height 11
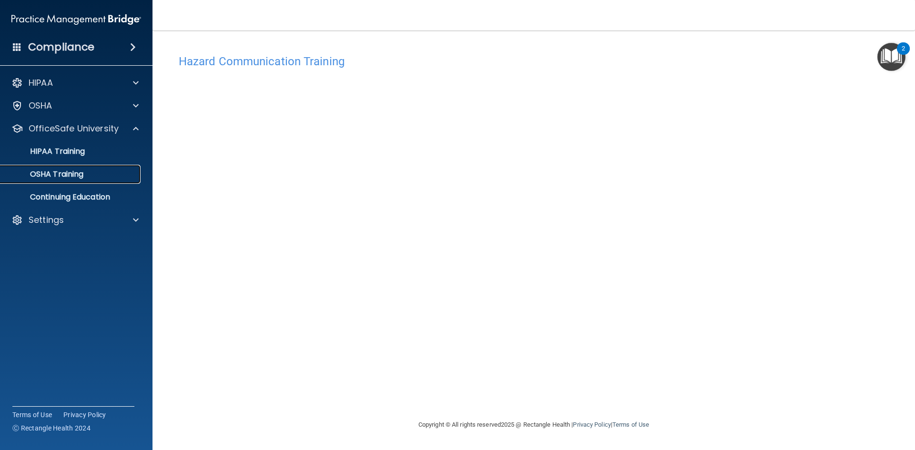
click at [71, 172] on p "OSHA Training" at bounding box center [44, 175] width 77 height 10
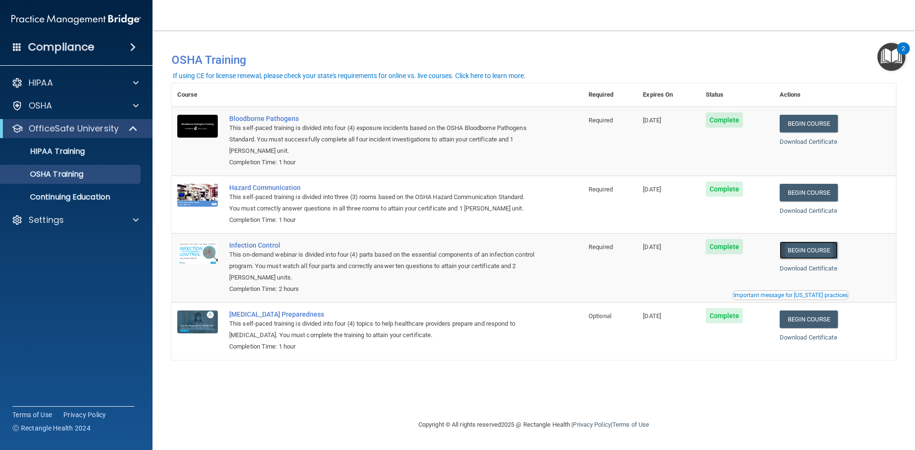
click at [805, 253] on link "Begin Course" at bounding box center [809, 251] width 58 height 18
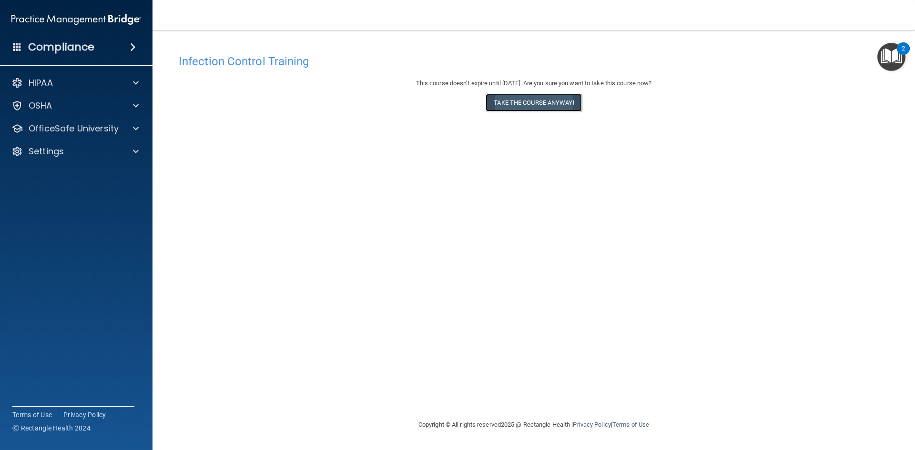
click at [525, 102] on button "Take the course anyway!" at bounding box center [534, 103] width 96 height 18
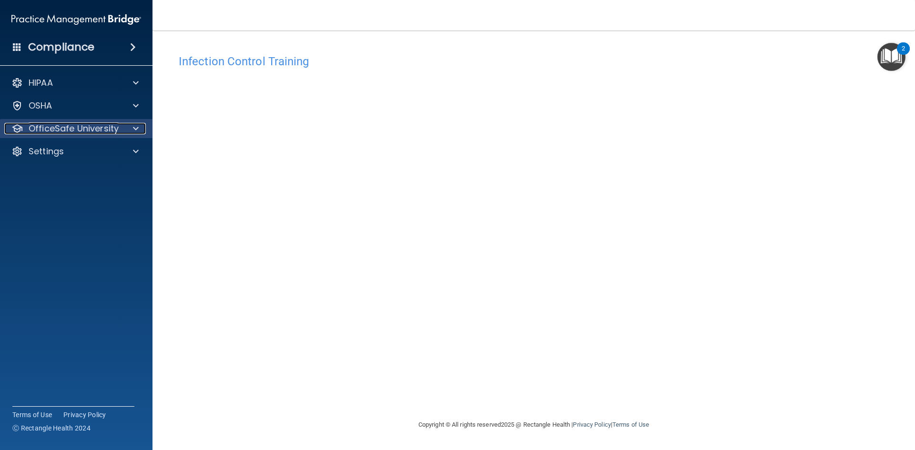
click at [61, 129] on p "OfficeSafe University" at bounding box center [74, 128] width 90 height 11
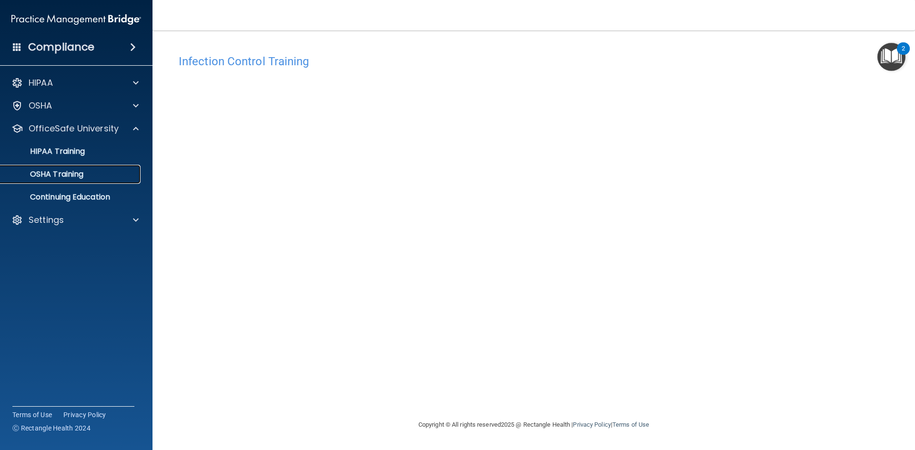
click at [66, 175] on p "OSHA Training" at bounding box center [44, 175] width 77 height 10
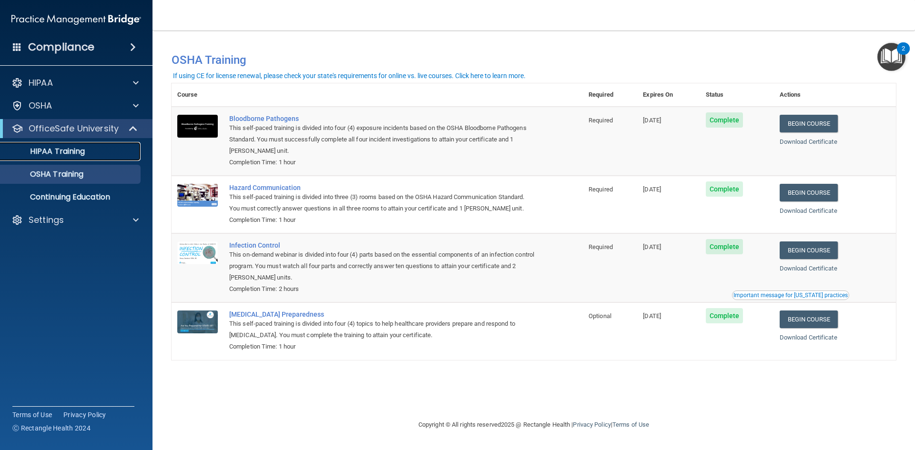
click at [68, 150] on p "HIPAA Training" at bounding box center [45, 152] width 79 height 10
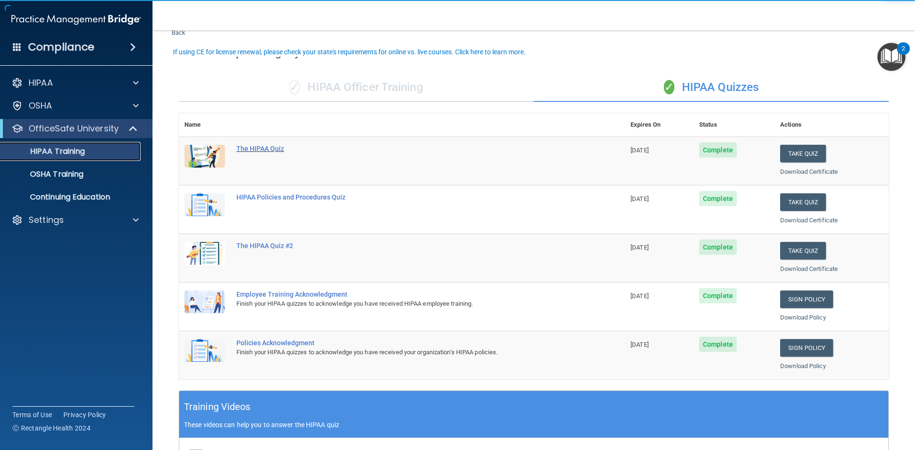
scroll to position [48, 0]
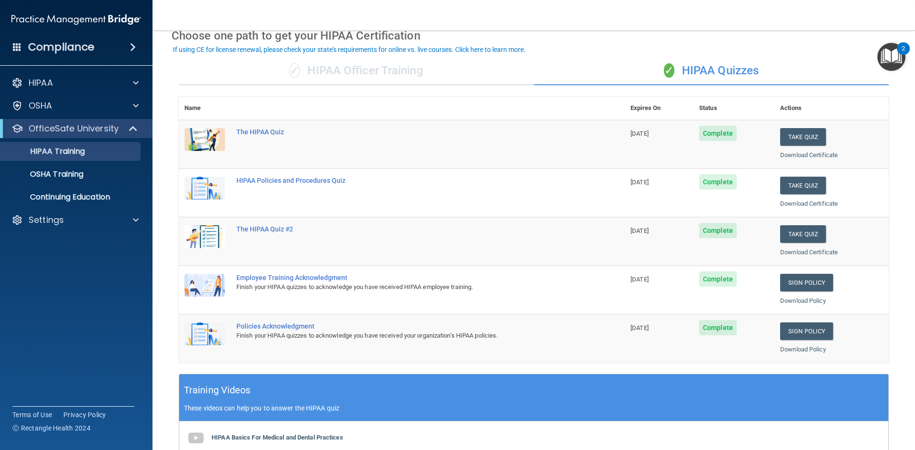
click at [340, 67] on div "✓ HIPAA Officer Training" at bounding box center [356, 71] width 355 height 29
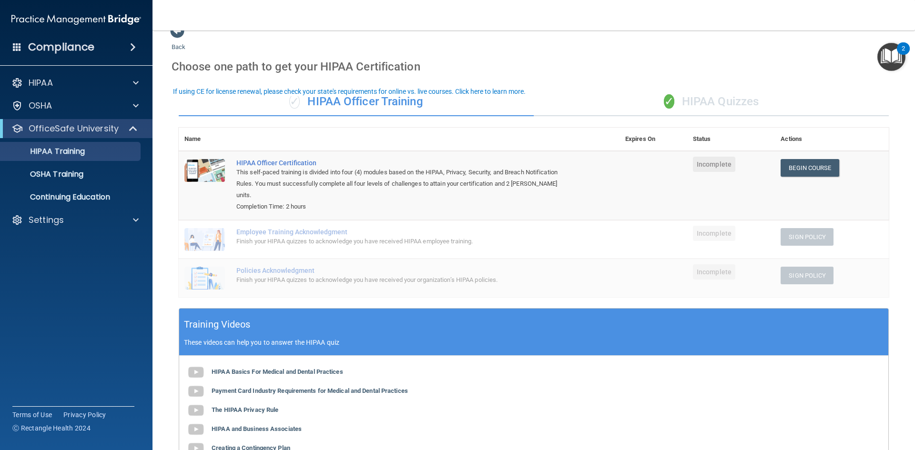
scroll to position [0, 0]
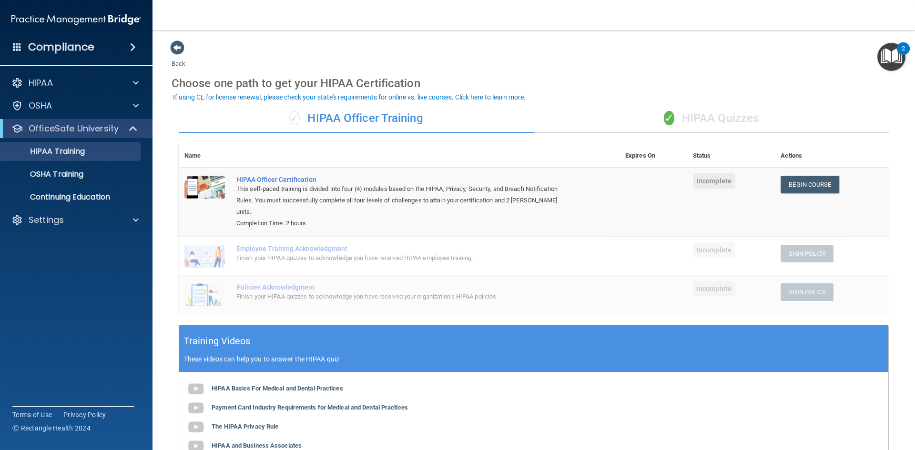
click at [695, 109] on div "✓ HIPAA Quizzes" at bounding box center [711, 118] width 355 height 29
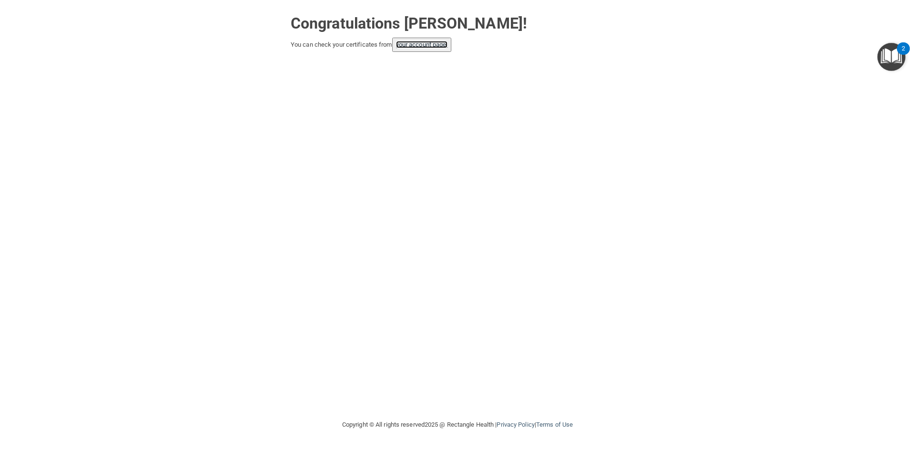
click at [437, 43] on link "your account page!" at bounding box center [422, 44] width 52 height 7
